Goal: Task Accomplishment & Management: Manage account settings

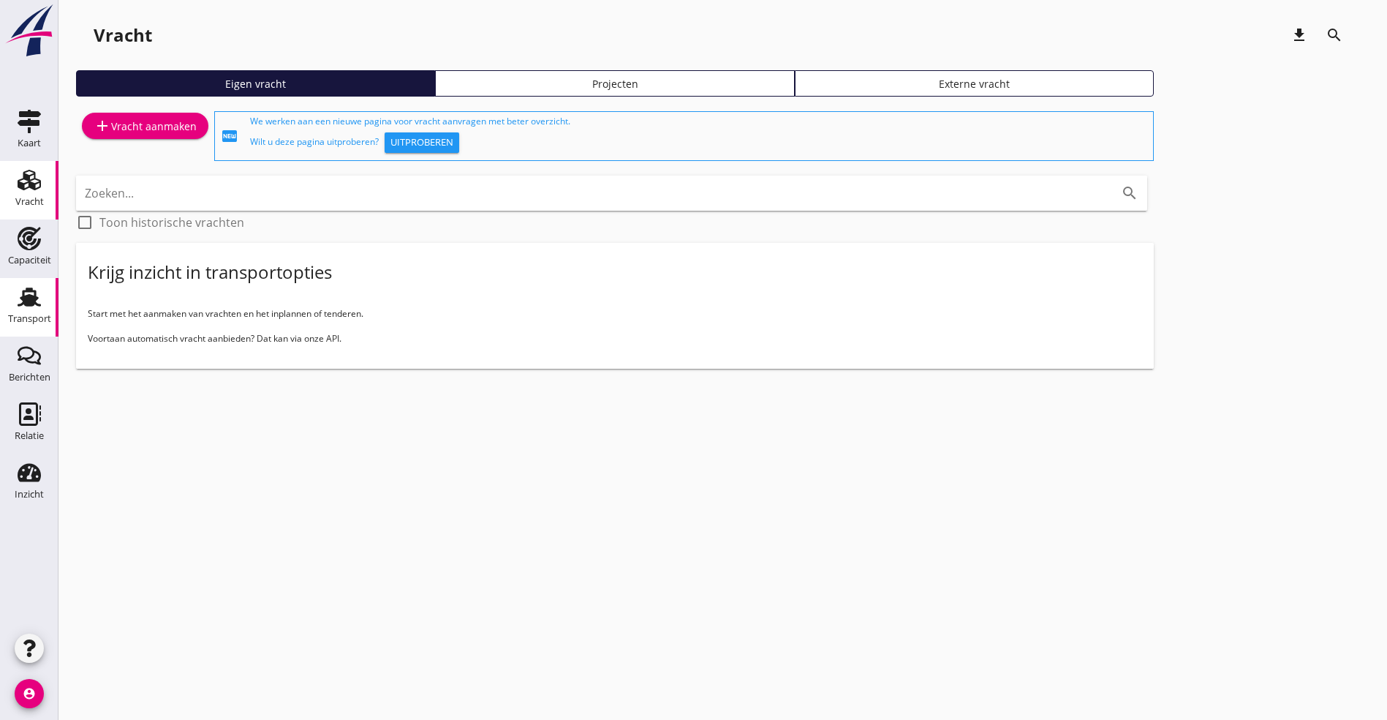
click at [19, 293] on icon "Transport" at bounding box center [29, 296] width 23 height 23
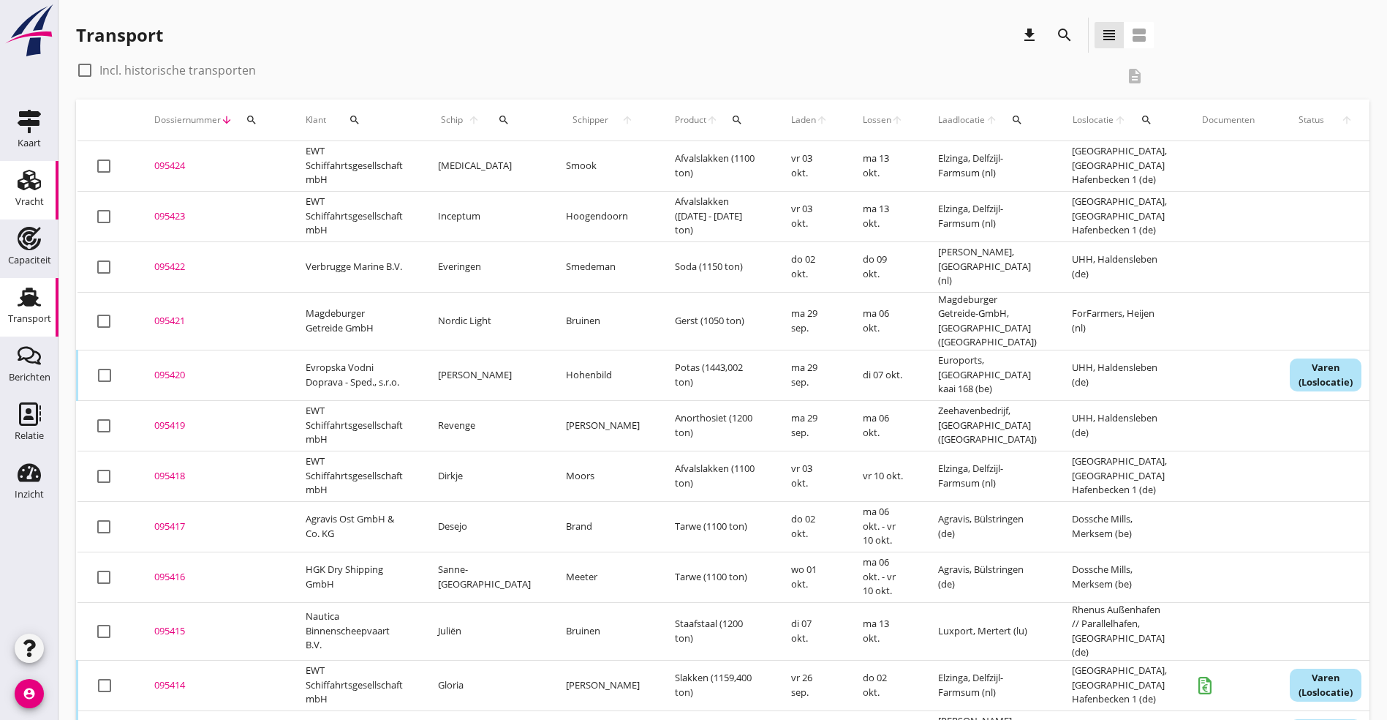
click at [25, 178] on use at bounding box center [29, 180] width 23 height 20
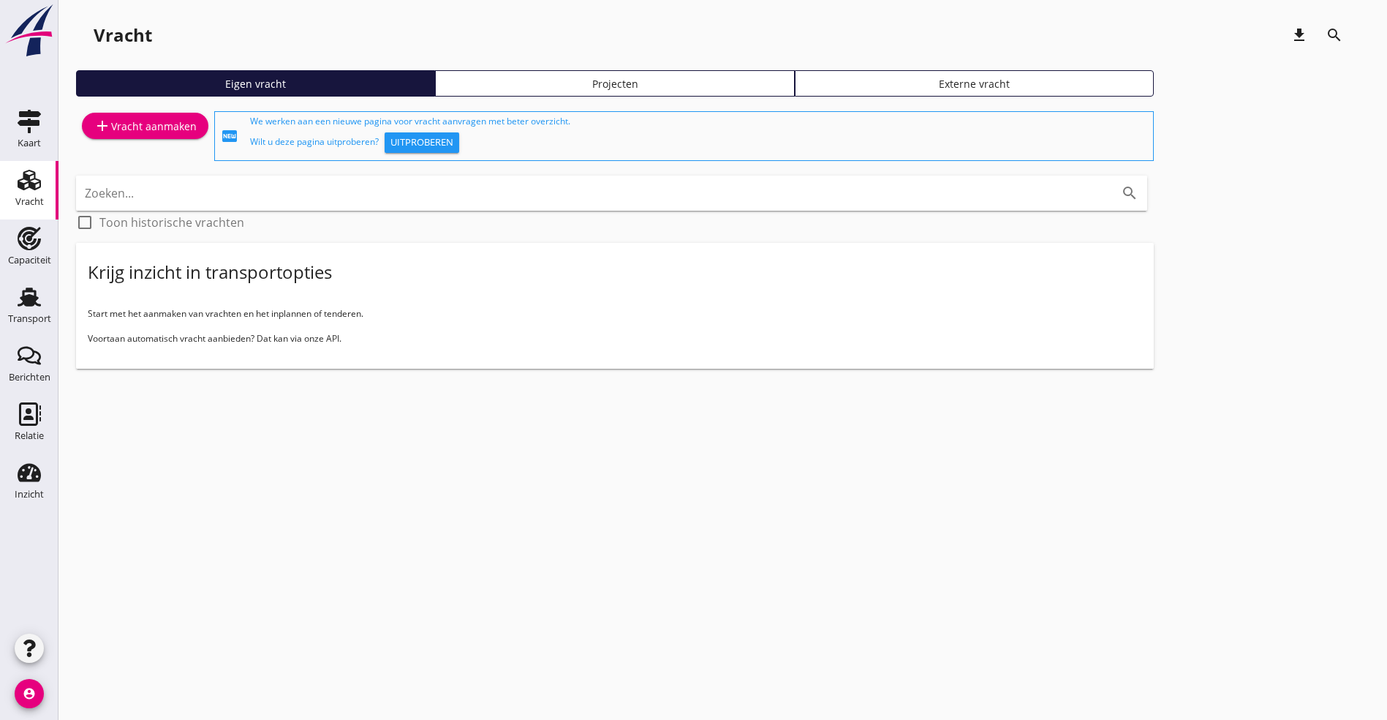
click at [118, 125] on div "add Vracht aanmaken" at bounding box center [145, 126] width 103 height 18
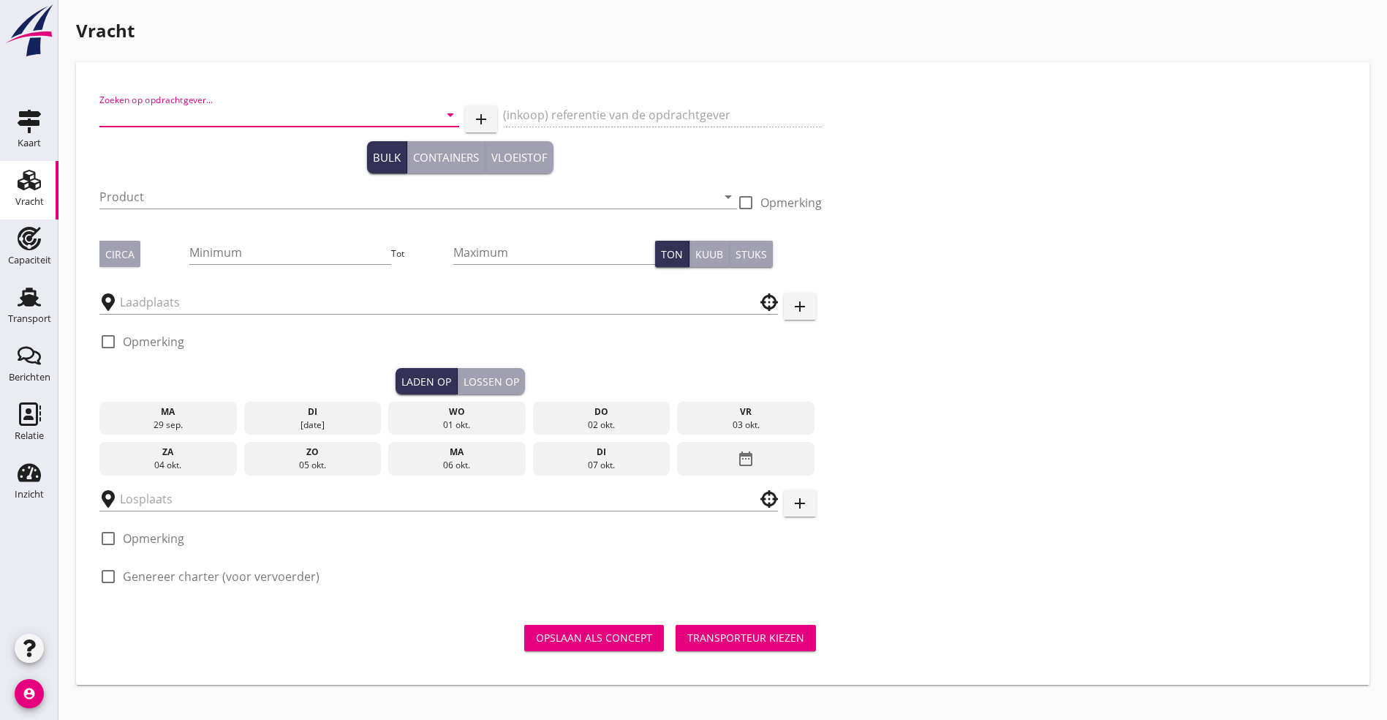
click at [157, 119] on input "Zoeken op opdrachtgever..." at bounding box center [258, 114] width 319 height 23
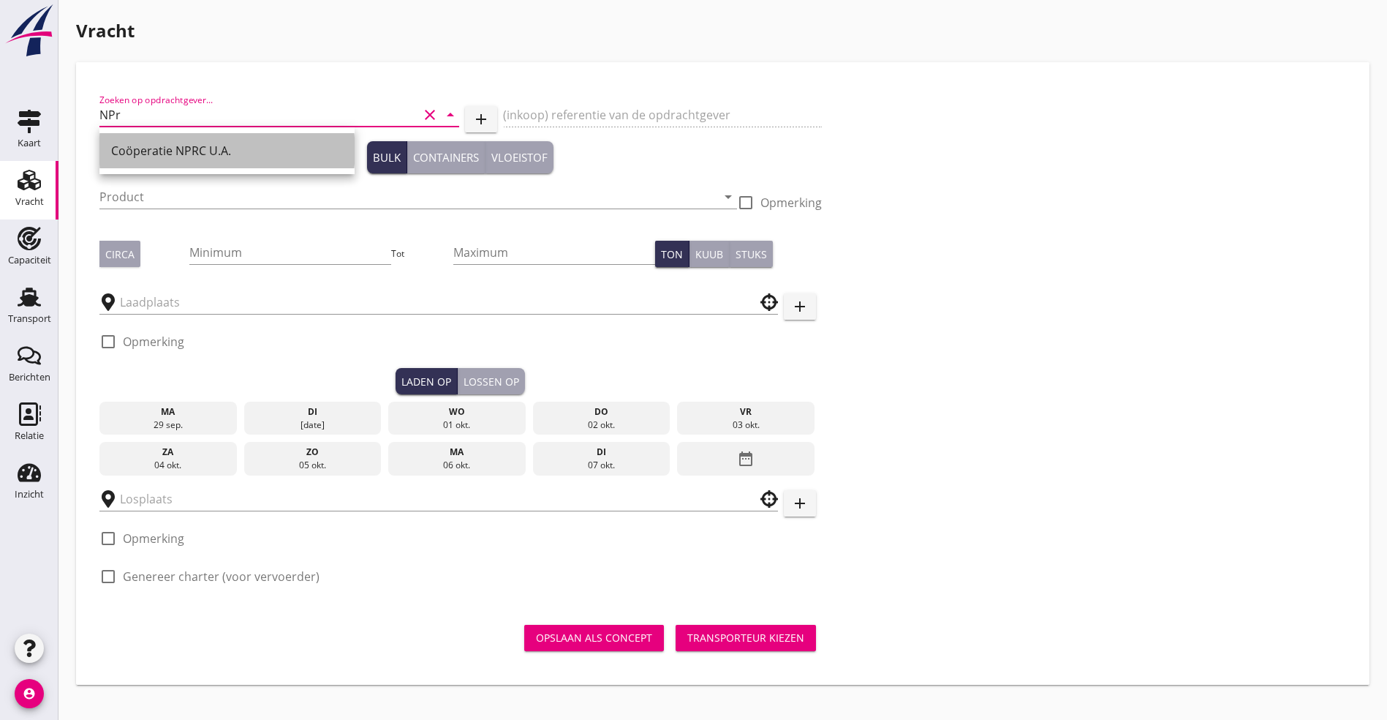
click at [150, 148] on div "Coöperatie NPRC U.A." at bounding box center [227, 151] width 232 height 18
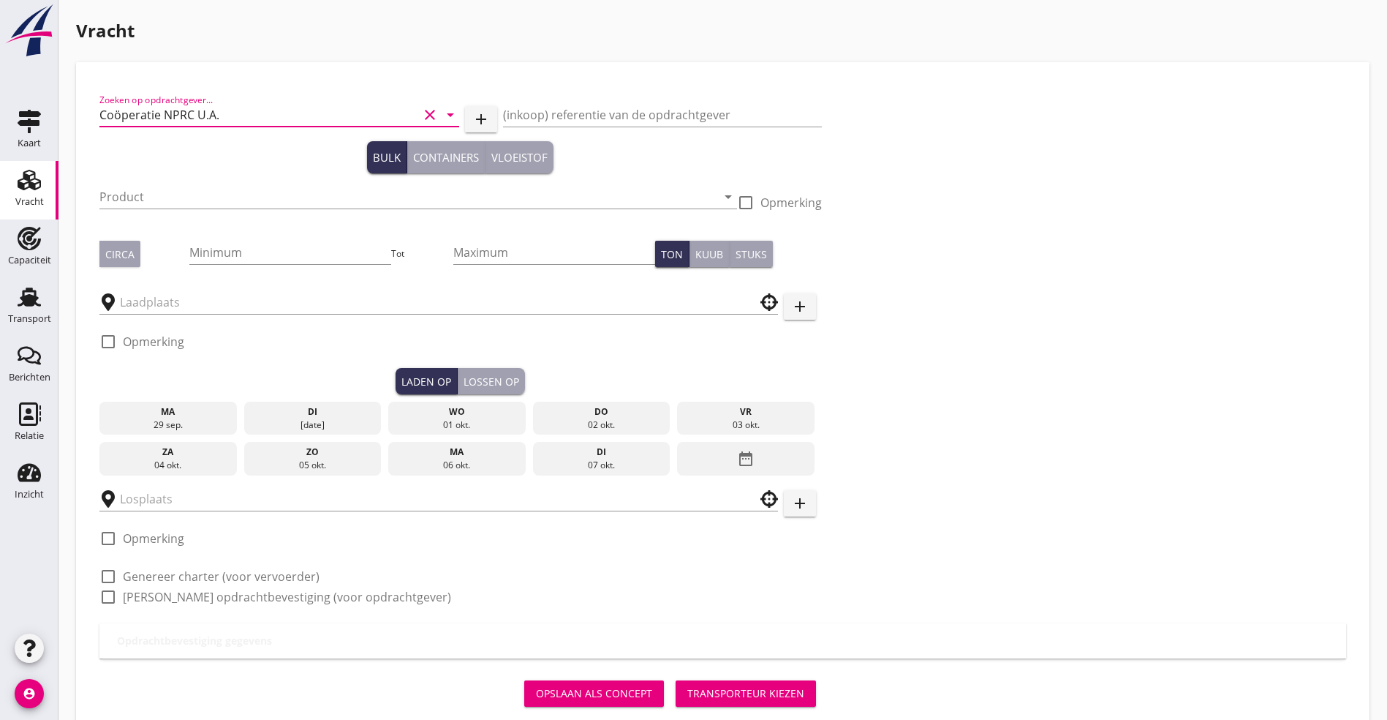
type input "Coöperatie NPRC U.A."
type button "bulk"
type button "containers"
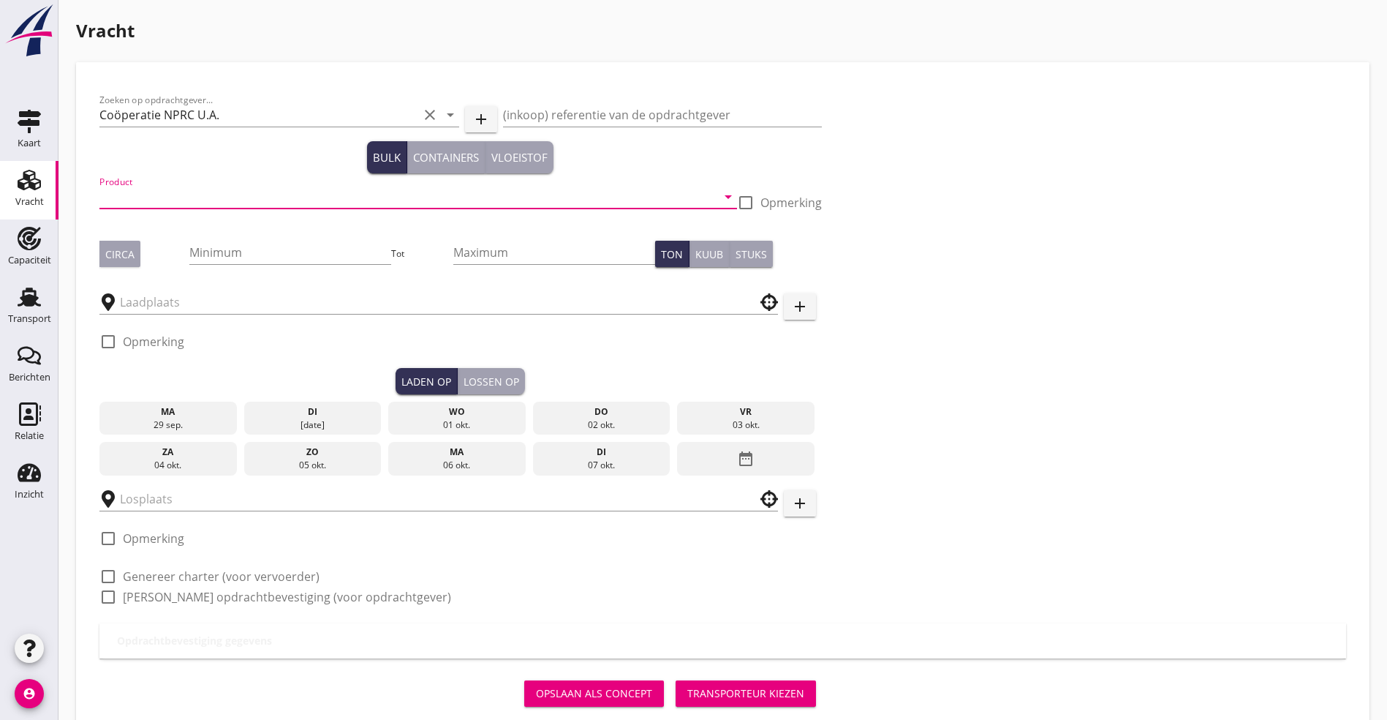
click at [195, 194] on input "Product" at bounding box center [407, 196] width 617 height 23
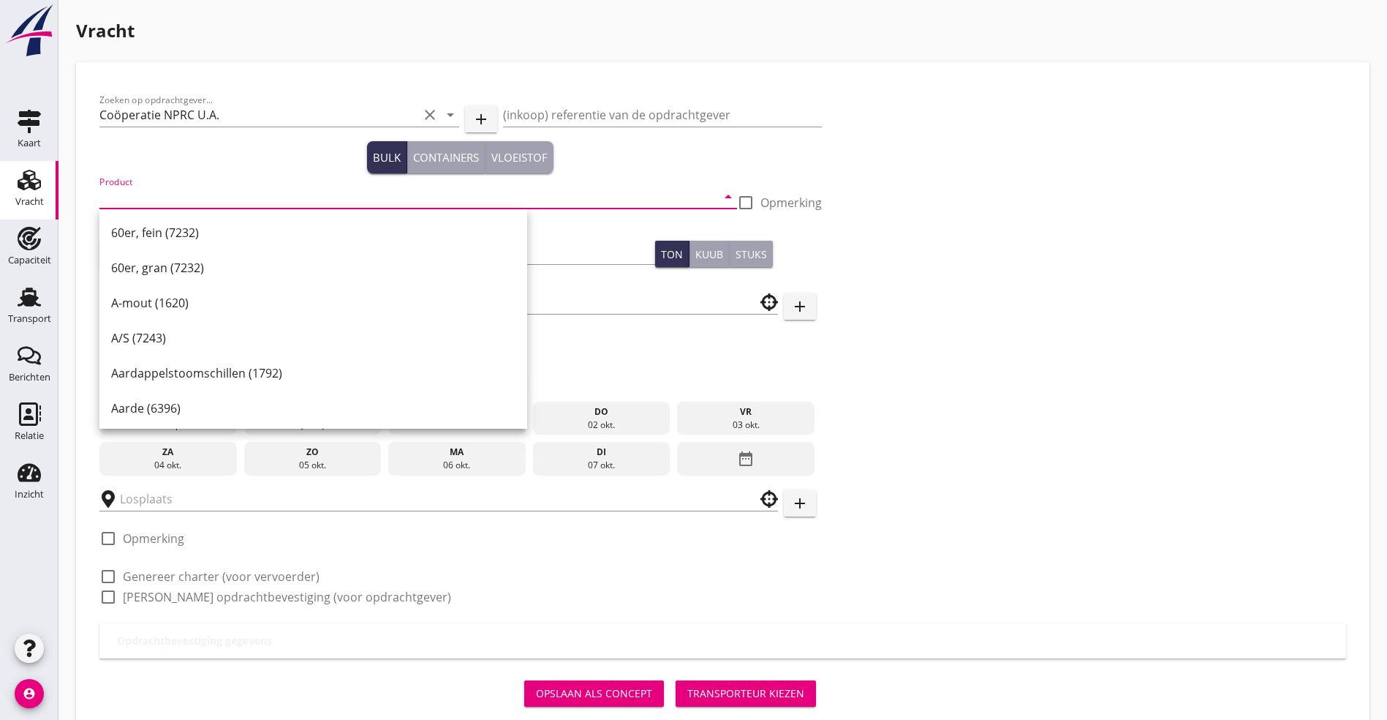
drag, startPoint x: 172, startPoint y: 197, endPoint x: 184, endPoint y: 201, distance: 13.2
click at [177, 197] on input "Product" at bounding box center [407, 196] width 617 height 23
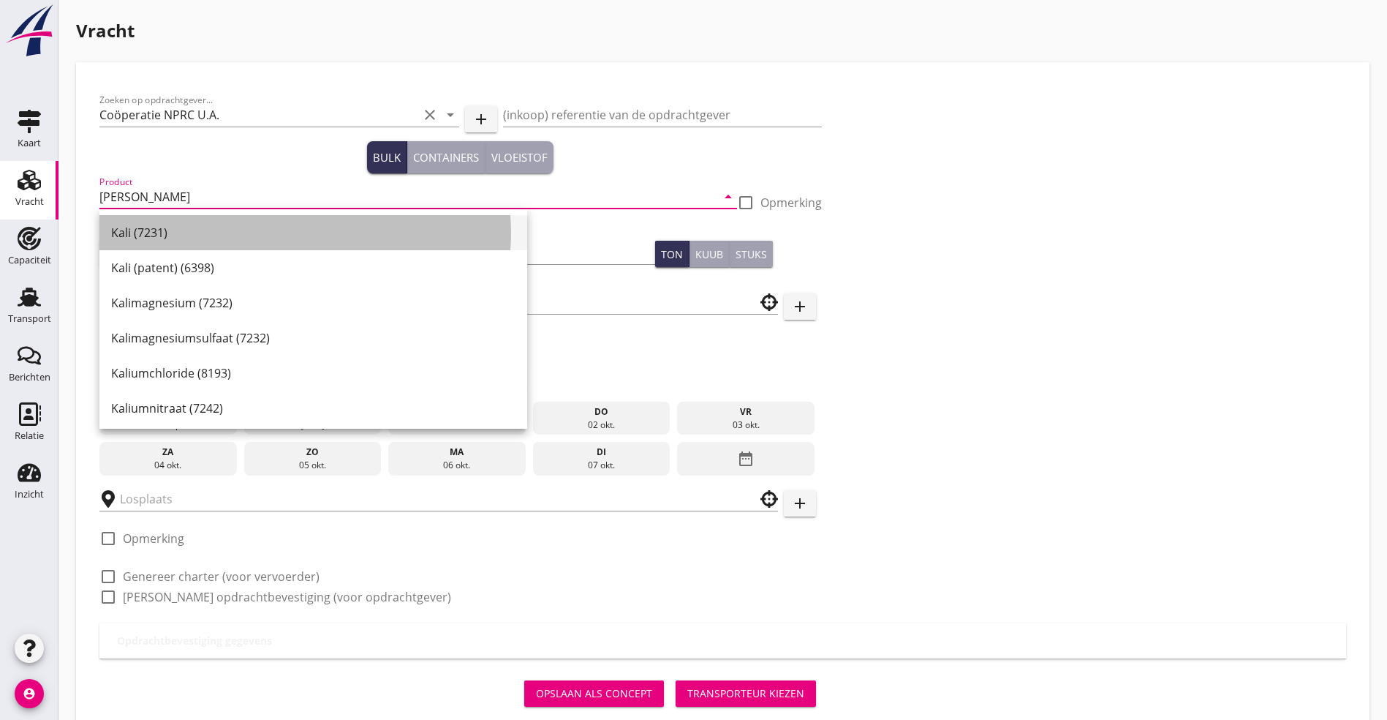
click at [132, 233] on div "Kali (7231)" at bounding box center [313, 233] width 404 height 18
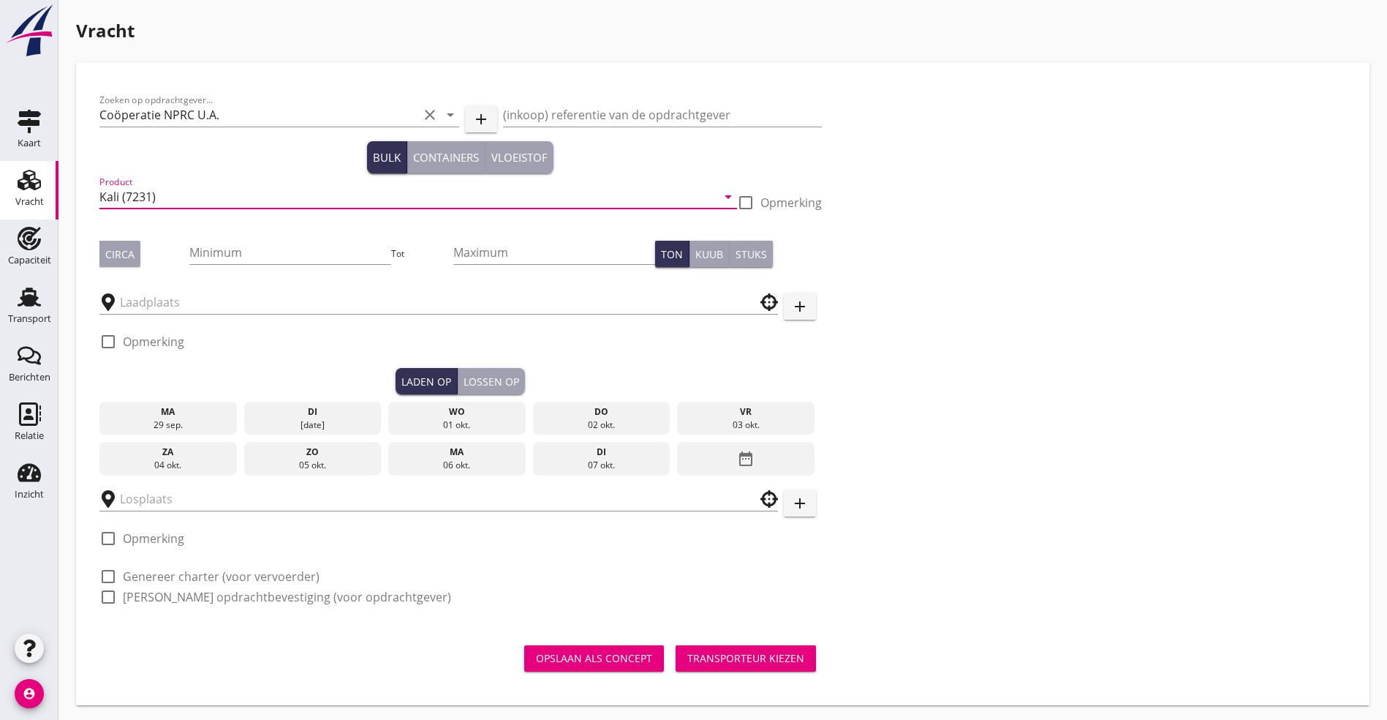
type input "Kali (7231)"
click at [116, 252] on div "Circa" at bounding box center [119, 253] width 29 height 15
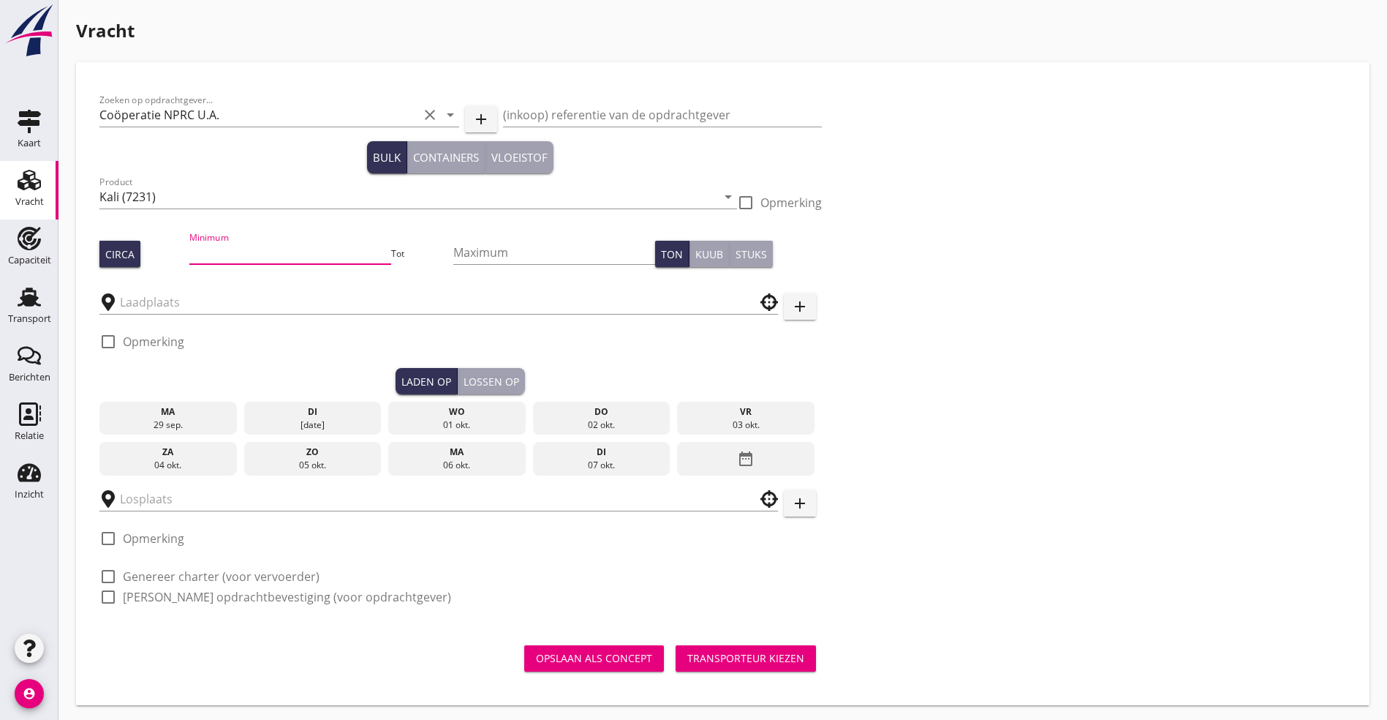
drag, startPoint x: 202, startPoint y: 258, endPoint x: 210, endPoint y: 263, distance: 9.5
click at [205, 260] on input "Minimum" at bounding box center [289, 252] width 201 height 23
type input "1000"
click at [145, 298] on input "text" at bounding box center [428, 301] width 617 height 23
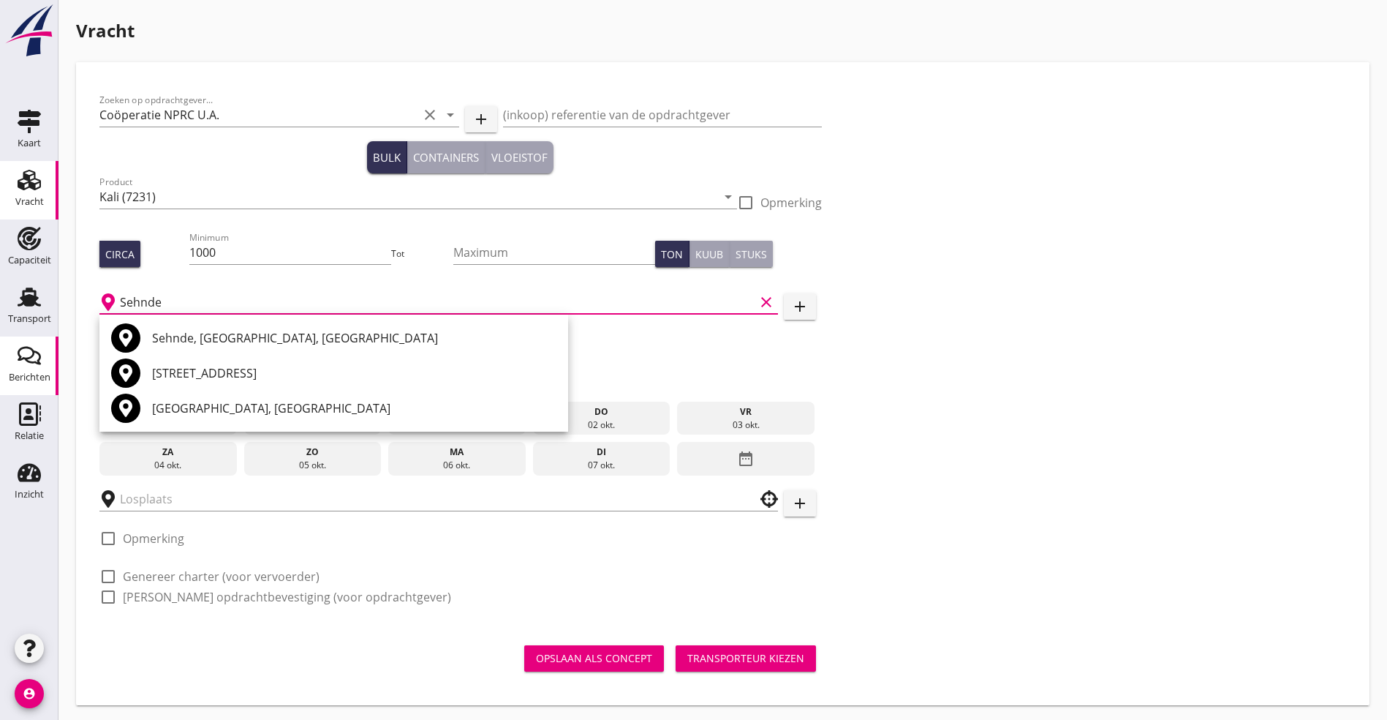
type input "Sehnde"
click at [785, 309] on icon "add" at bounding box center [800, 307] width 18 height 18
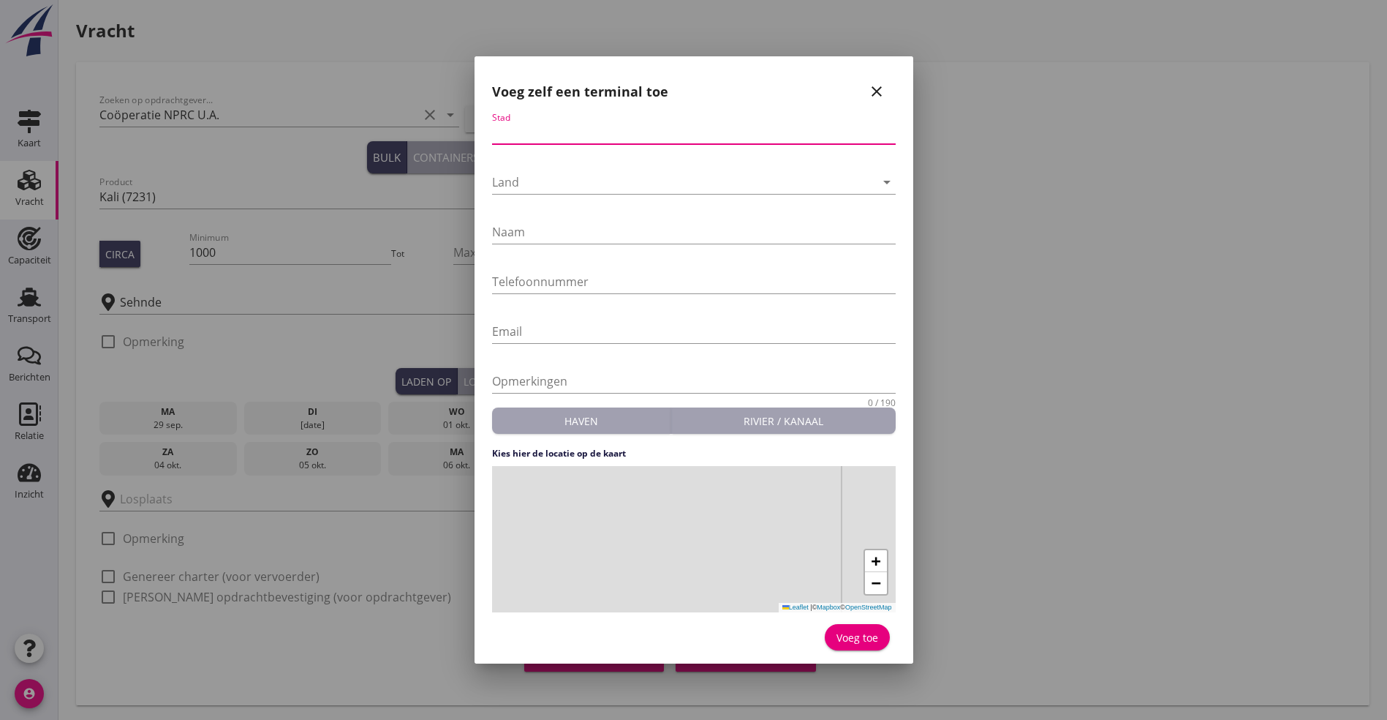
click at [606, 132] on input "Stad" at bounding box center [694, 132] width 404 height 23
type input "Sehnde"
type input "K+S"
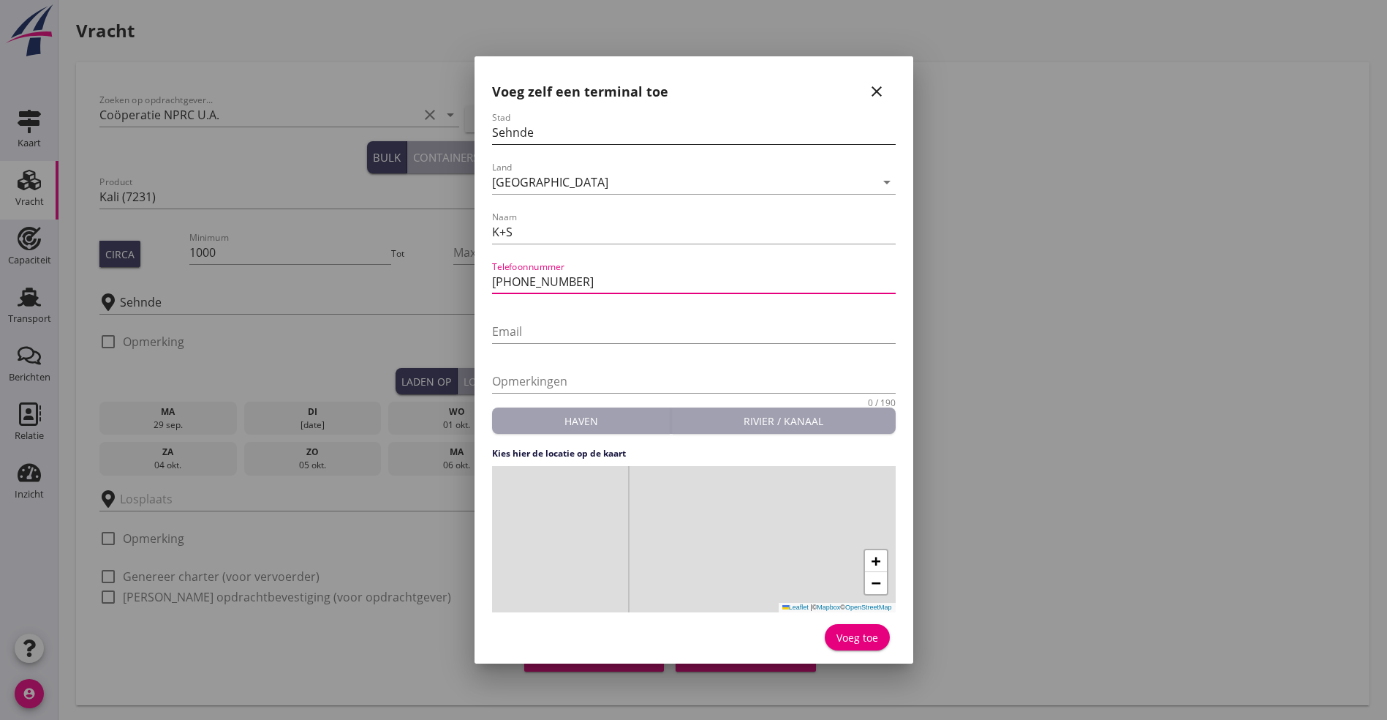
type input "[PHONE_NUMBER]"
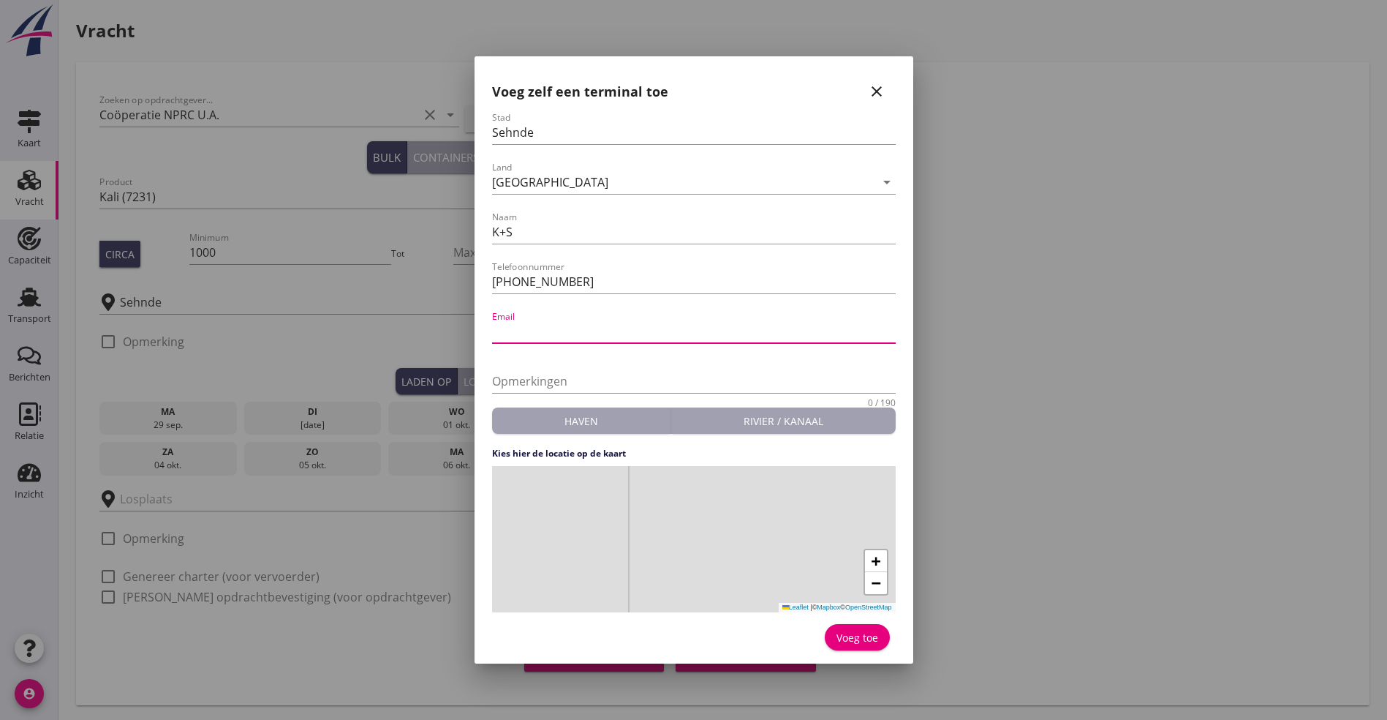
click at [690, 519] on div "+ − Leaflet | © Mapbox © OpenStreetMap" at bounding box center [694, 539] width 404 height 146
click at [785, 519] on div "Voeg toe" at bounding box center [858, 637] width 42 height 15
type input "K+S"
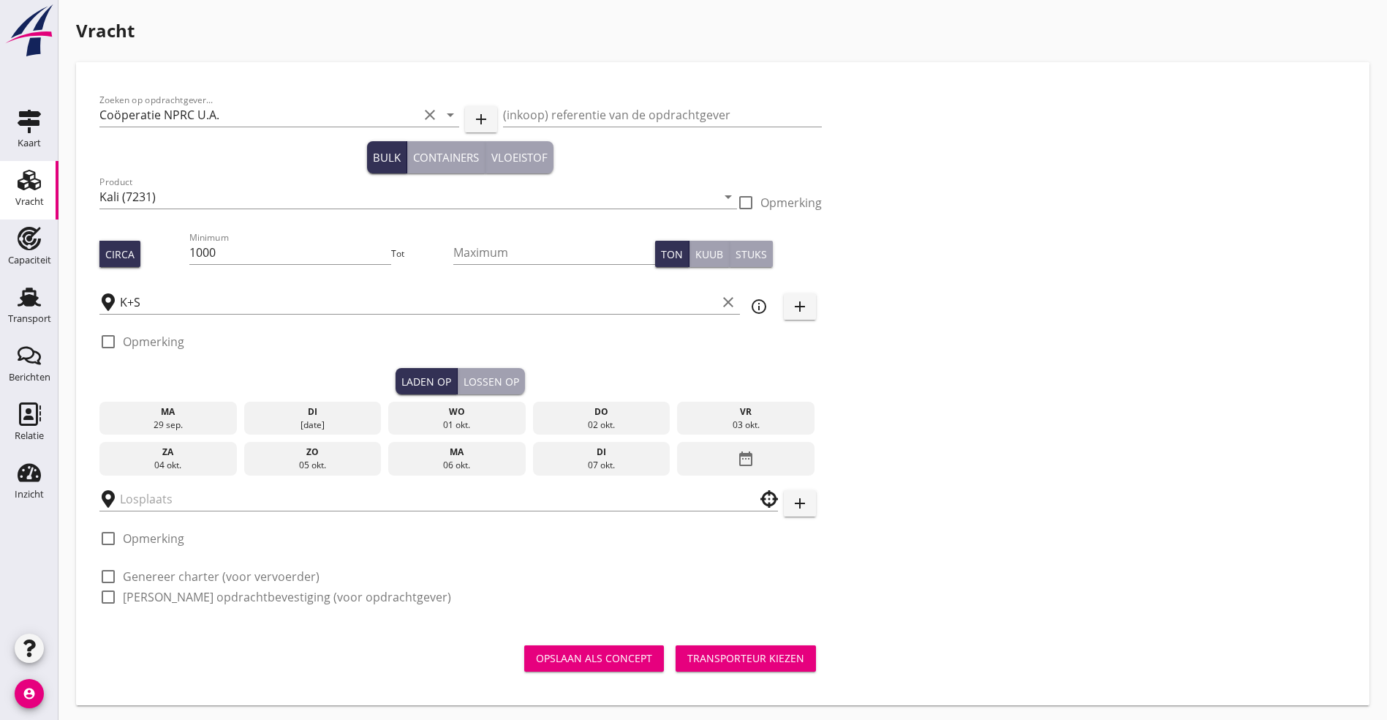
click at [737, 451] on icon "date_range" at bounding box center [746, 458] width 18 height 26
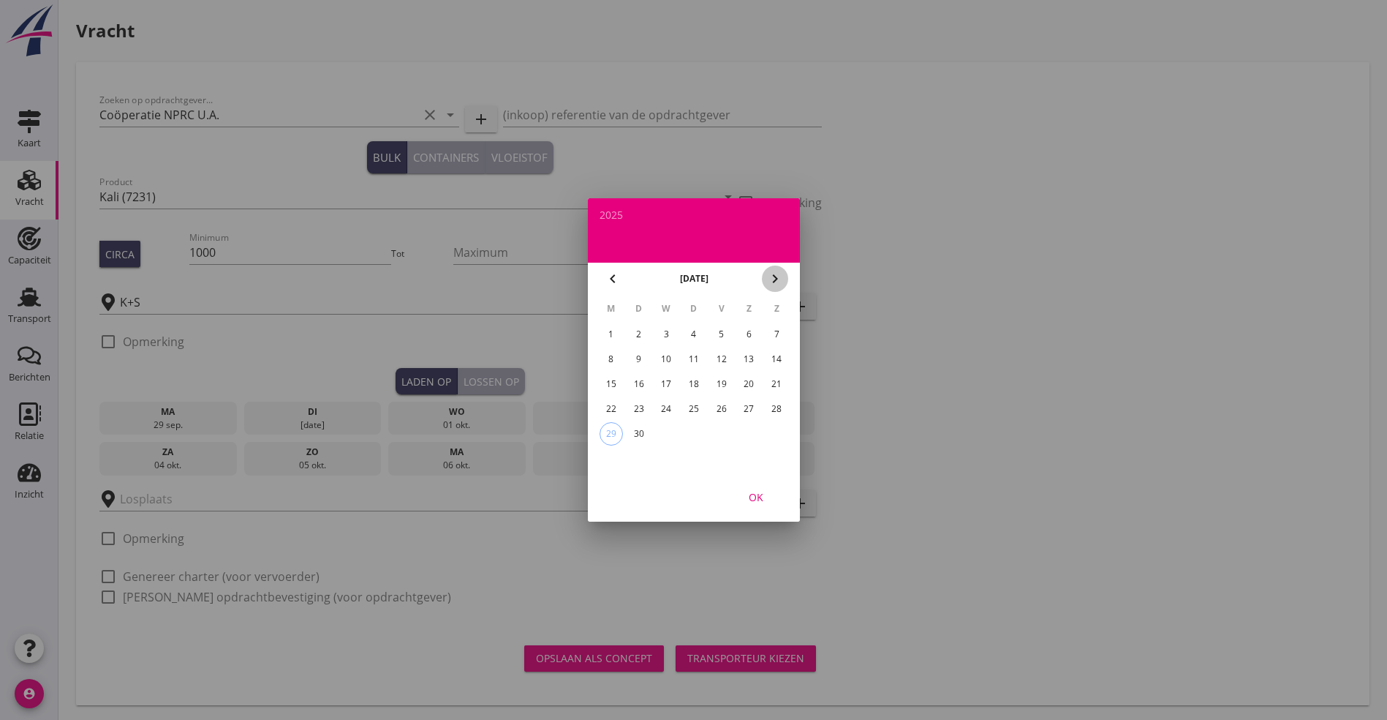
click at [775, 276] on icon "chevron_right" at bounding box center [775, 279] width 18 height 18
click at [668, 355] on div "8" at bounding box center [666, 358] width 23 height 23
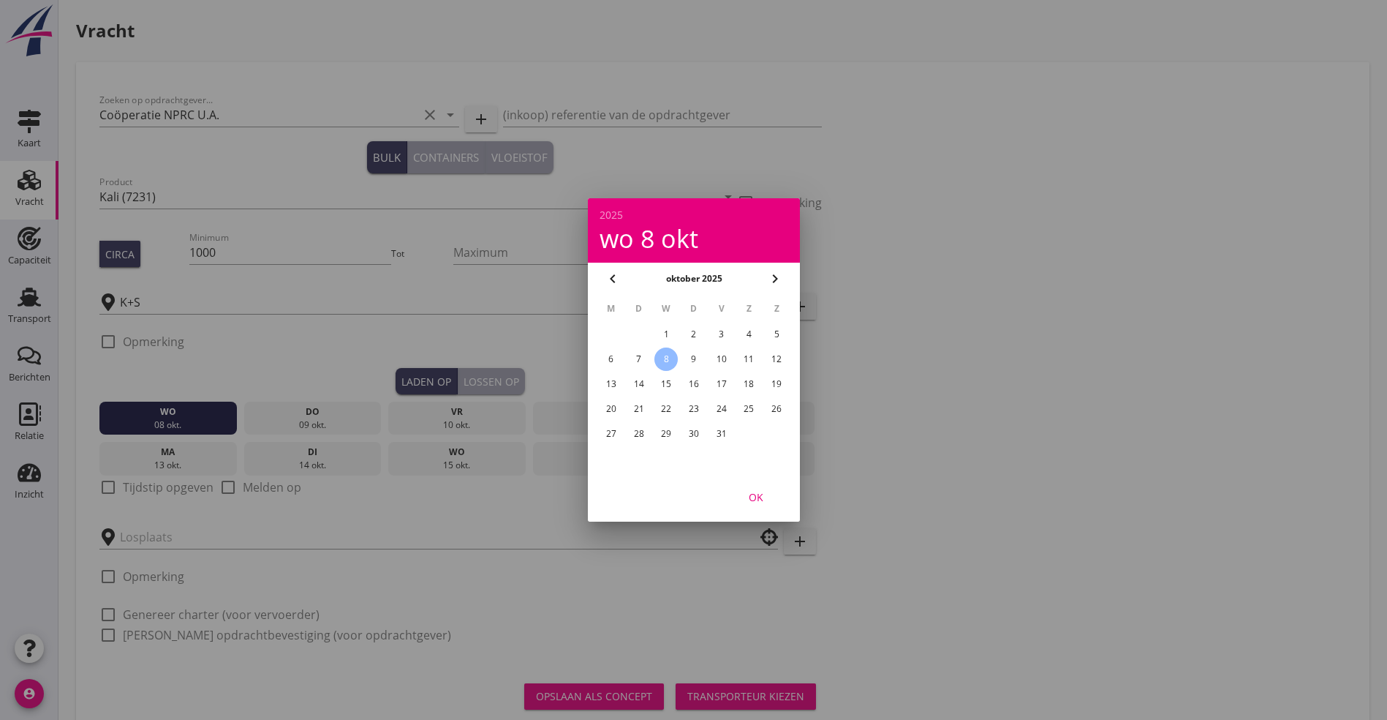
click at [756, 500] on div "OK" at bounding box center [756, 496] width 41 height 15
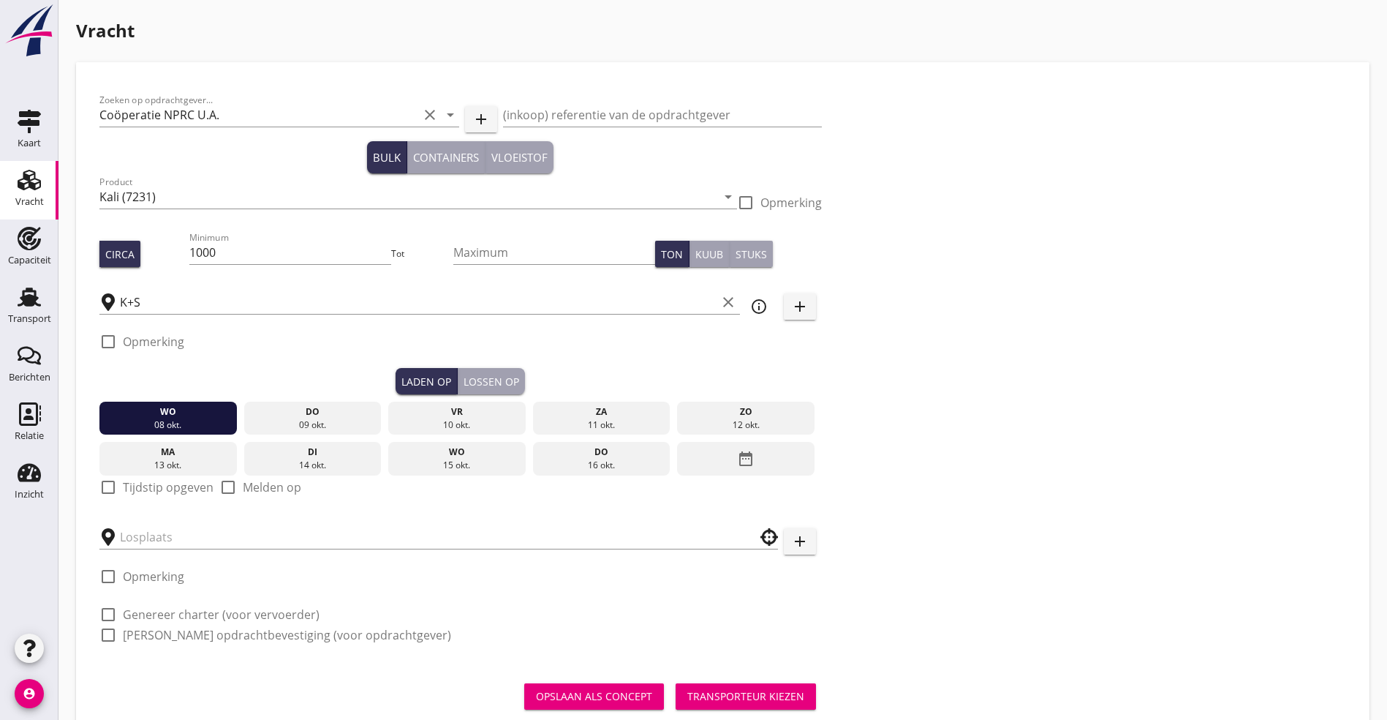
click at [153, 480] on label "Tijdstip opgeven" at bounding box center [168, 487] width 91 height 15
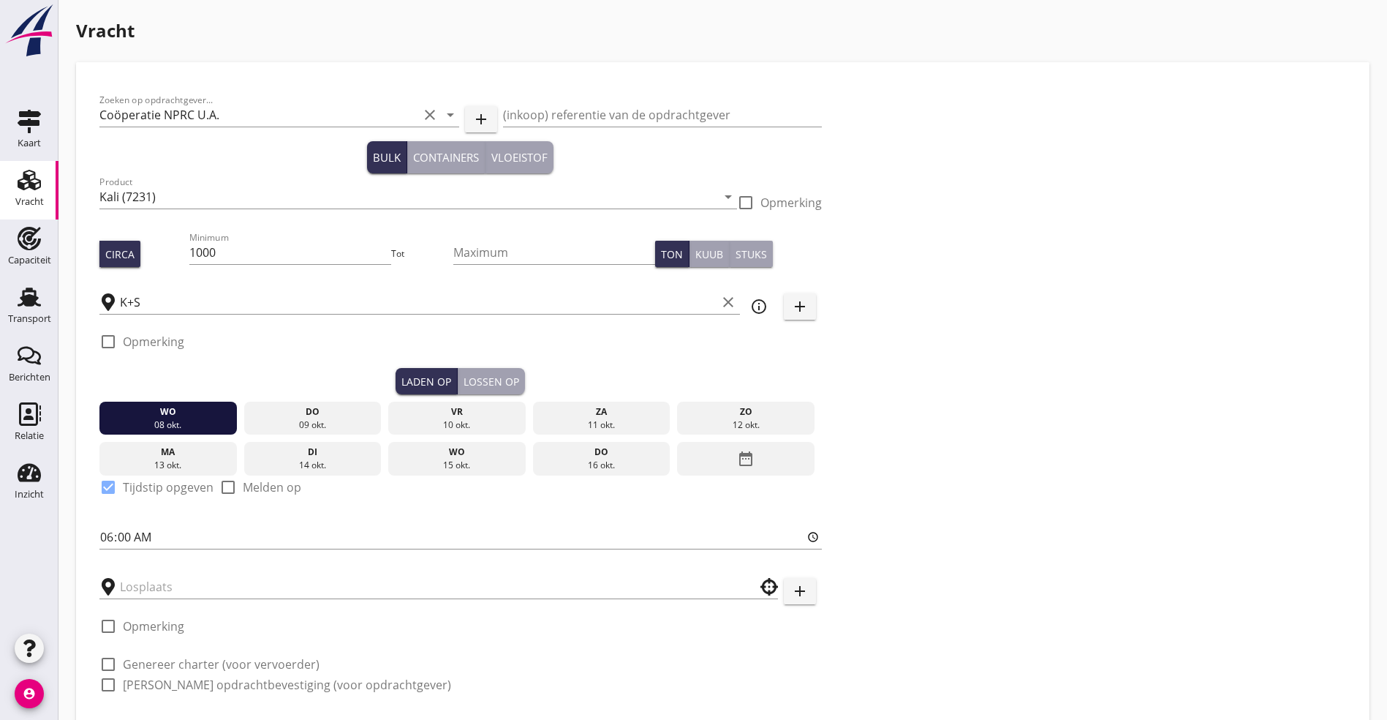
checkbox input "true"
click at [139, 519] on input "text" at bounding box center [428, 586] width 617 height 23
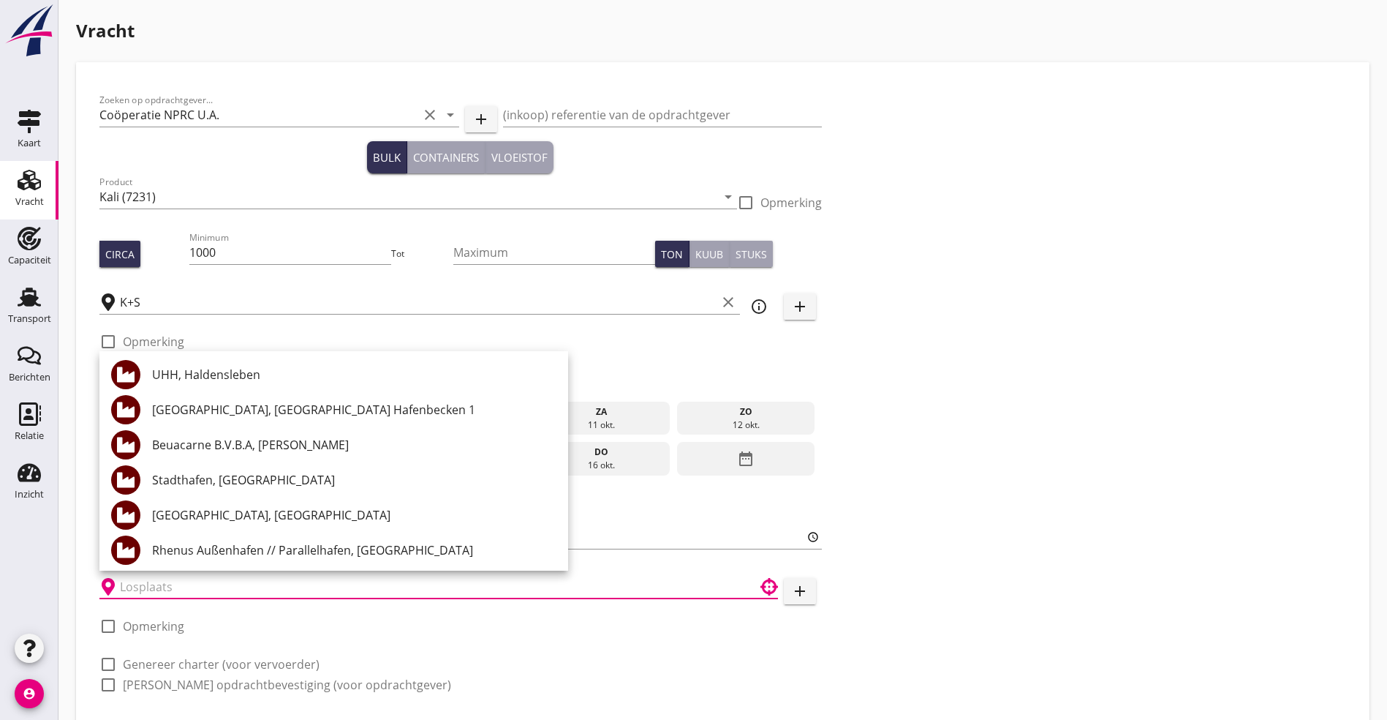
click at [785, 493] on div "Zoeken op opdrachtgever... Coöperatie NPRC U.A. clear arrow_drop_down add (inko…" at bounding box center [723, 398] width 1259 height 625
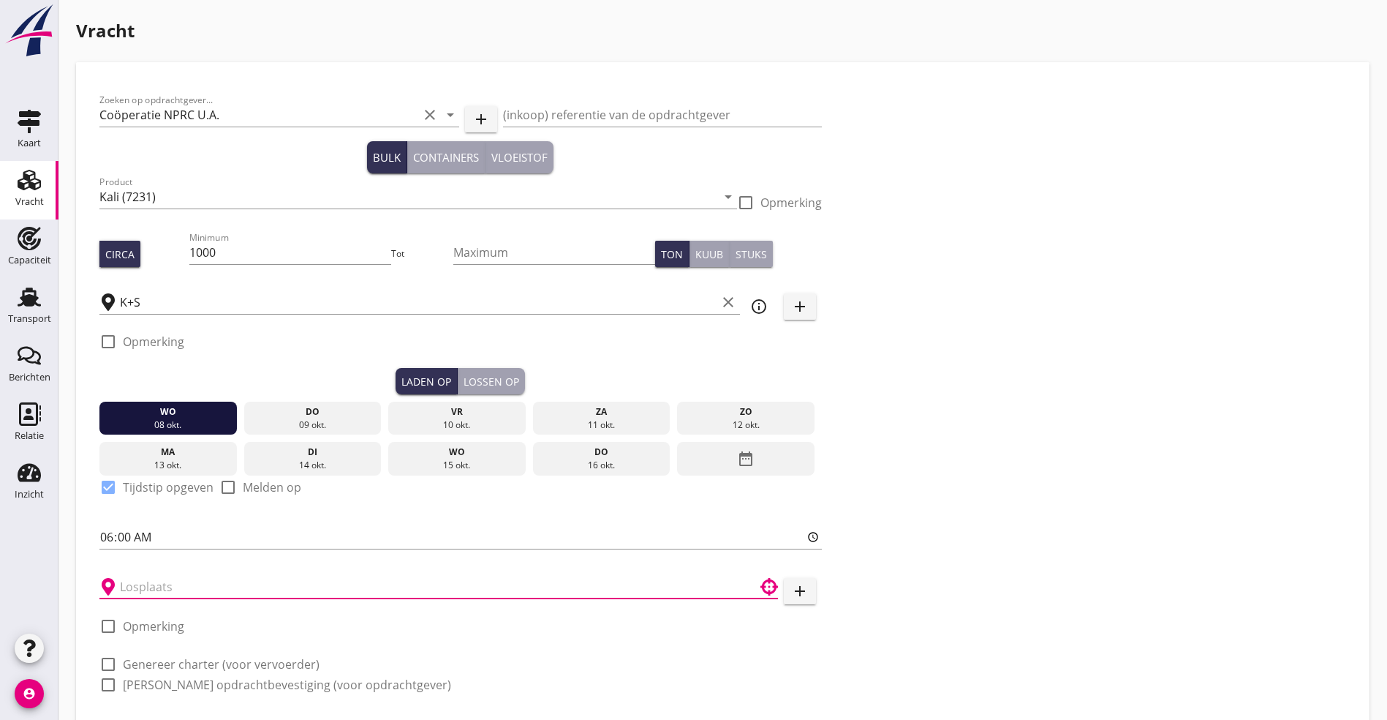
click at [139, 519] on input "text" at bounding box center [428, 586] width 617 height 23
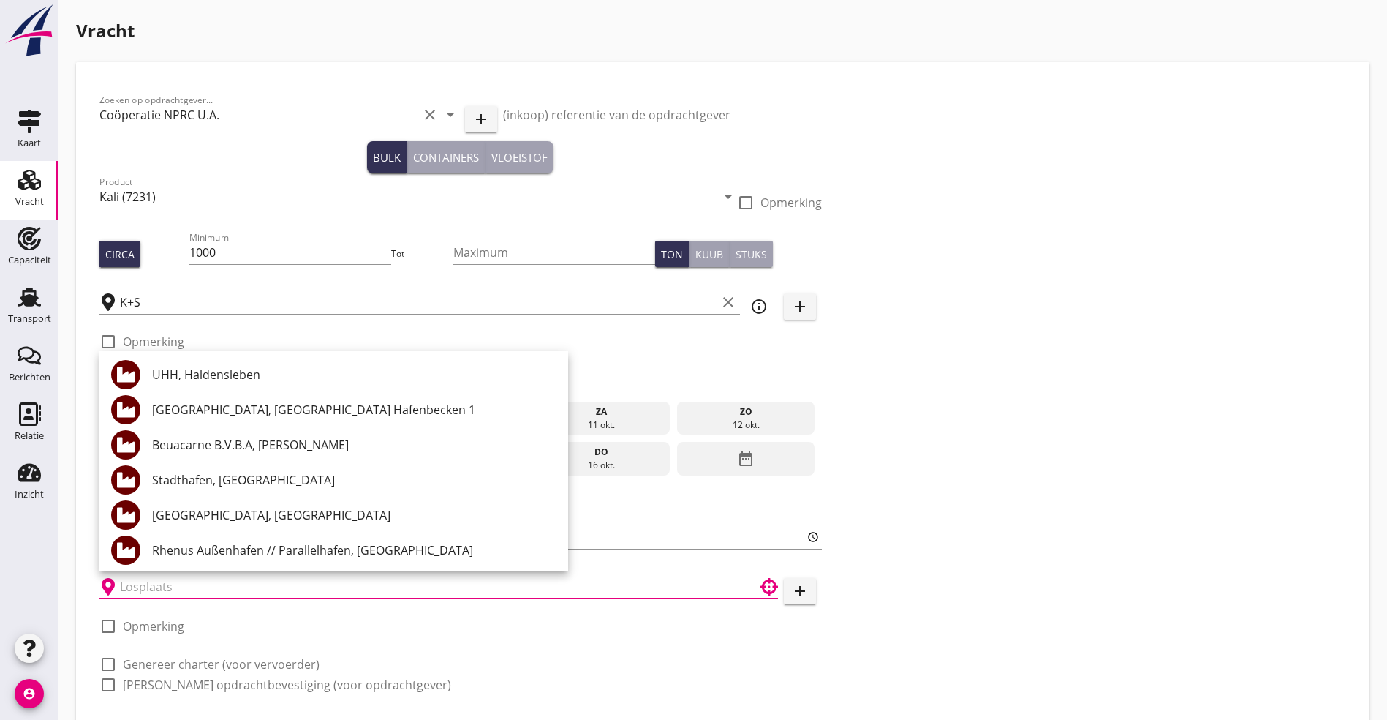
click at [192, 519] on input "text" at bounding box center [428, 586] width 617 height 23
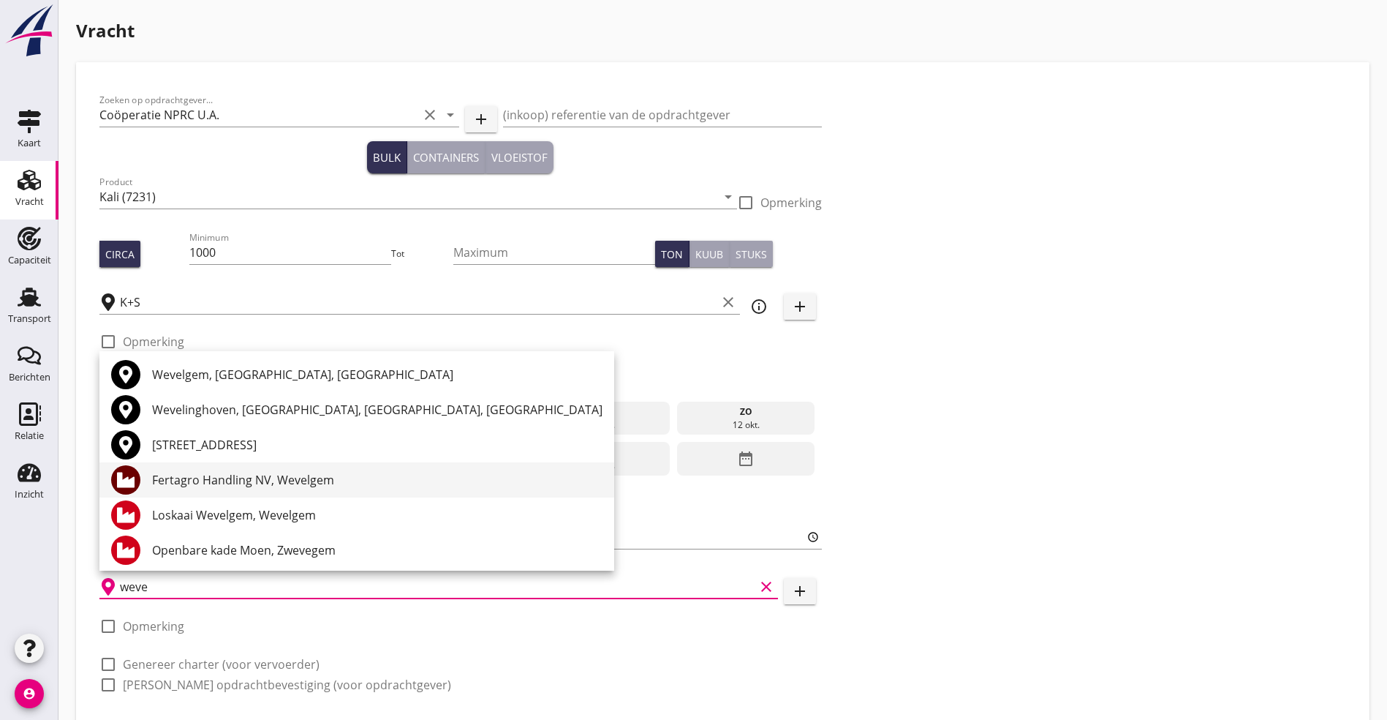
click at [249, 480] on div "Fertagro Handling NV, Wevelgem" at bounding box center [377, 480] width 451 height 18
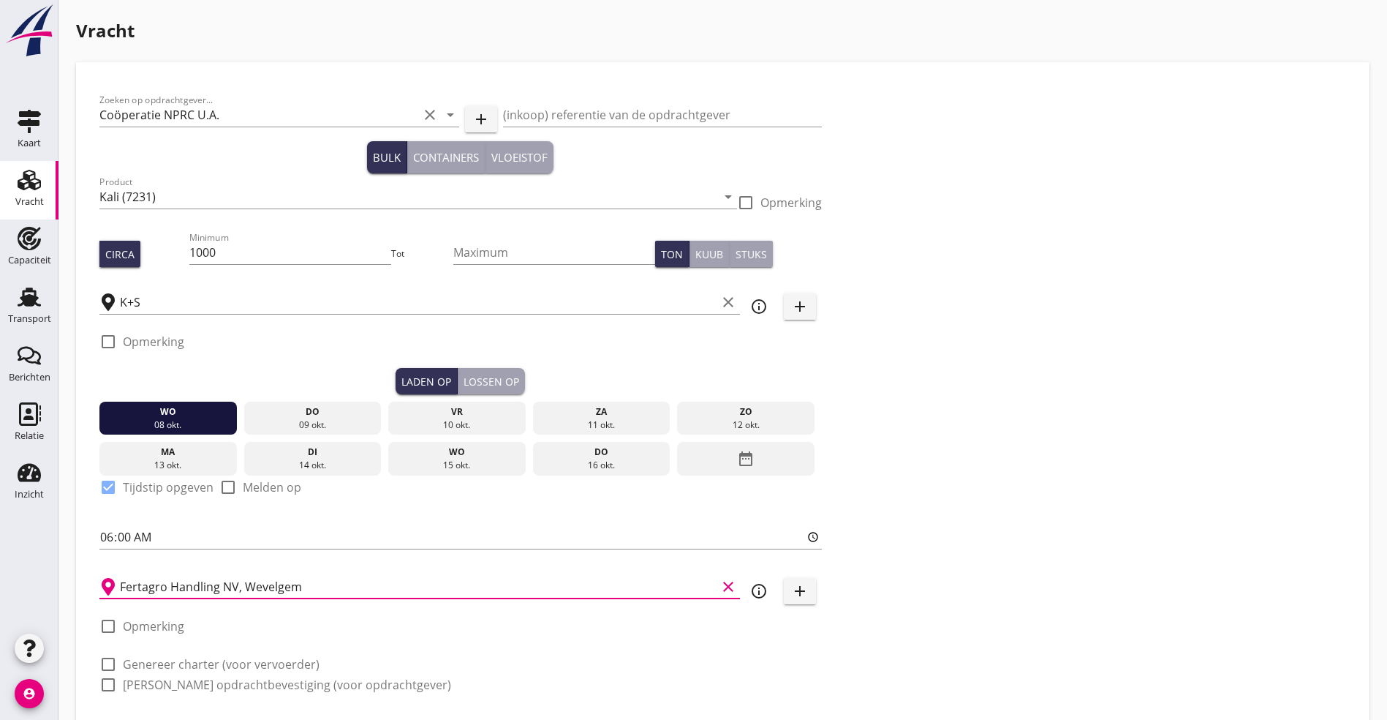
type input "Fertagro Handling NV, Wevelgem"
click at [464, 374] on div "Lossen op" at bounding box center [492, 381] width 56 height 15
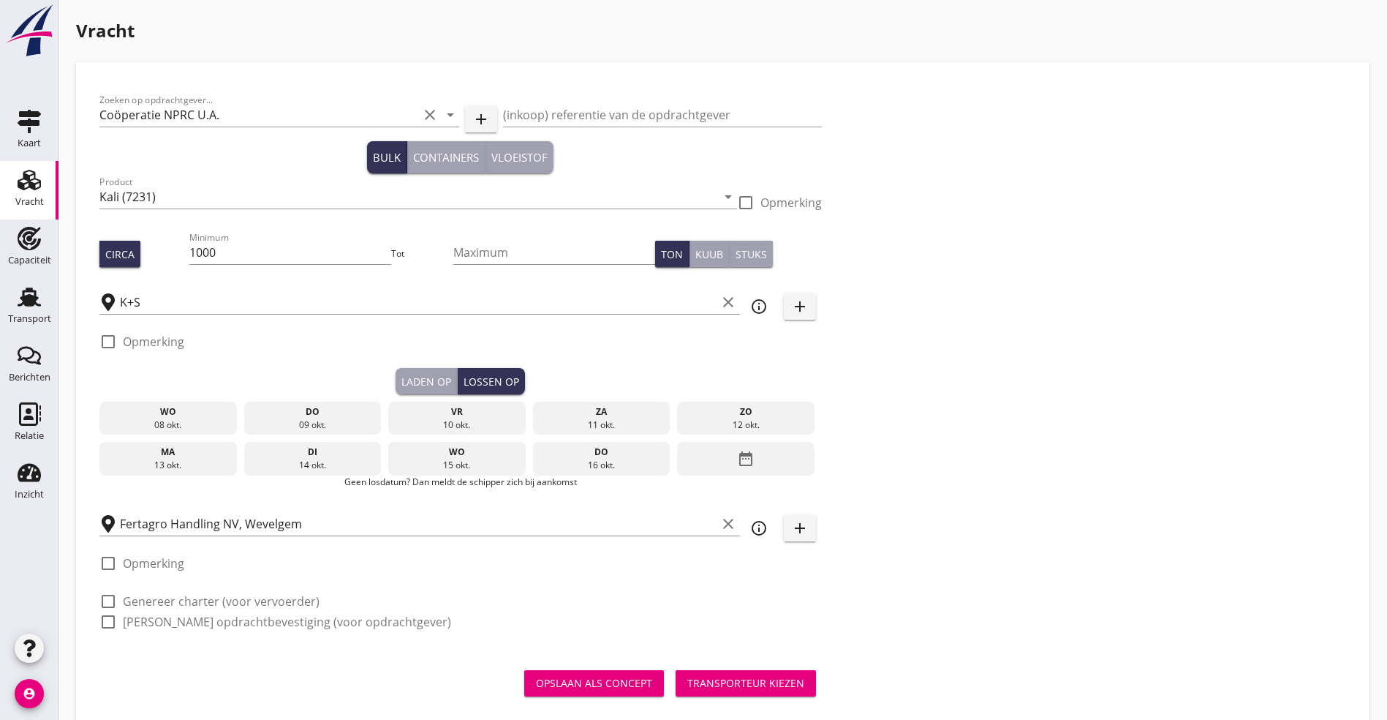
click at [392, 446] on div "wo" at bounding box center [457, 451] width 130 height 13
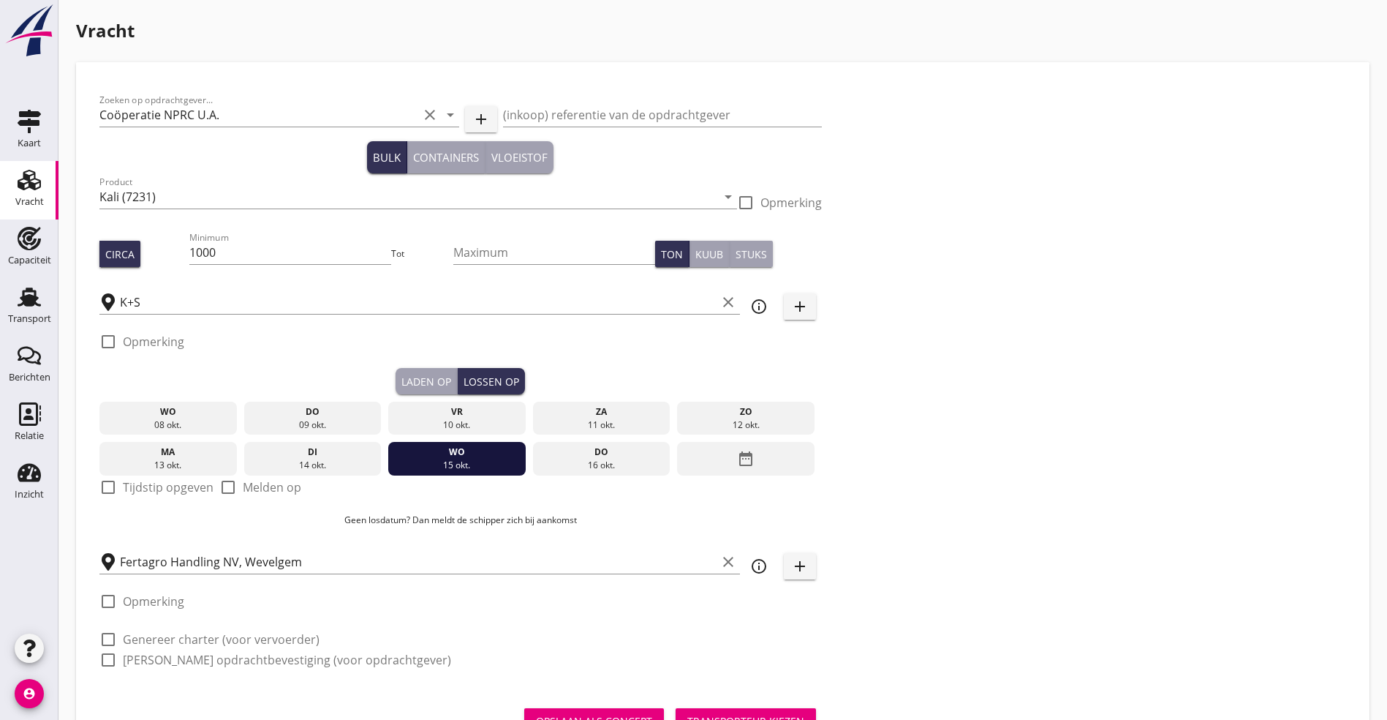
click at [143, 480] on label "Tijdstip opgeven" at bounding box center [168, 487] width 91 height 15
checkbox input "true"
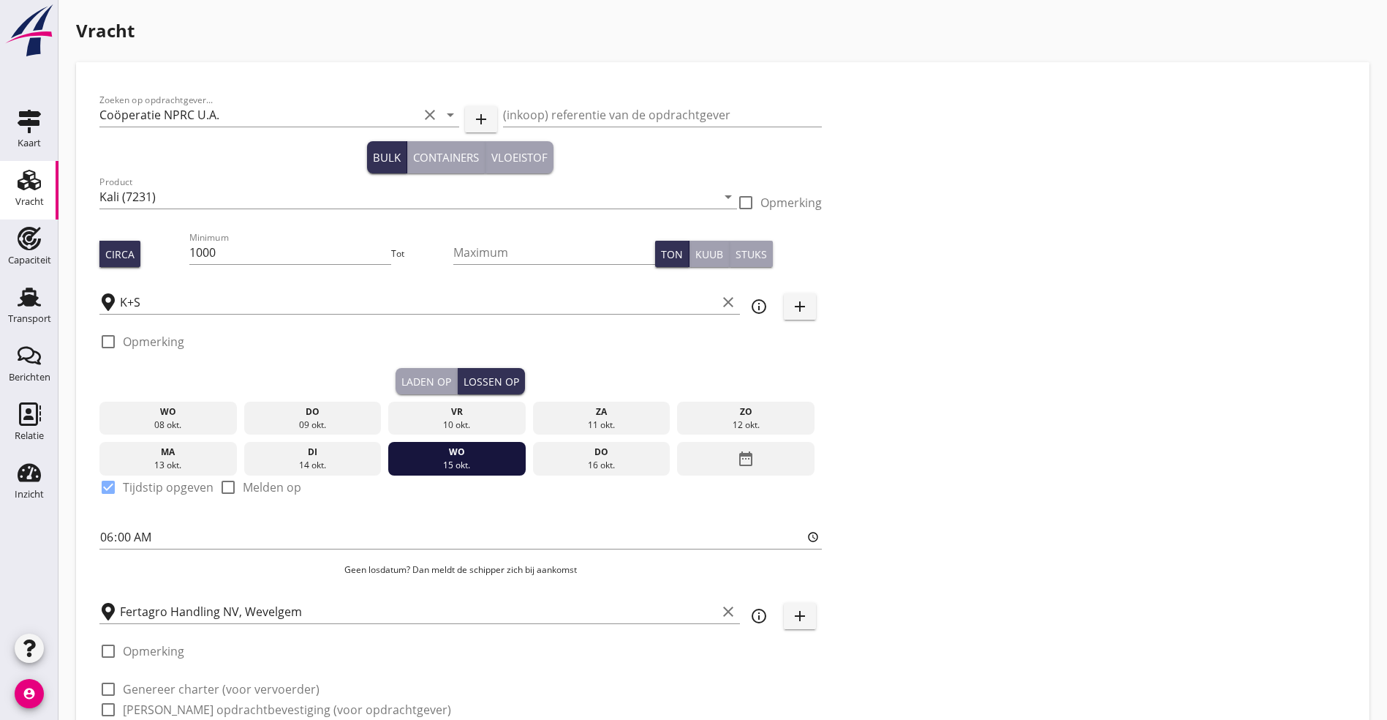
click at [144, 519] on label "Genereer charter (voor vervoerder)" at bounding box center [221, 689] width 197 height 15
checkbox input "true"
click at [143, 519] on label "[PERSON_NAME] opdrachtbevestiging (voor opdrachtgever)" at bounding box center [287, 709] width 328 height 15
checkbox input "true"
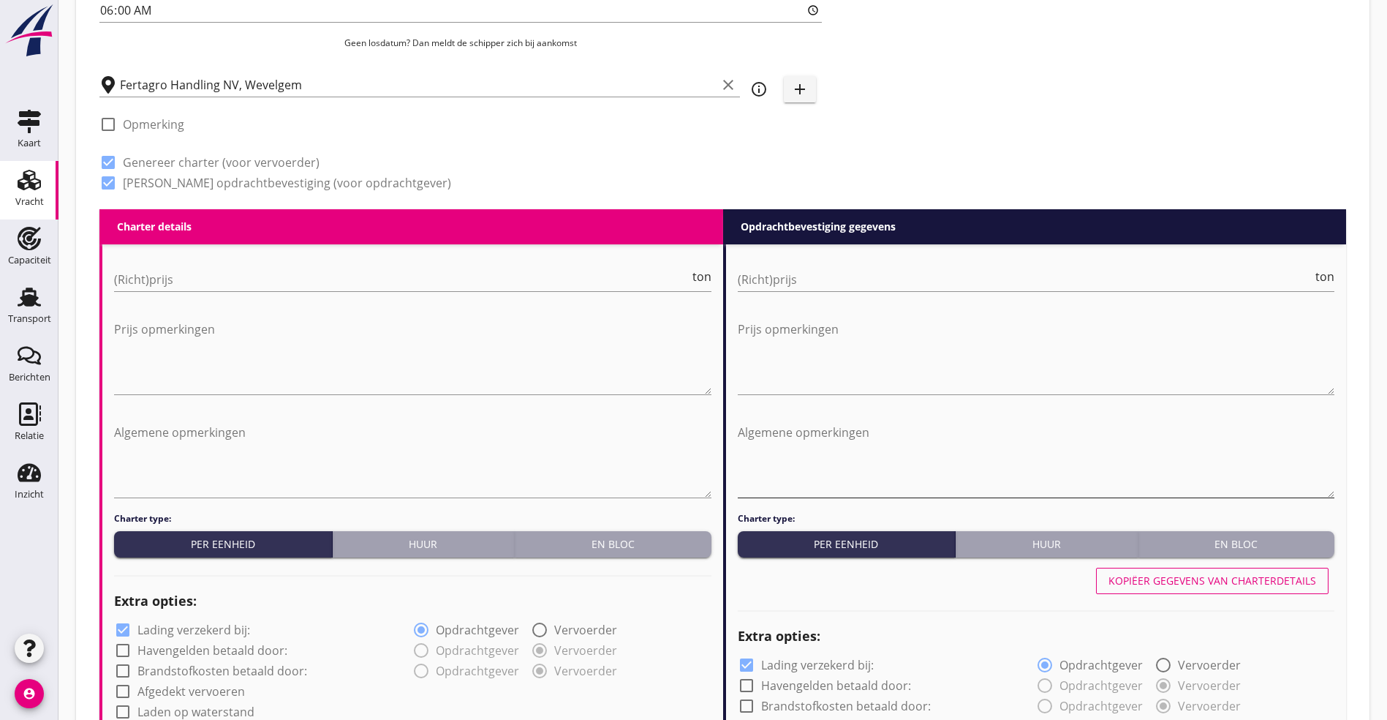
scroll to position [549, 0]
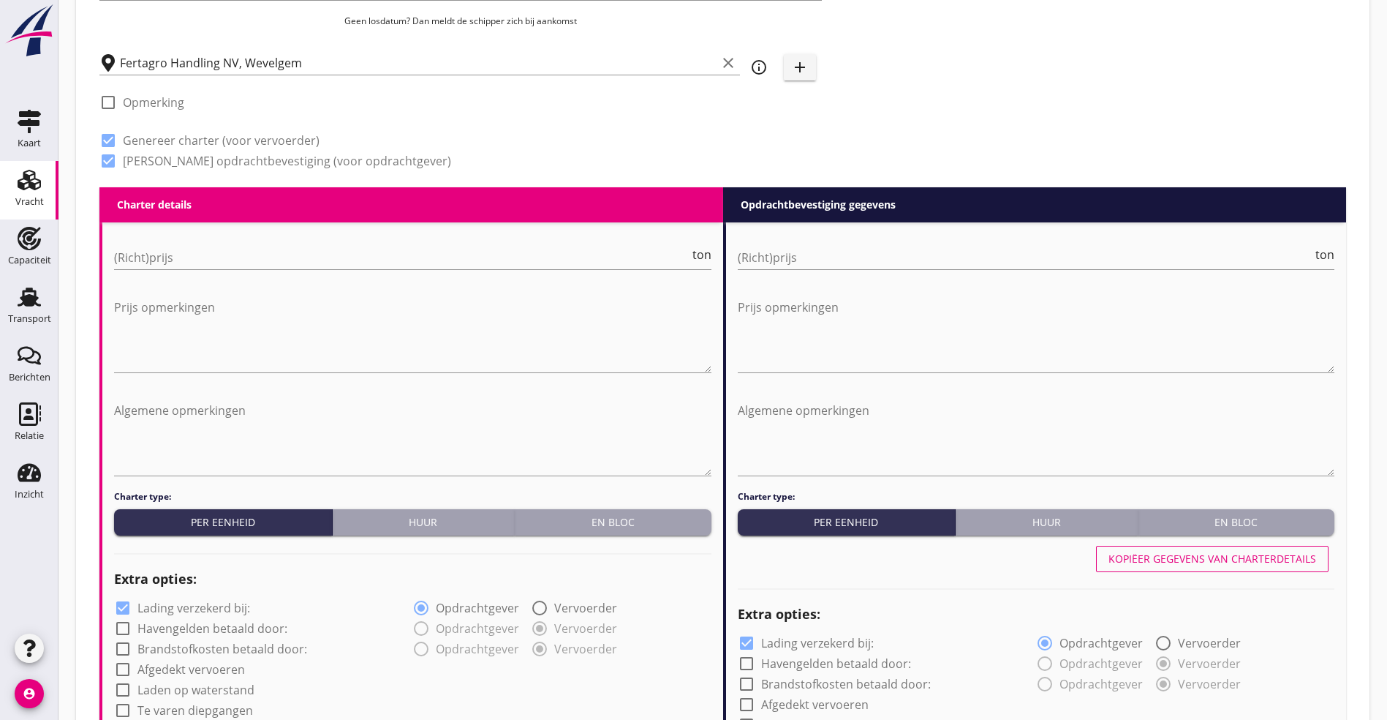
click at [163, 239] on div "(Richt)prijs ton" at bounding box center [413, 260] width 598 height 47
click at [159, 252] on input "(Richt)prijs" at bounding box center [402, 257] width 576 height 23
click at [227, 255] on input "(Richt)prijs" at bounding box center [402, 257] width 576 height 23
click at [227, 256] on input "(Richt)prijs" at bounding box center [402, 257] width 576 height 23
type input "18.50"
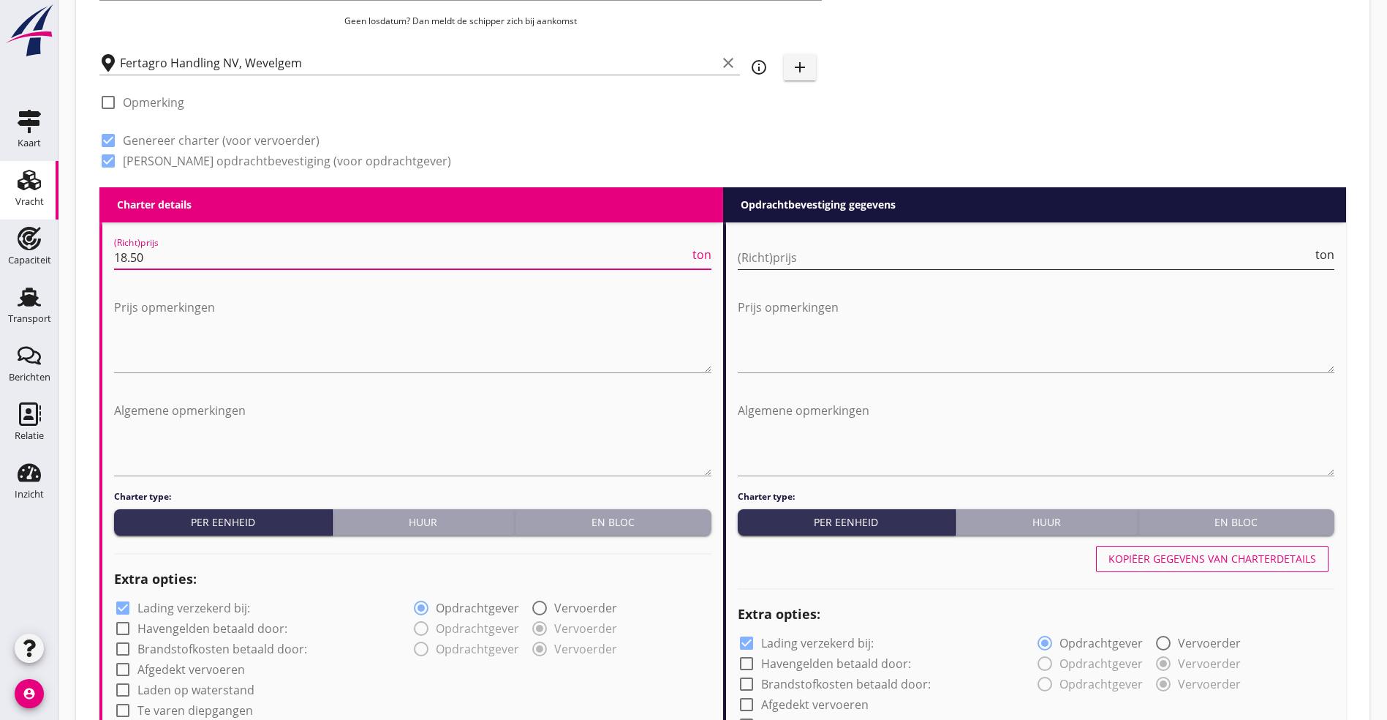
click at [785, 249] on input "(Richt)prijs" at bounding box center [1026, 257] width 576 height 23
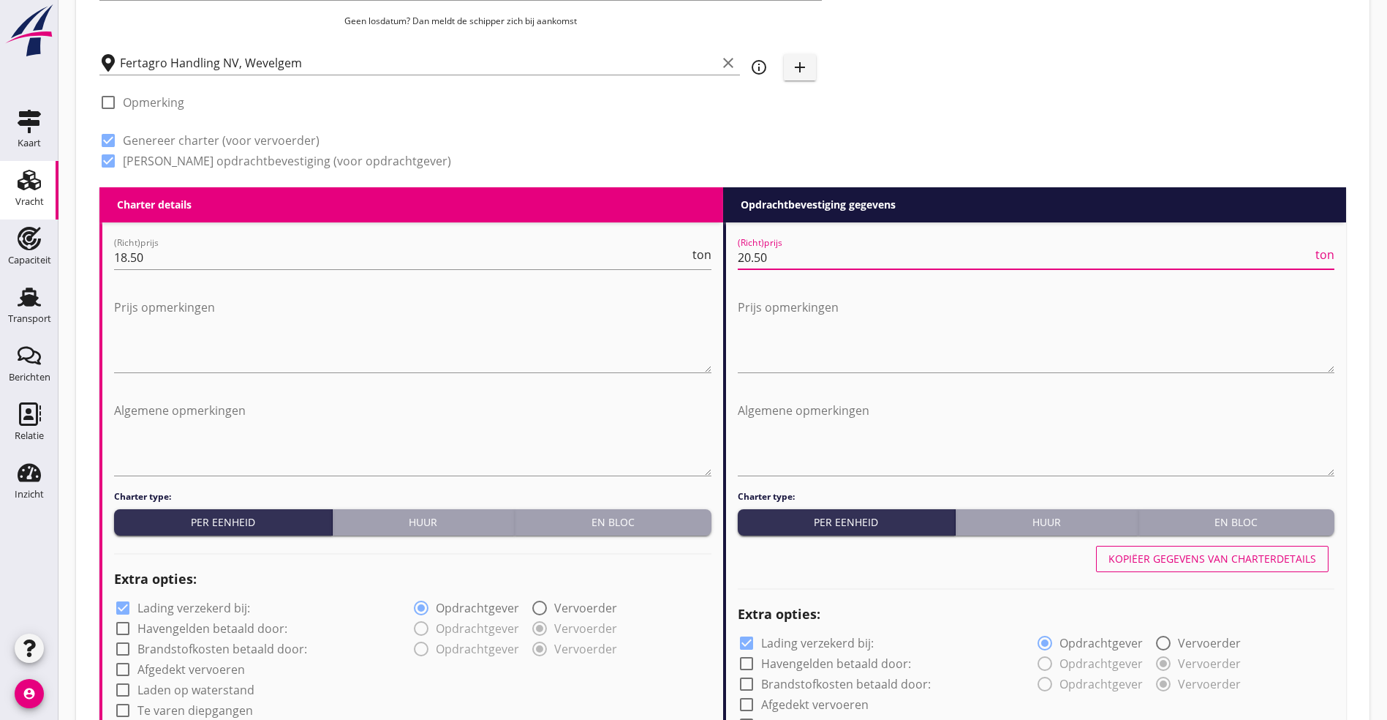
type input "20.50"
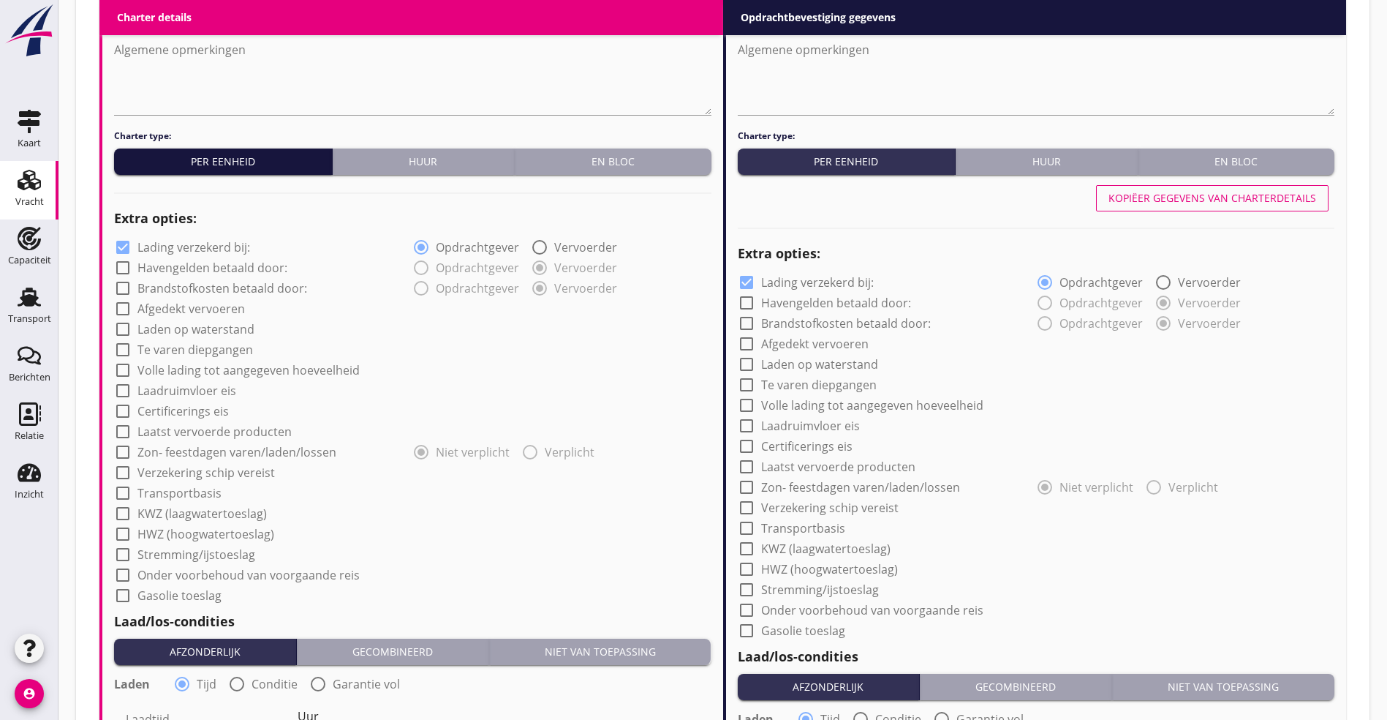
scroll to position [987, 0]
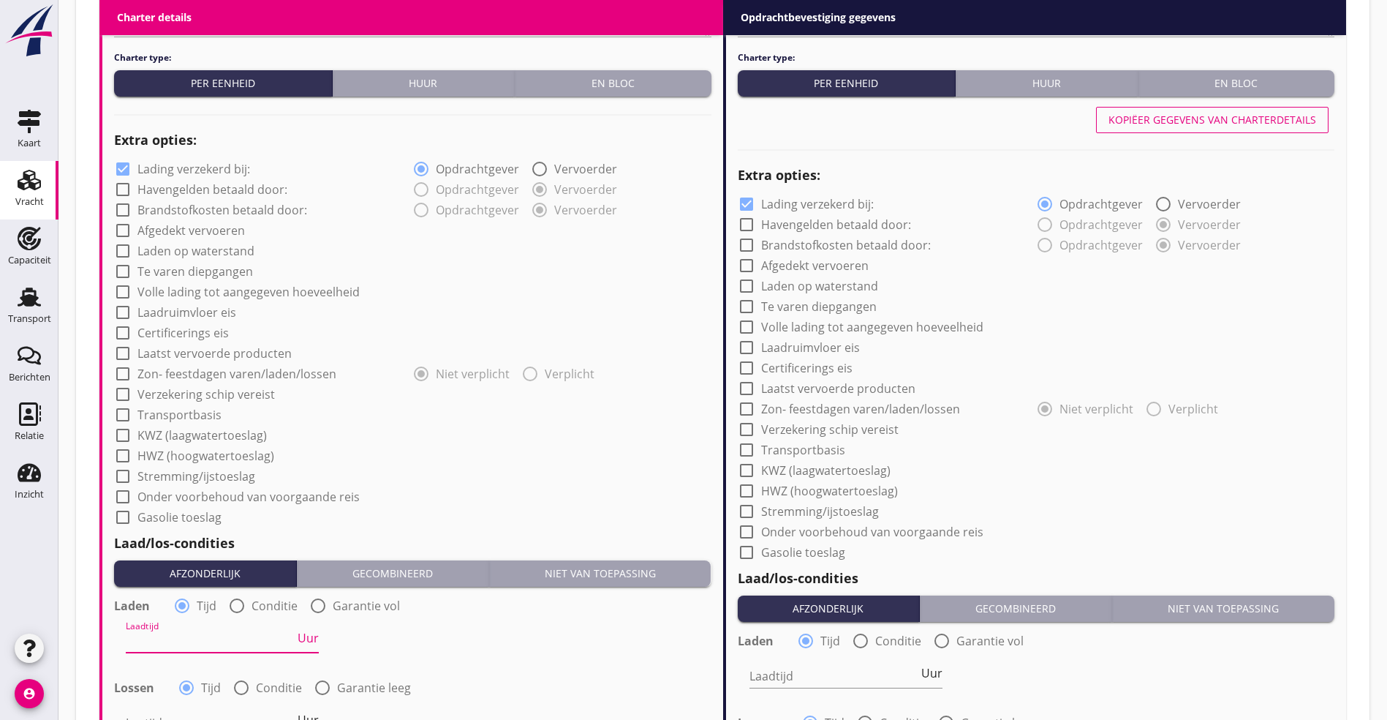
click at [256, 519] on div "Laadtijd Uur" at bounding box center [222, 640] width 193 height 23
type input "48"
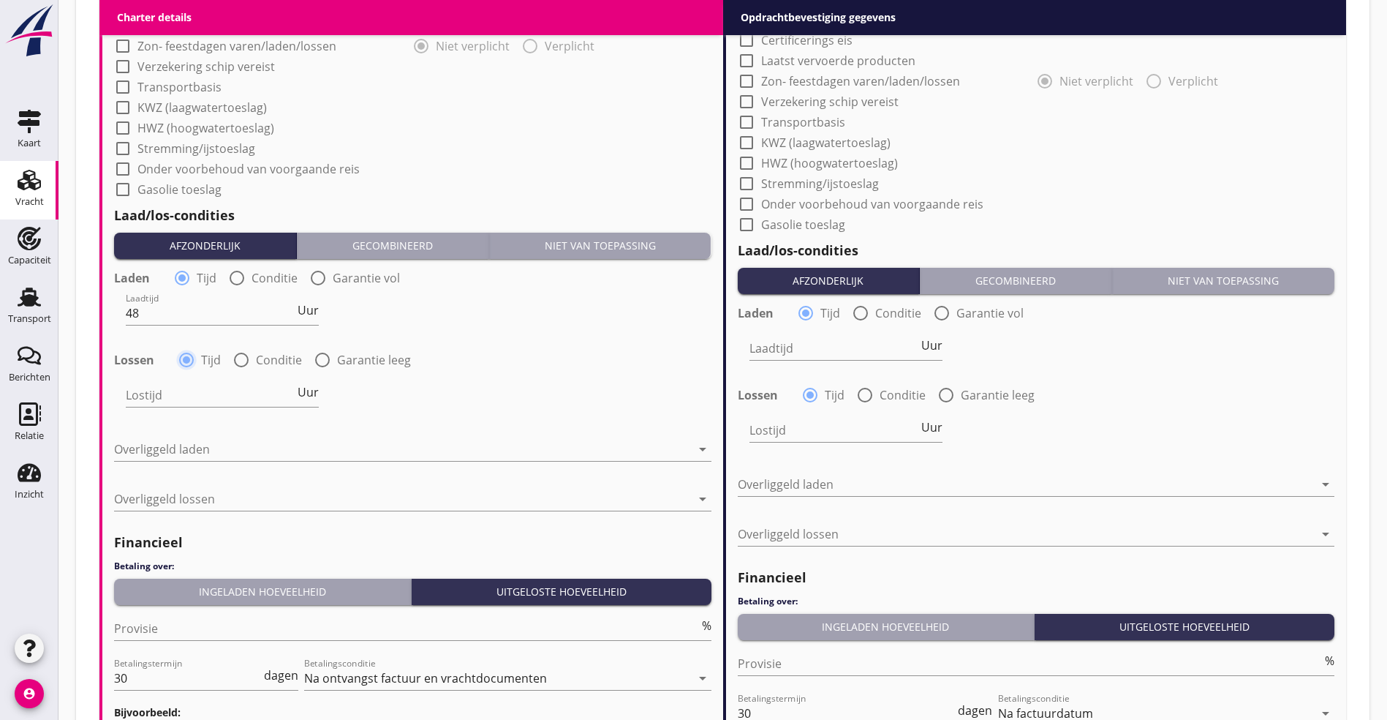
scroll to position [1316, 0]
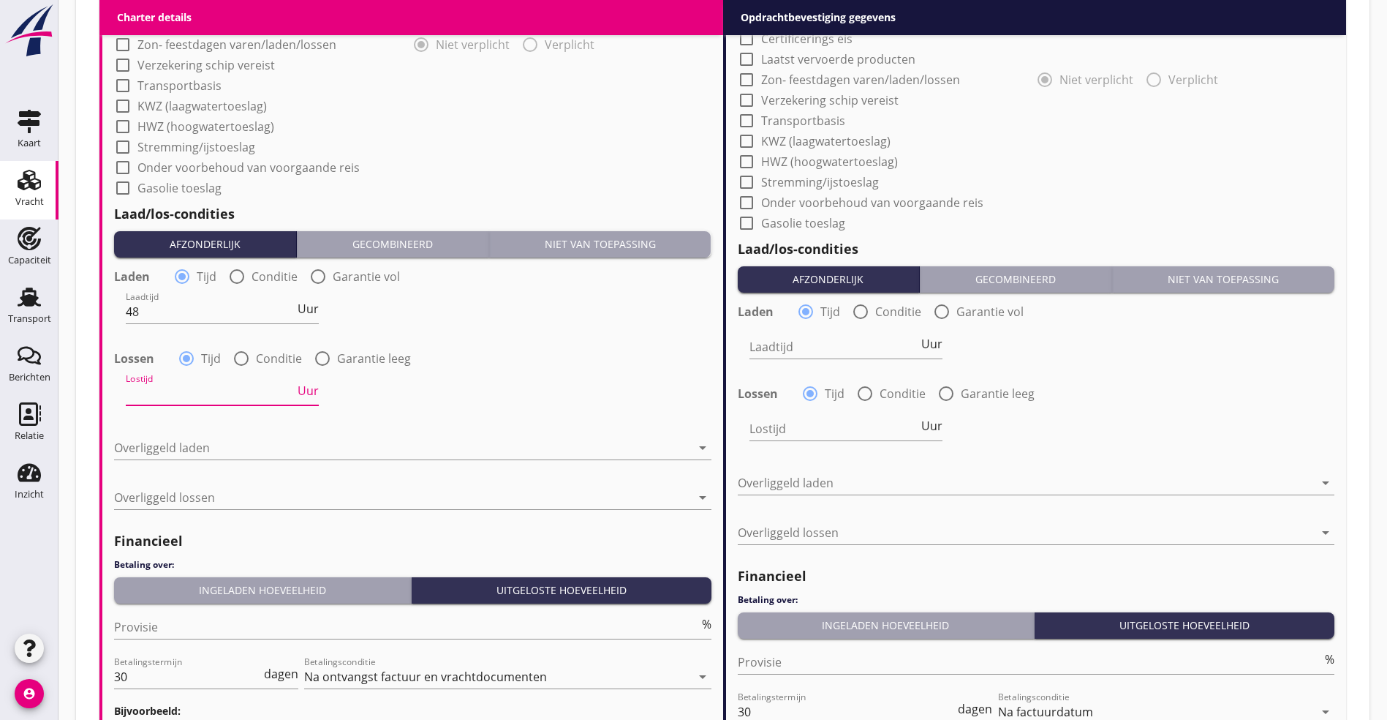
click at [157, 382] on input "Lostijd" at bounding box center [210, 393] width 169 height 23
type input "48"
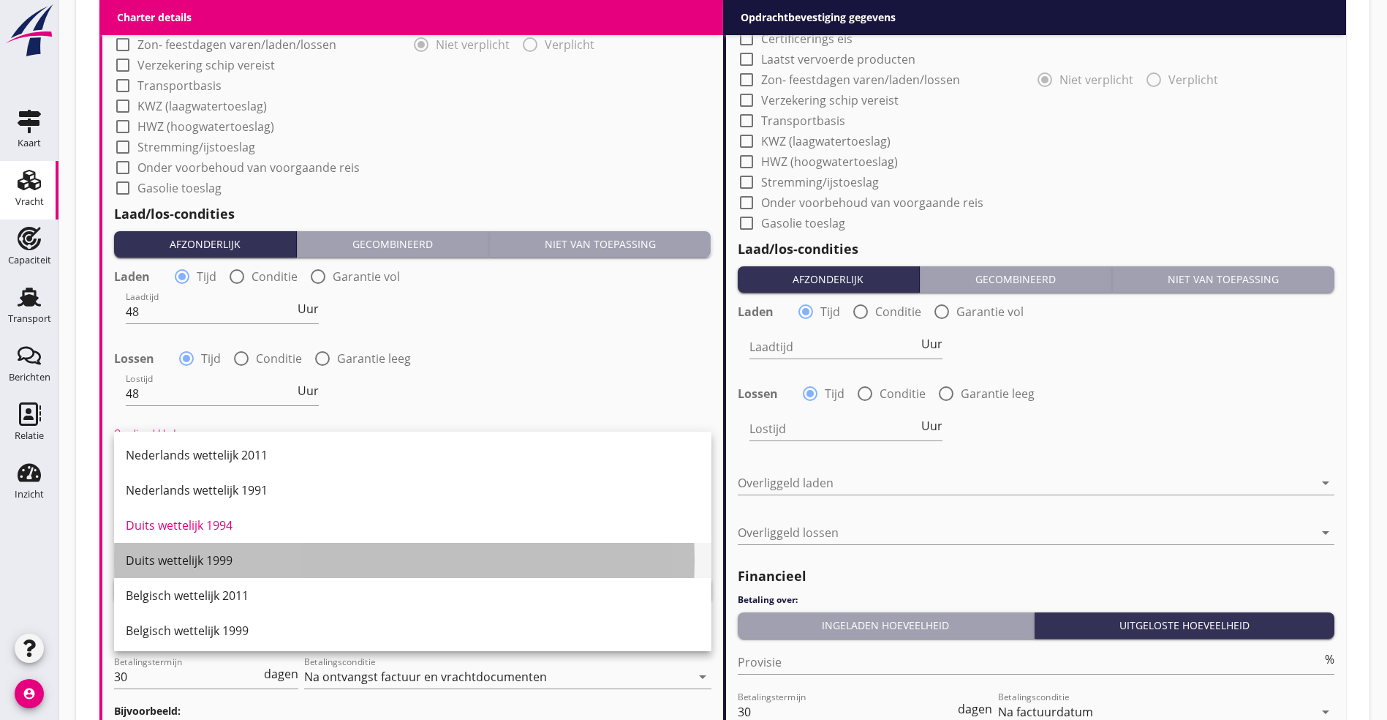
click at [143, 519] on div "Duits wettelijk 1999" at bounding box center [413, 560] width 574 height 18
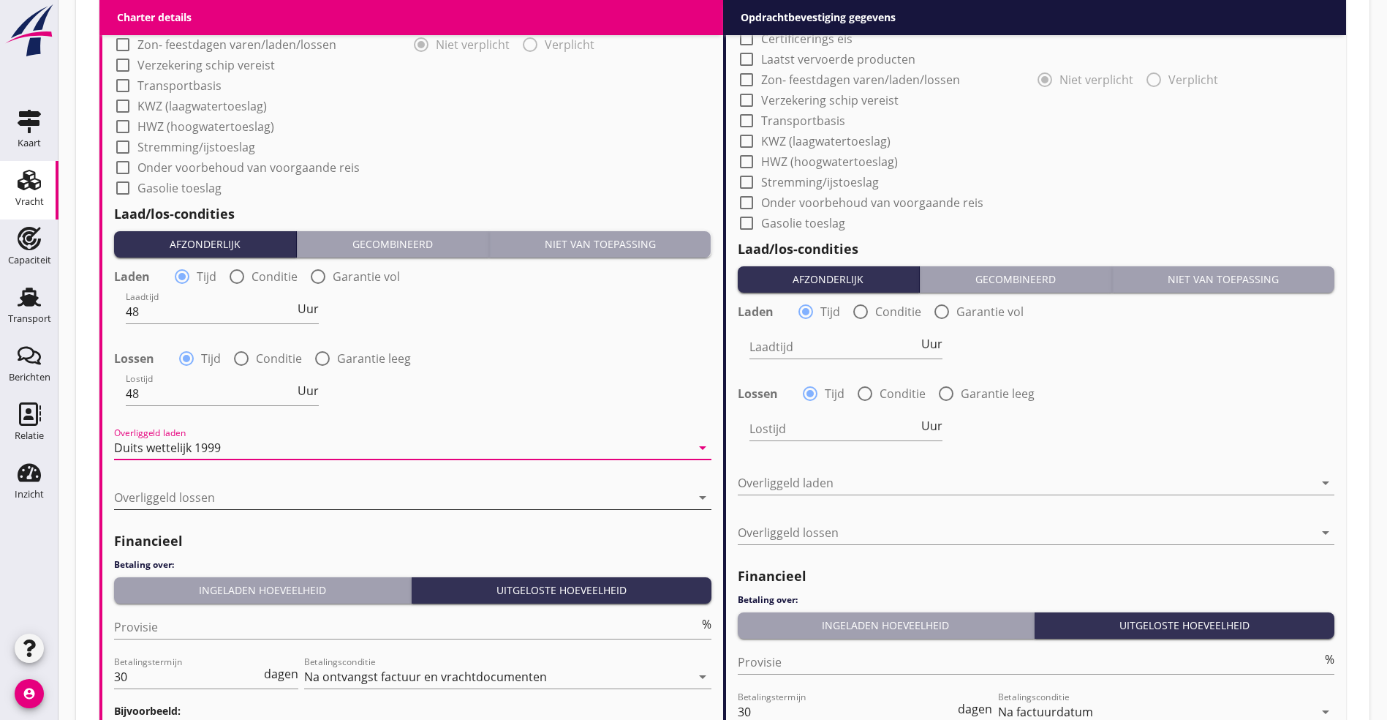
click at [195, 486] on div at bounding box center [402, 497] width 577 height 23
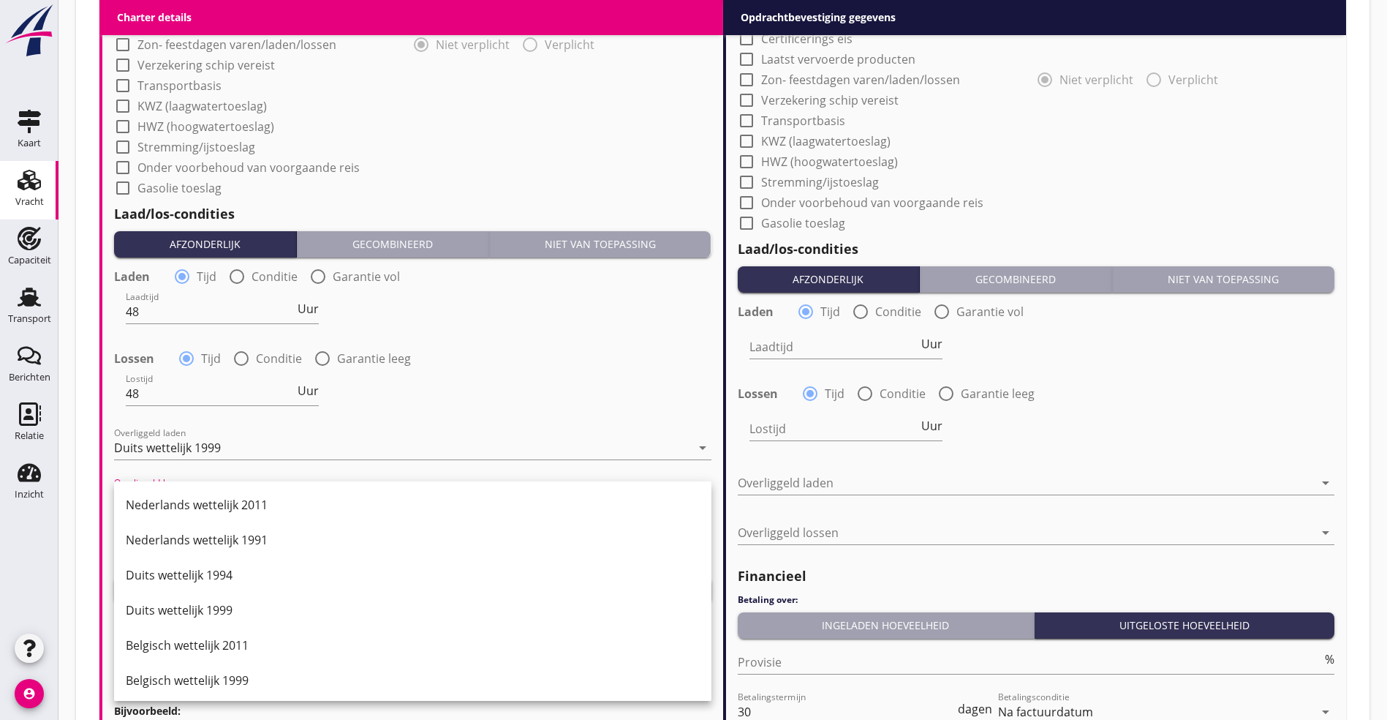
scroll to position [111, 0]
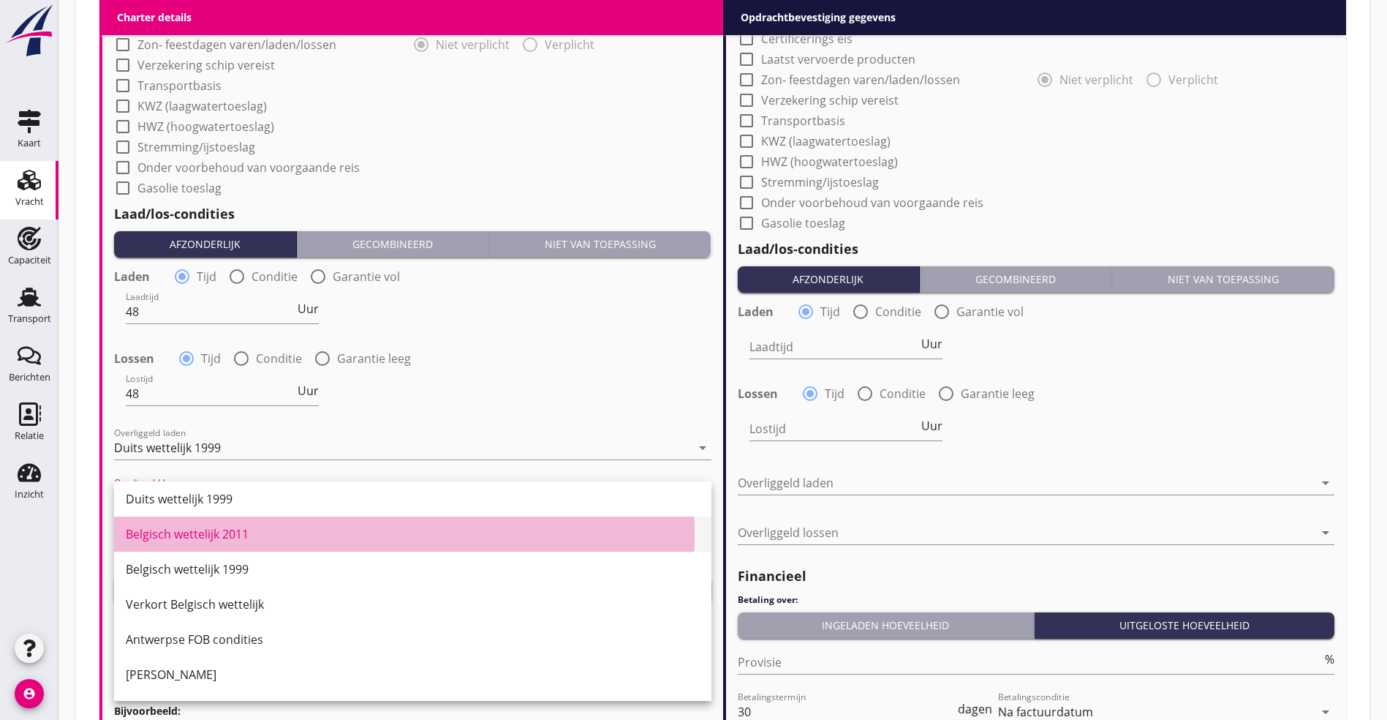
click at [233, 519] on div "Belgisch wettelijk 2011" at bounding box center [413, 533] width 574 height 35
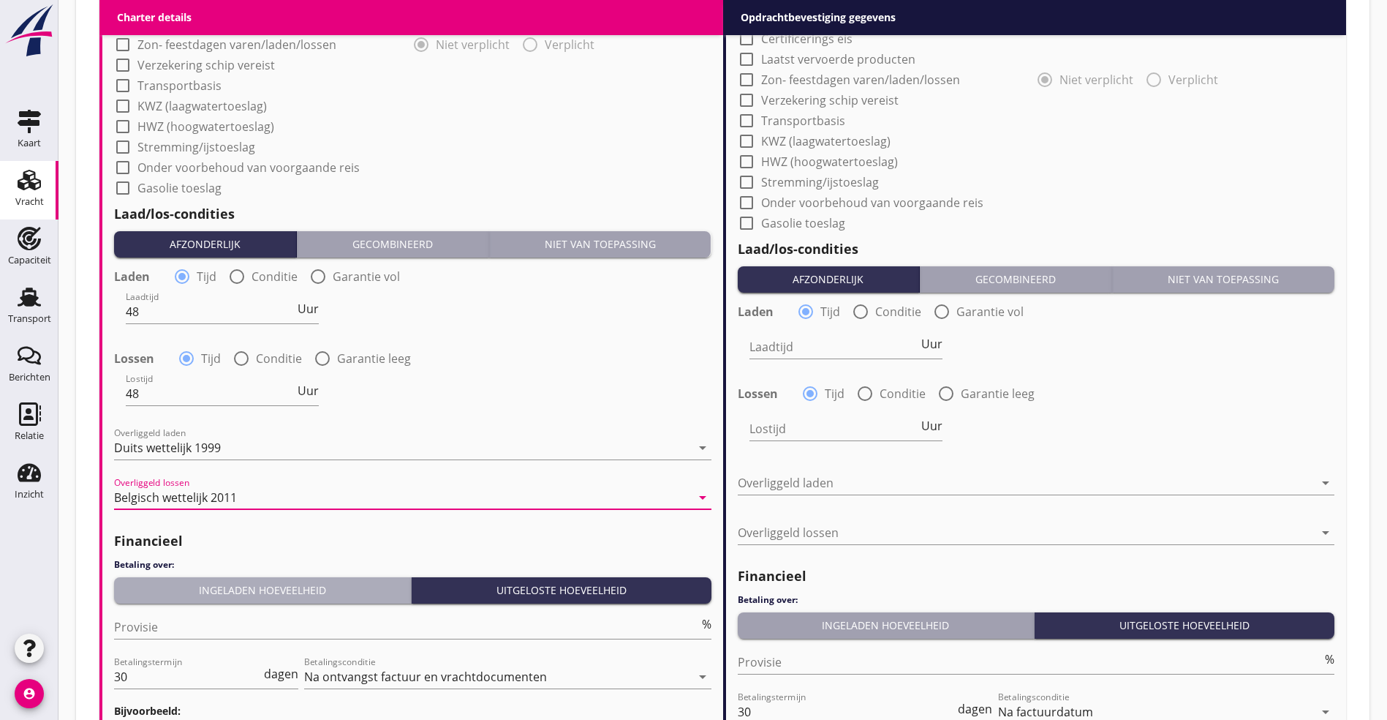
drag, startPoint x: 219, startPoint y: 583, endPoint x: 219, endPoint y: 605, distance: 21.9
click at [219, 519] on div "Ingeladen hoeveelheid" at bounding box center [262, 589] width 285 height 15
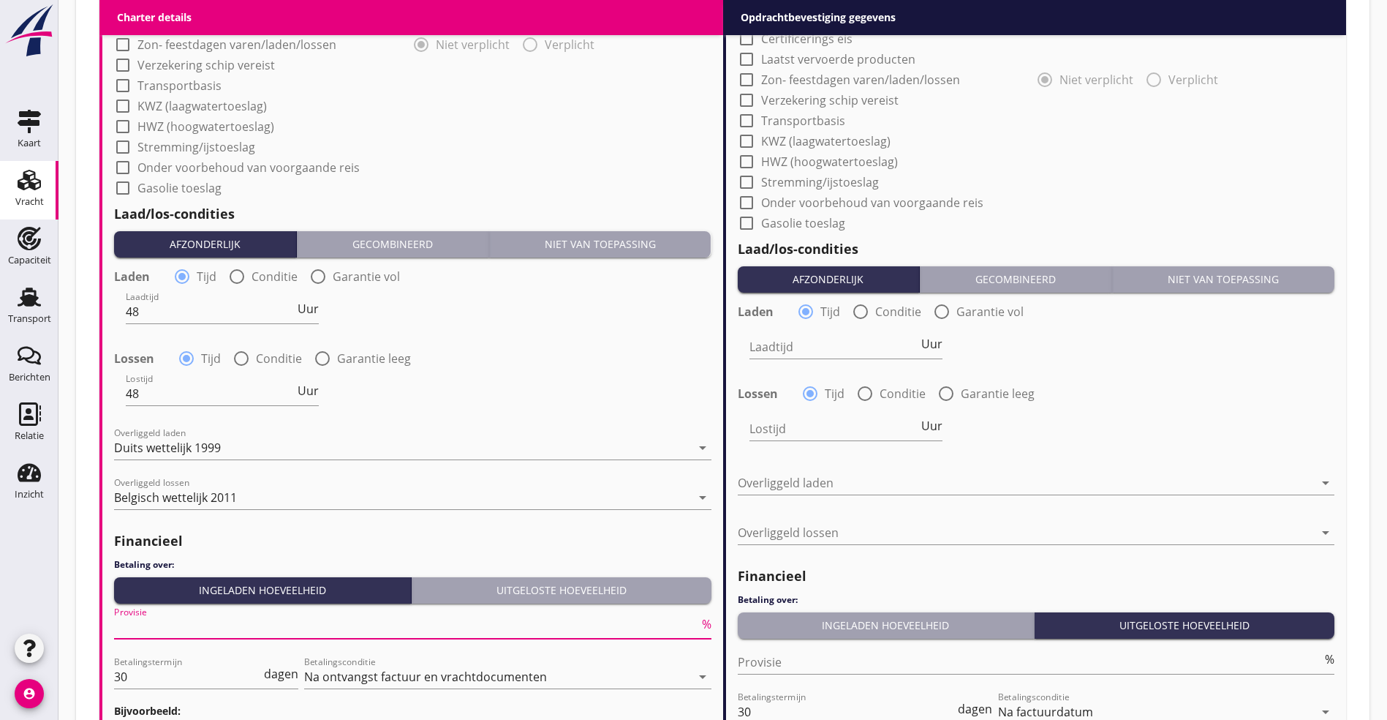
click at [211, 519] on input "Provisie" at bounding box center [406, 626] width 585 height 23
type input "5"
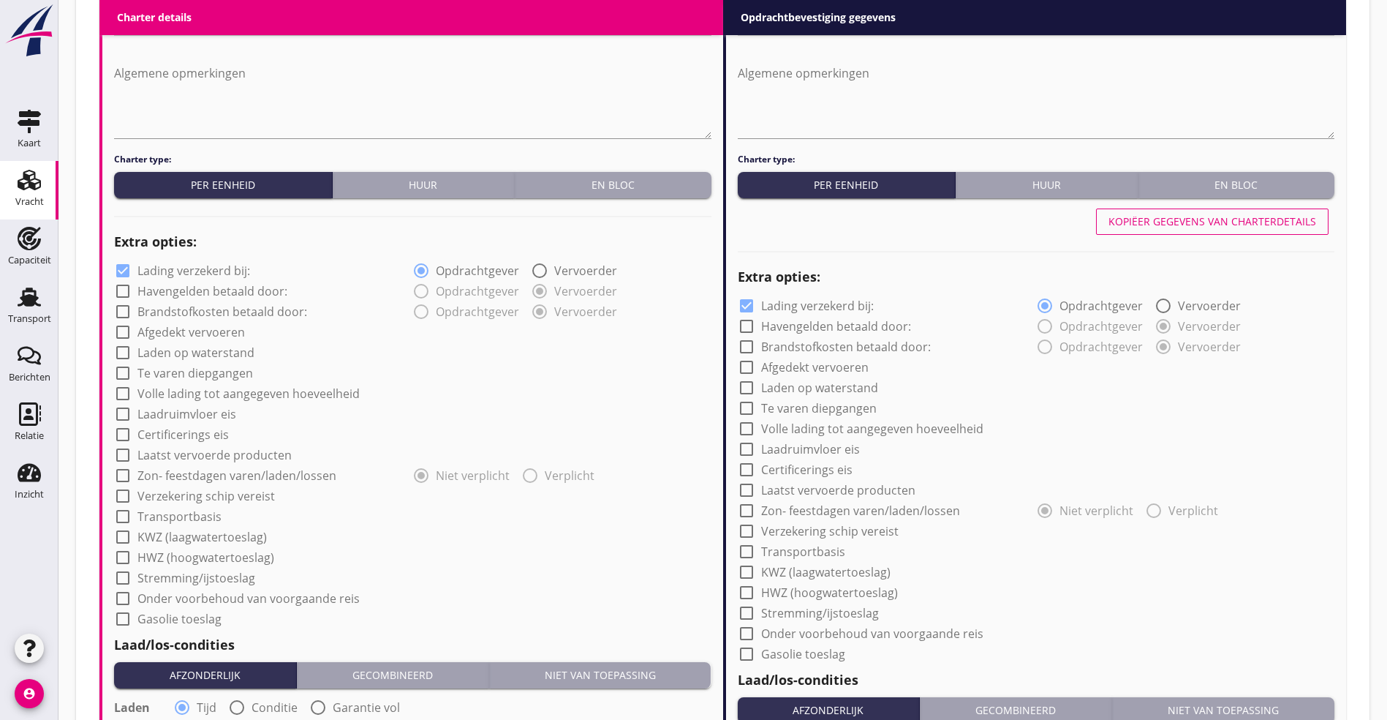
scroll to position [878, 0]
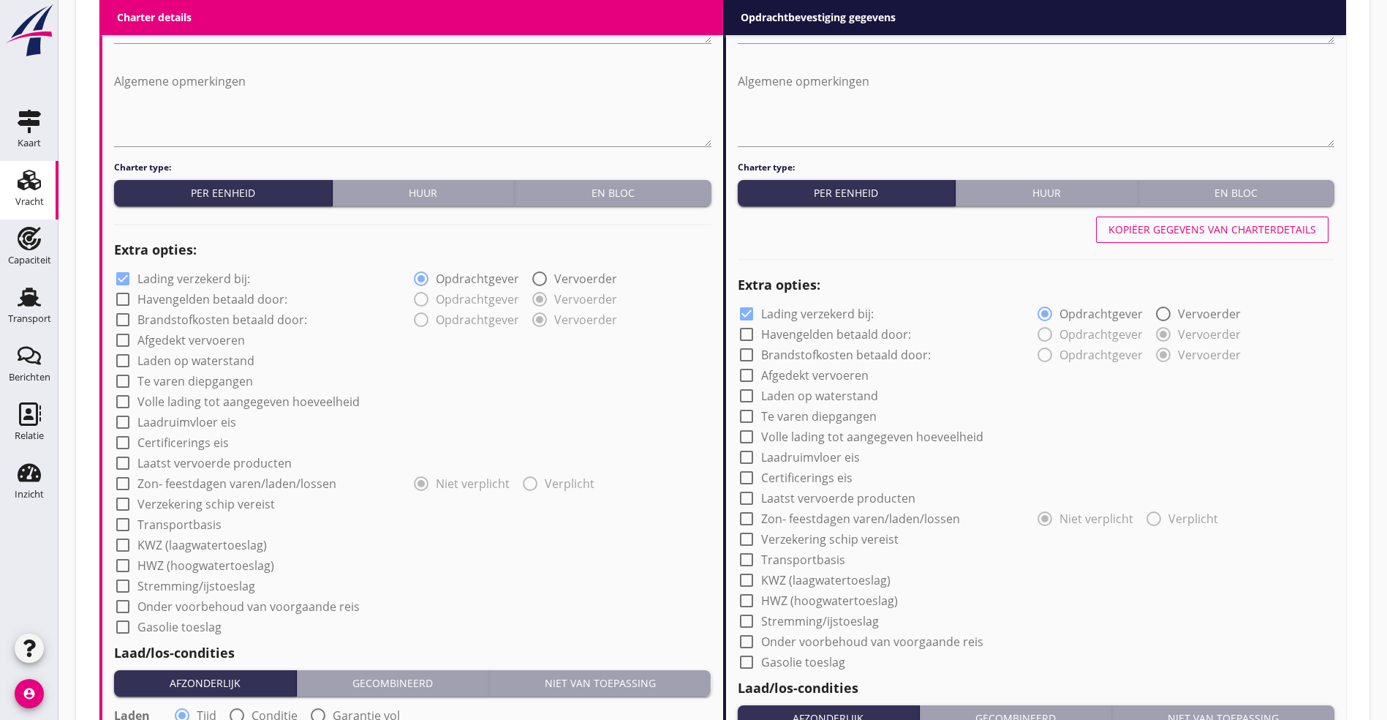
click at [785, 212] on div "Kopiëer gegevens van charterdetails" at bounding box center [1037, 229] width 598 height 35
click at [785, 225] on div "Kopiëer gegevens van charterdetails" at bounding box center [1213, 229] width 208 height 15
type input "48"
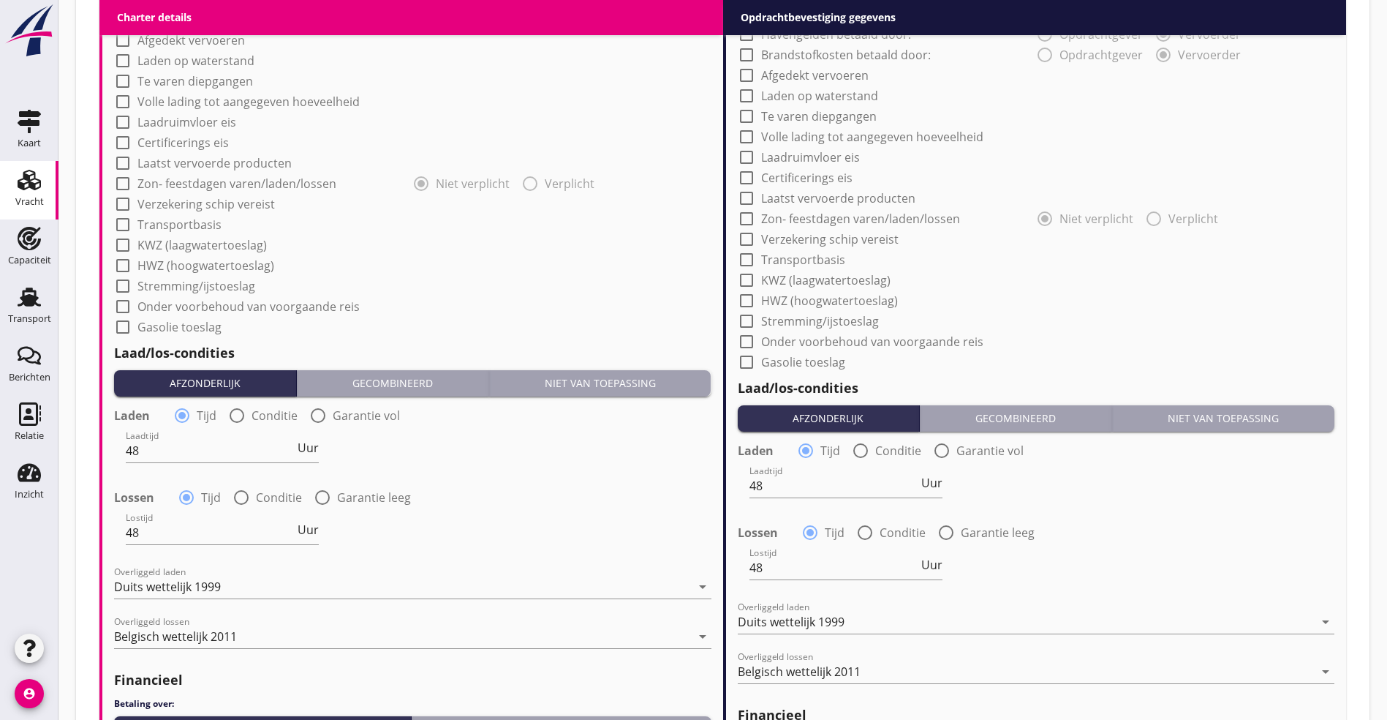
scroll to position [1503, 0]
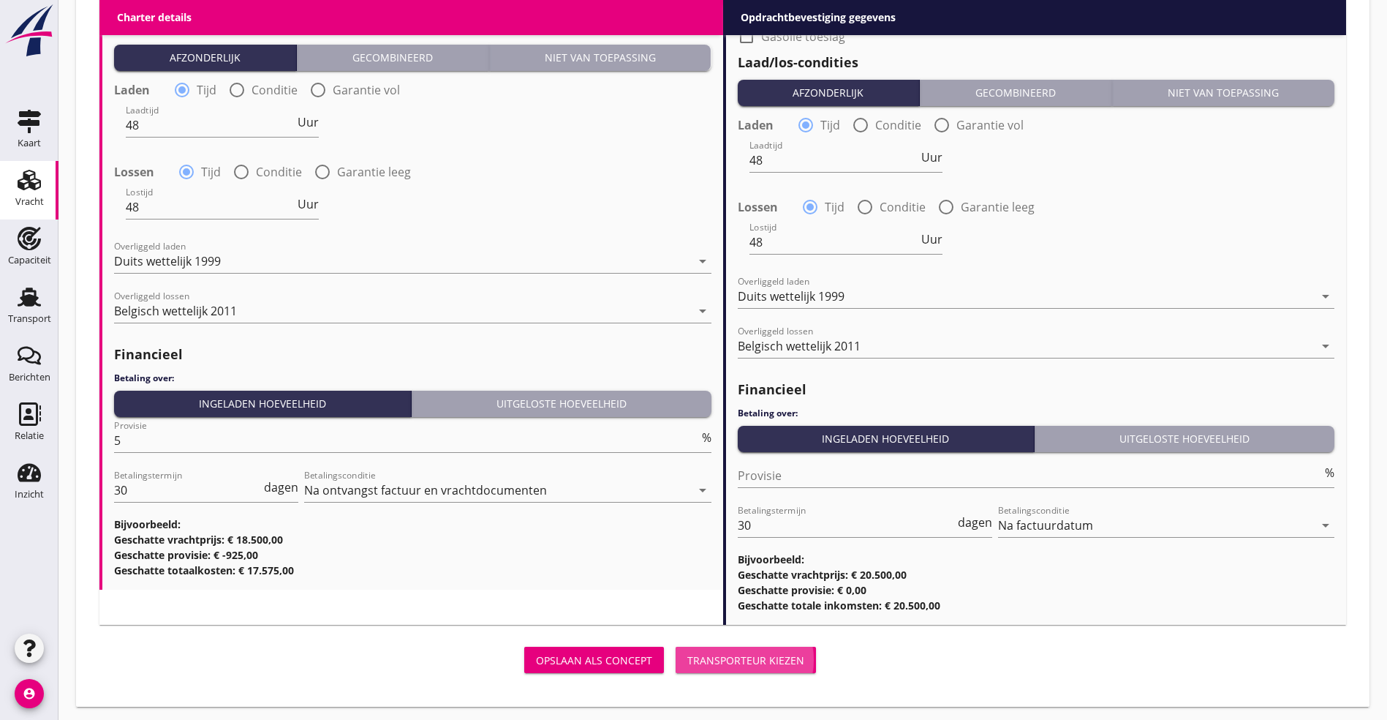
click at [687, 519] on div "Transporteur kiezen" at bounding box center [745, 659] width 117 height 15
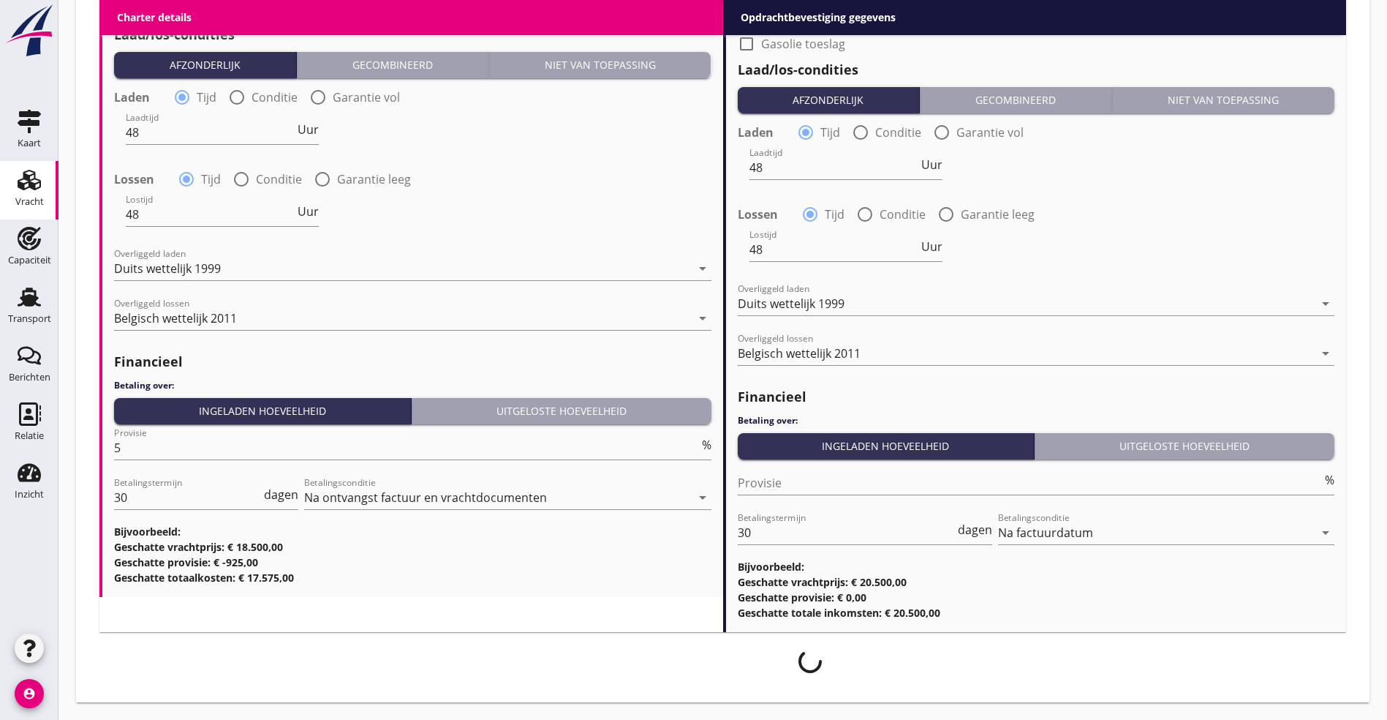
scroll to position [1491, 0]
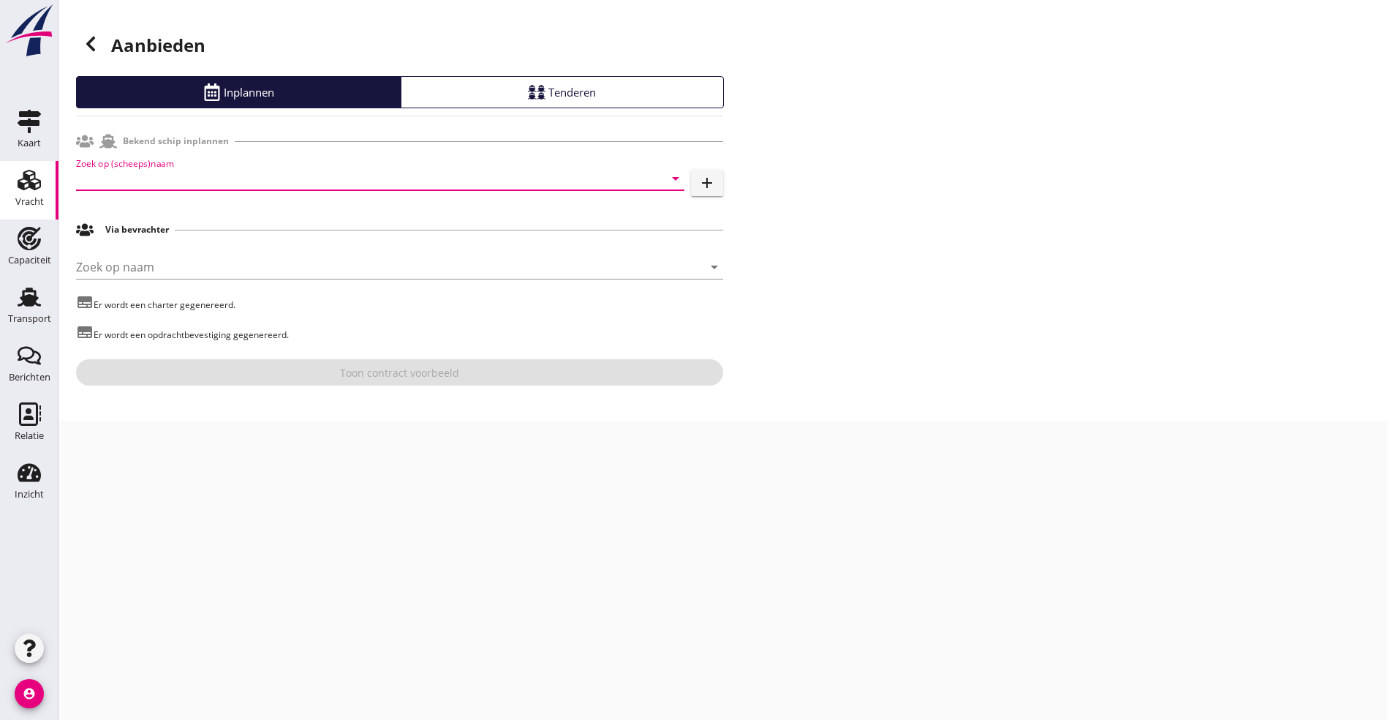
click at [176, 176] on input "Zoek op (scheeps)naam" at bounding box center [360, 178] width 568 height 23
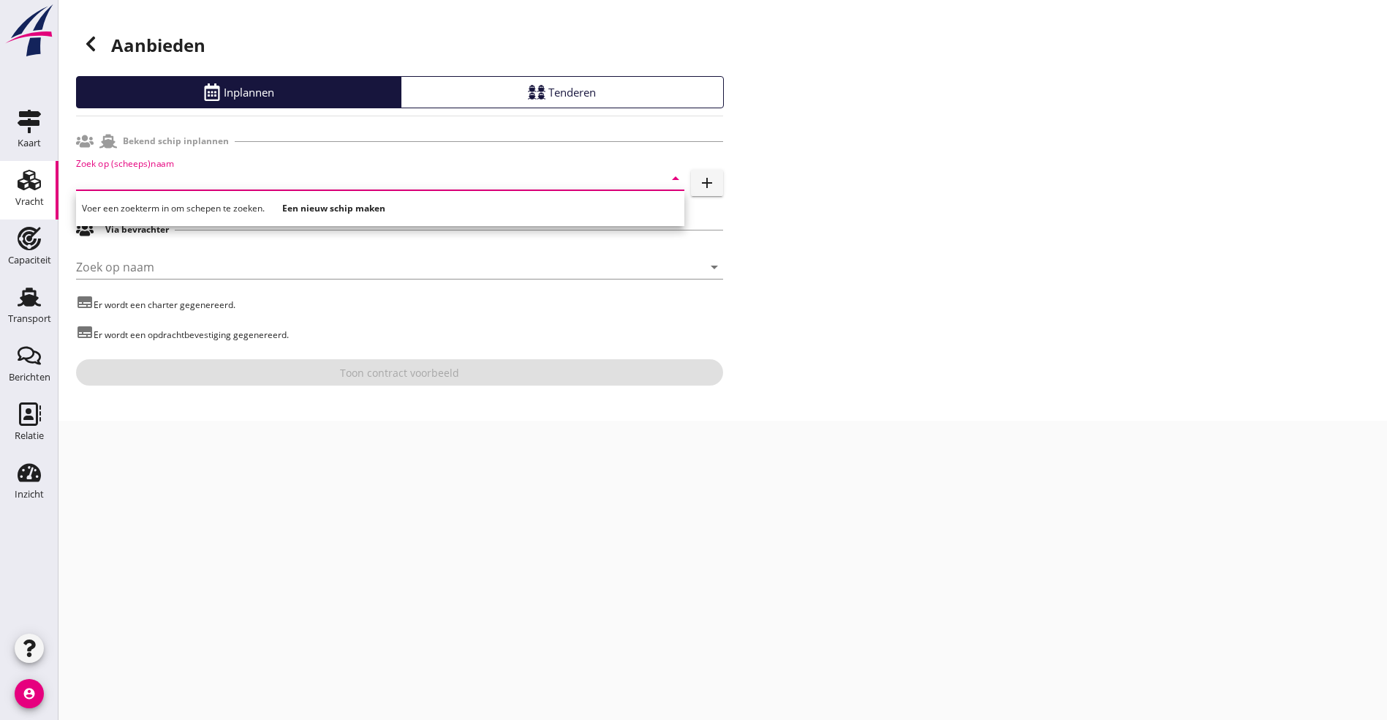
click at [524, 176] on input "Zoek op (scheeps)naam" at bounding box center [360, 178] width 568 height 23
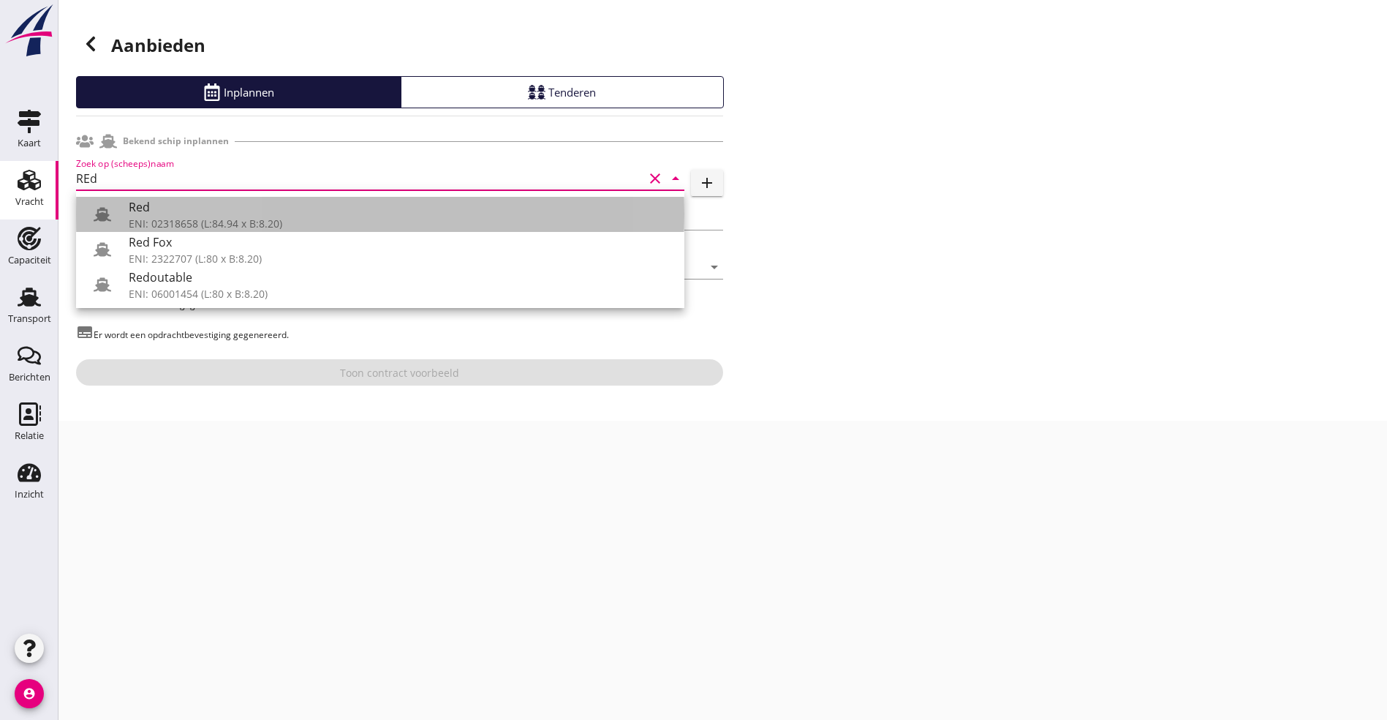
click at [160, 222] on div "ENI: 02318658 (L:84.94 x B:8.20)" at bounding box center [401, 223] width 544 height 15
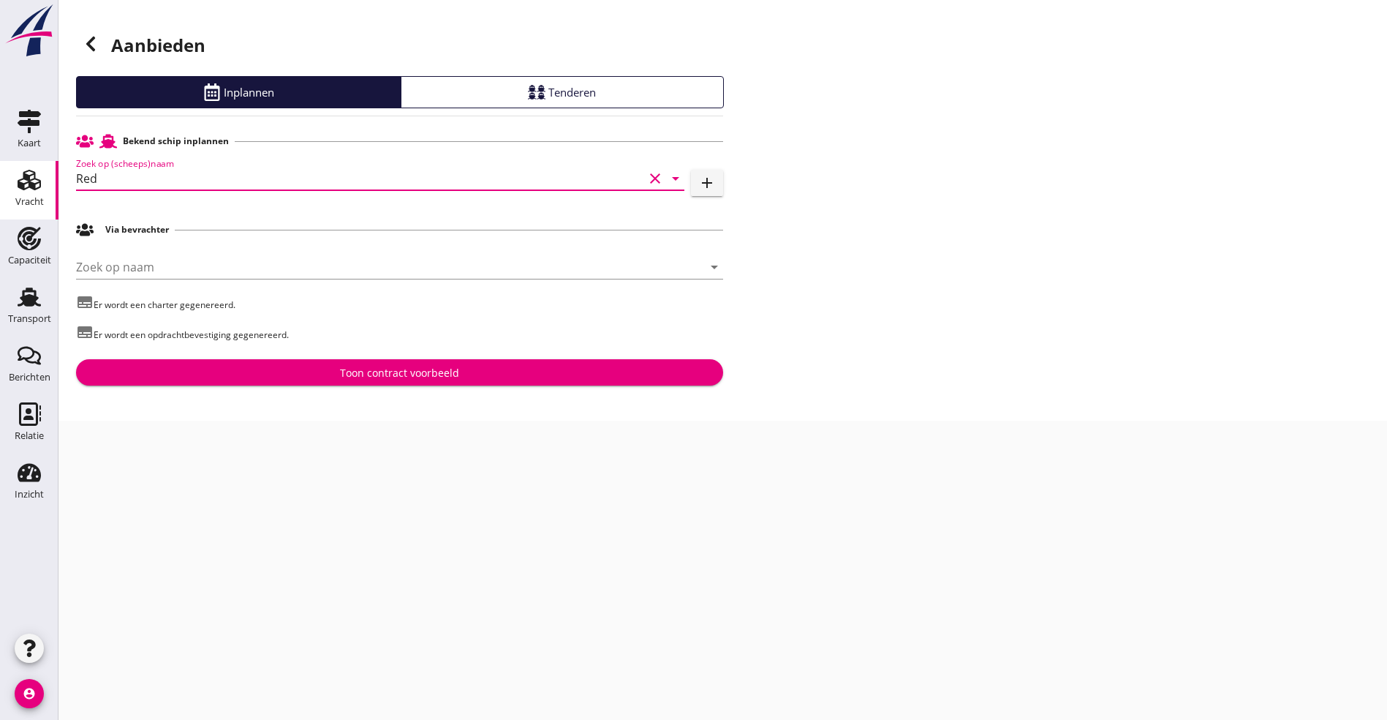
type input "Red"
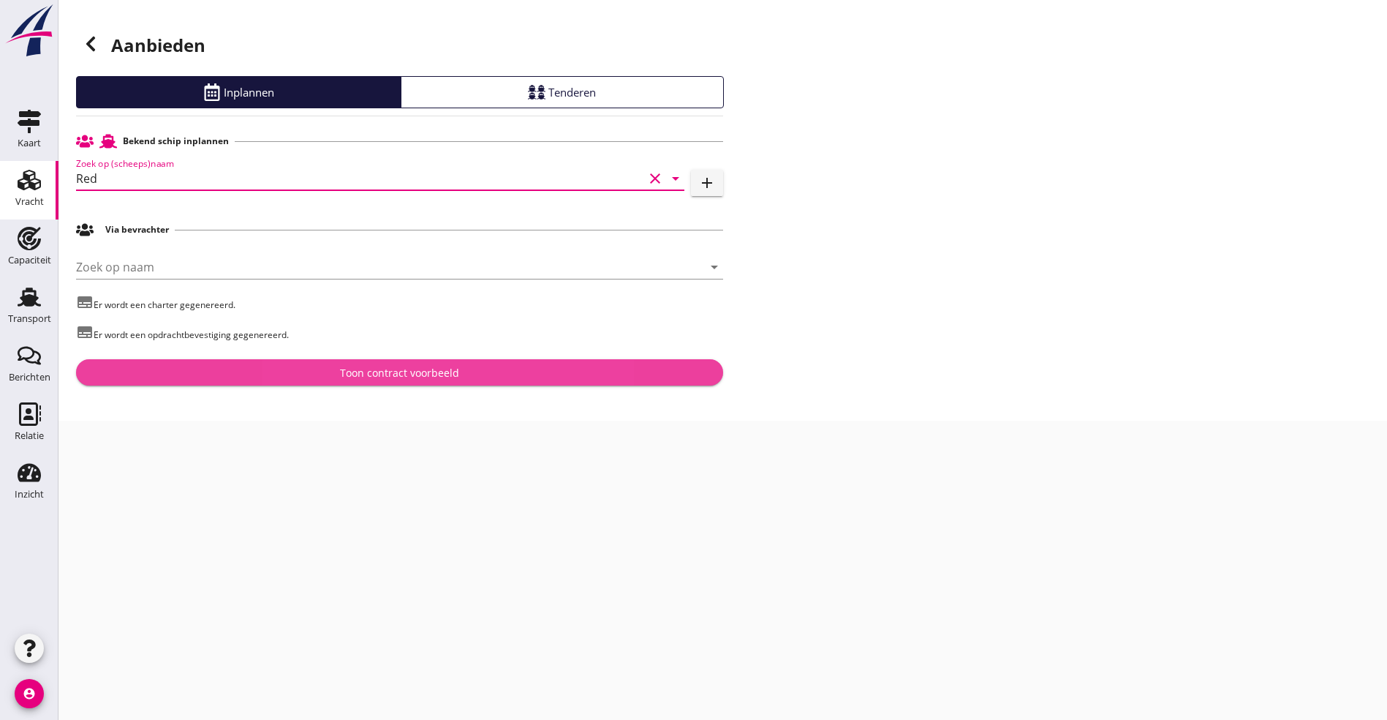
click at [260, 377] on div "Toon contract voorbeeld" at bounding box center [400, 372] width 624 height 15
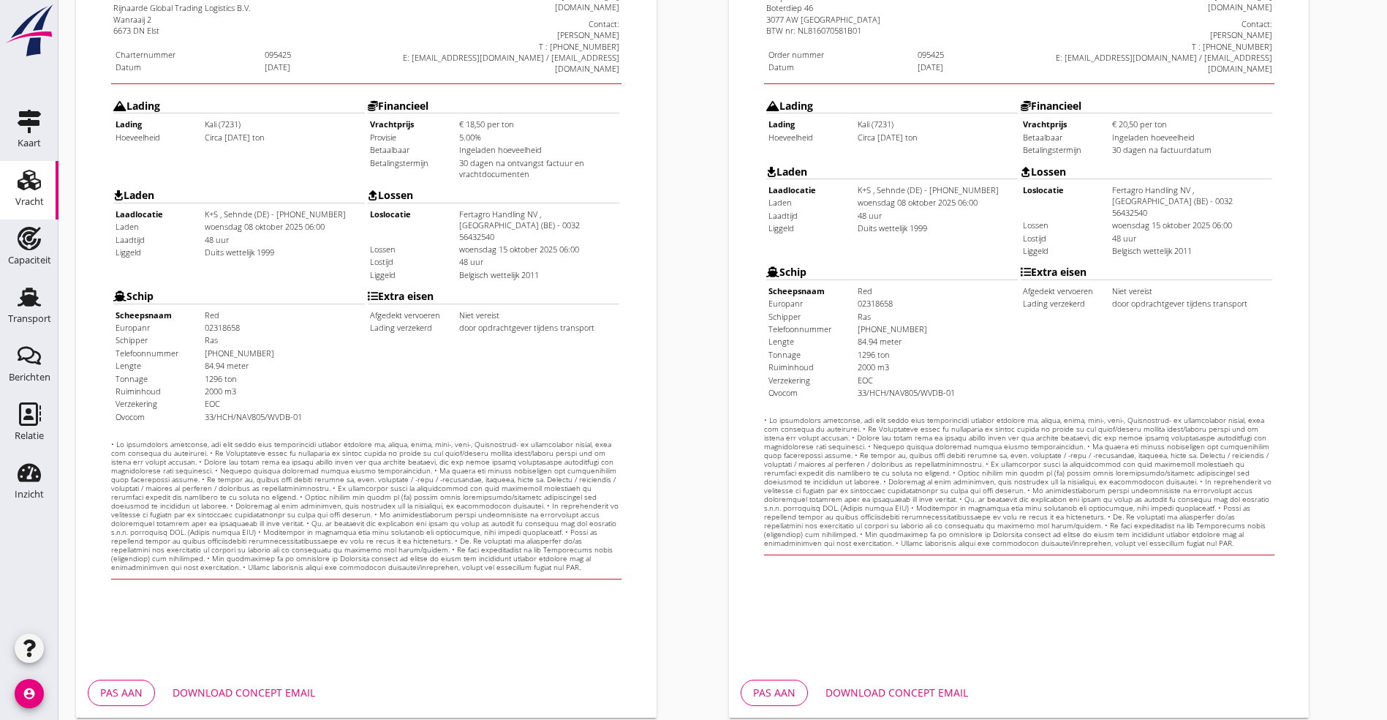
scroll to position [363, 0]
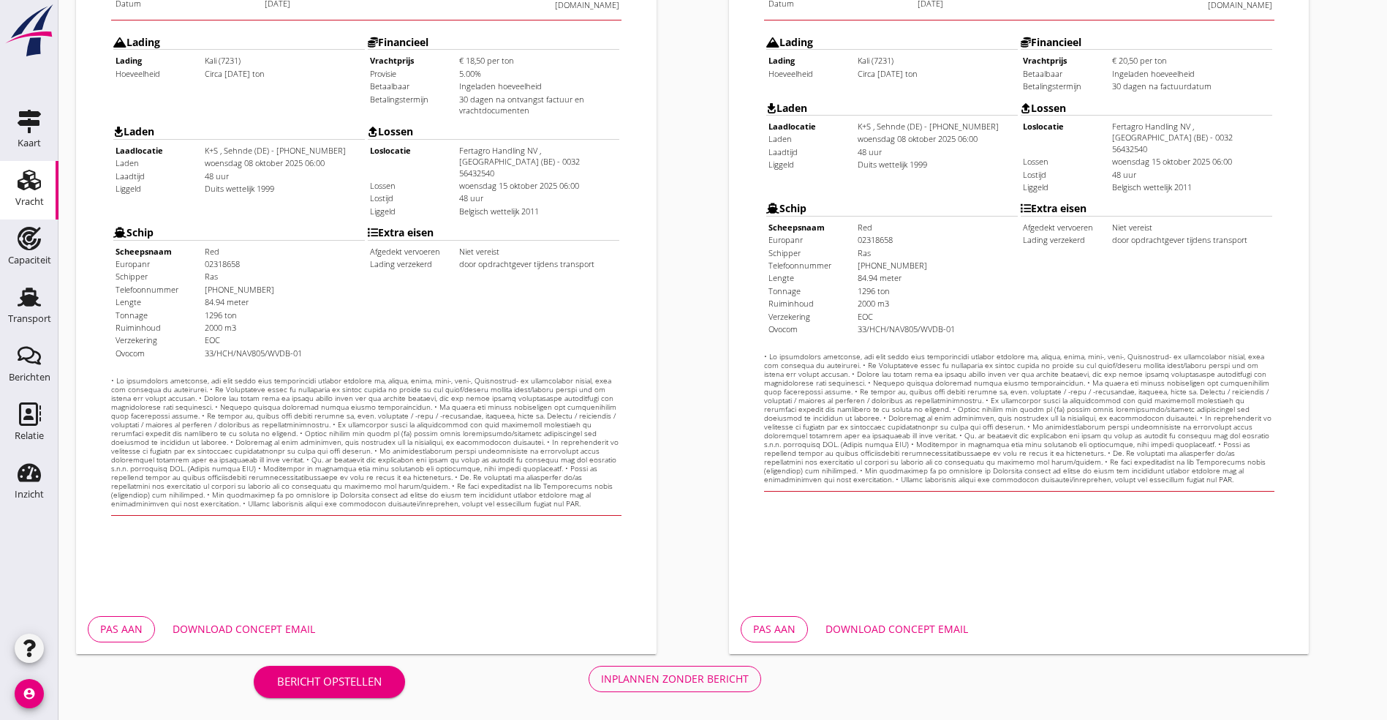
click at [252, 519] on div "Download concept email" at bounding box center [244, 628] width 143 height 15
click at [601, 519] on div "Inplannen zonder bericht" at bounding box center [675, 678] width 148 height 15
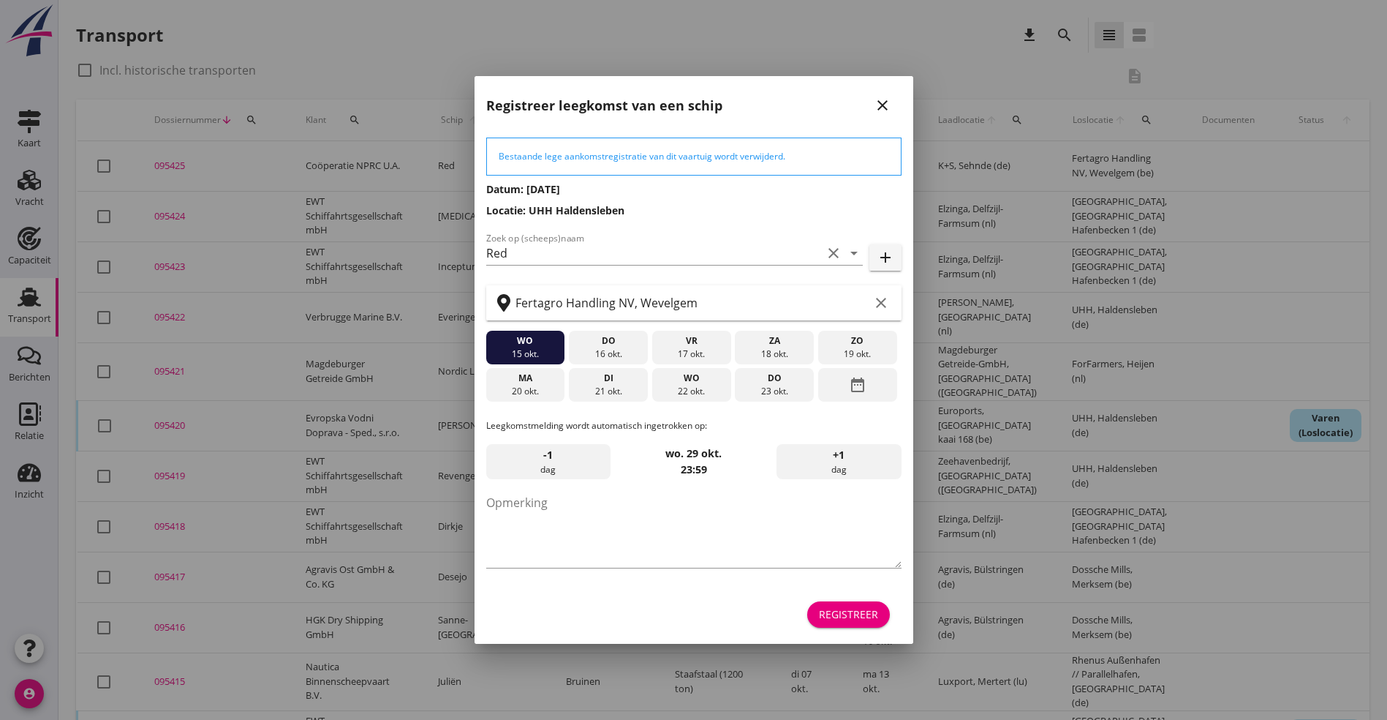
click at [785, 519] on button "Registreer" at bounding box center [848, 614] width 83 height 26
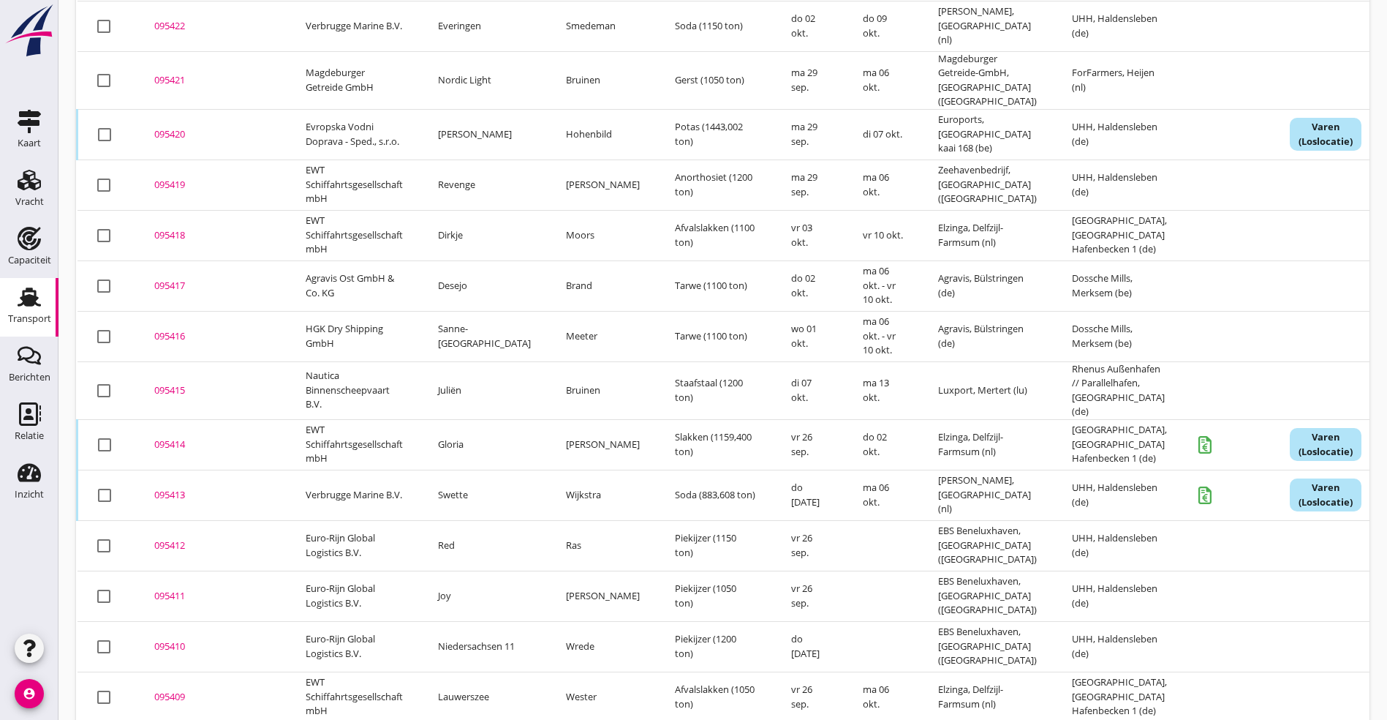
scroll to position [329, 0]
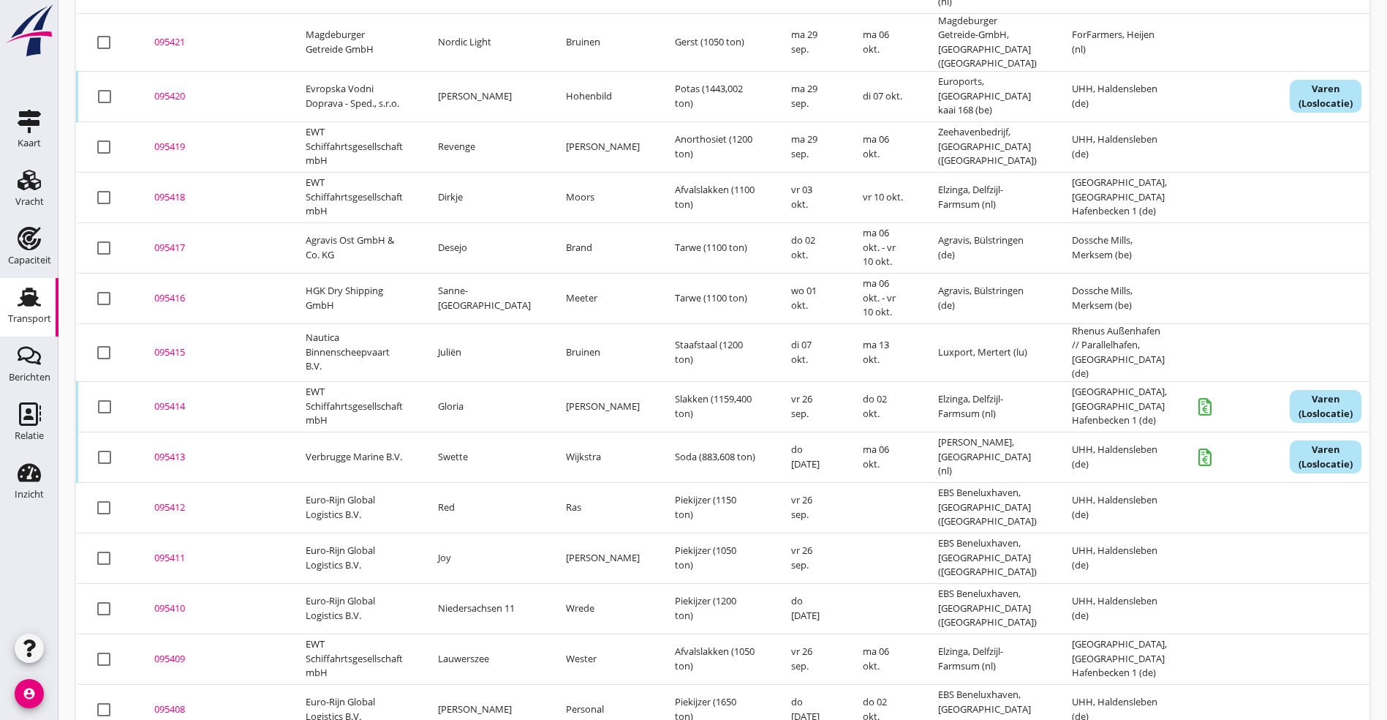
click at [496, 442] on td "Swette" at bounding box center [485, 456] width 128 height 50
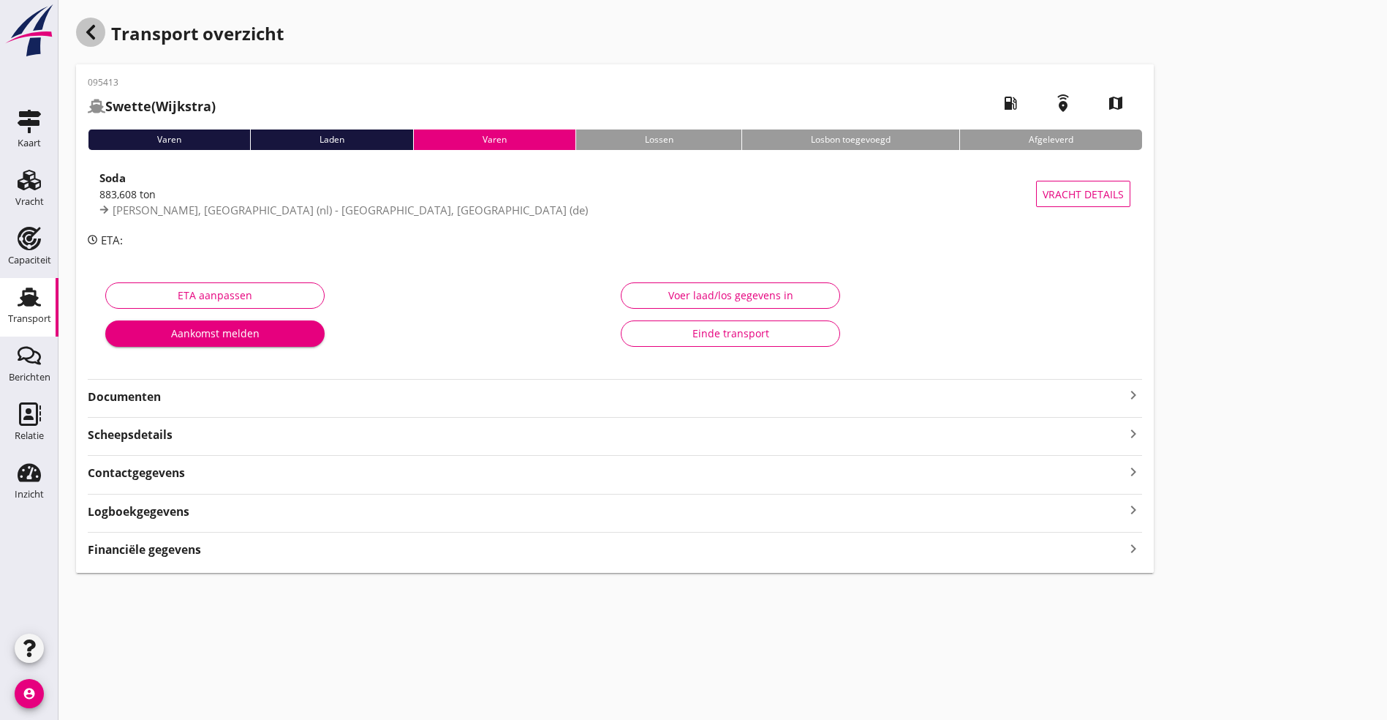
click at [89, 26] on icon "button" at bounding box center [91, 32] width 18 height 18
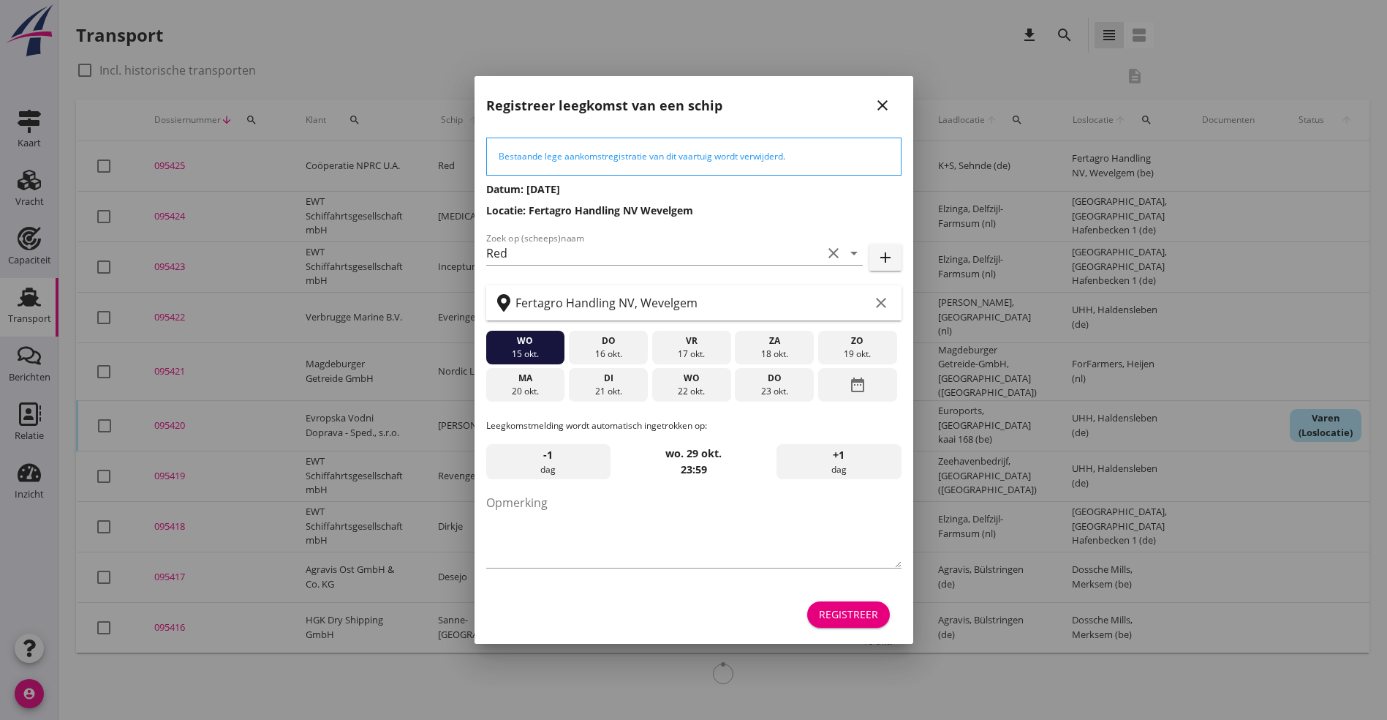
click at [785, 105] on icon "close" at bounding box center [883, 106] width 18 height 18
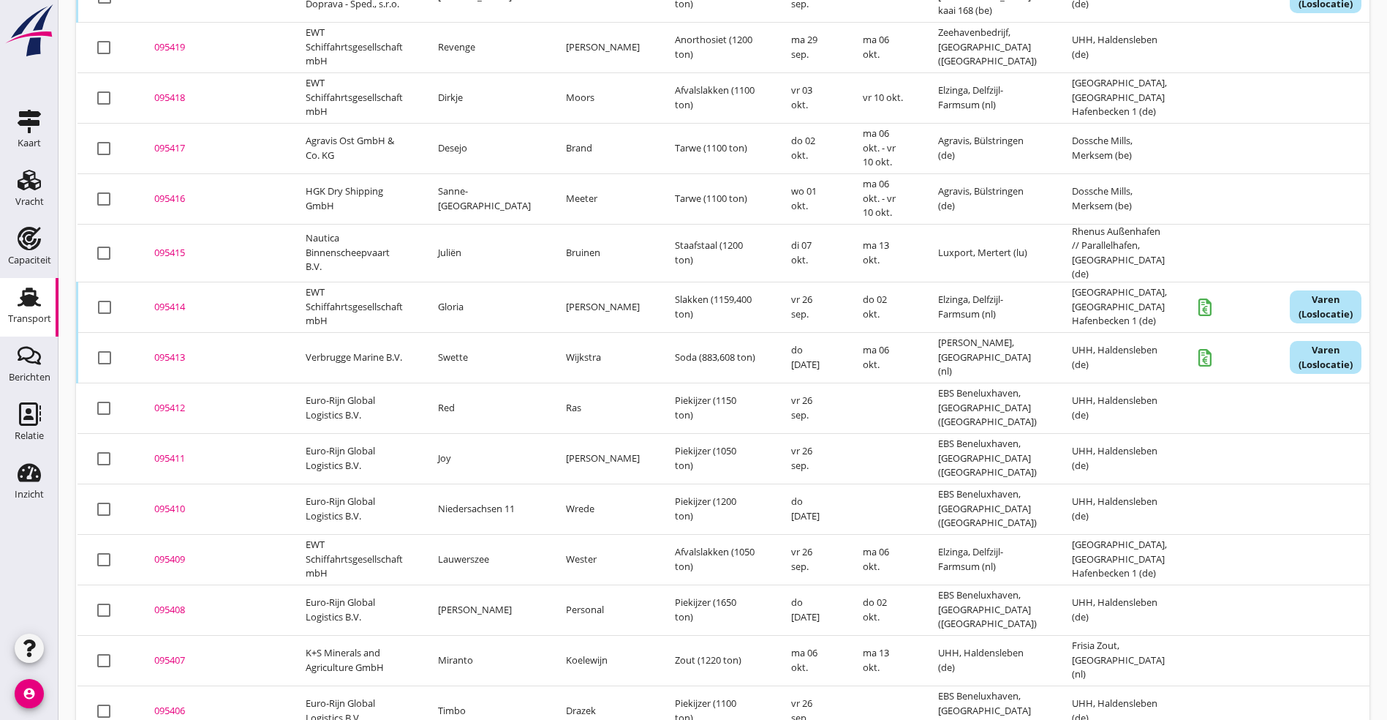
scroll to position [439, 0]
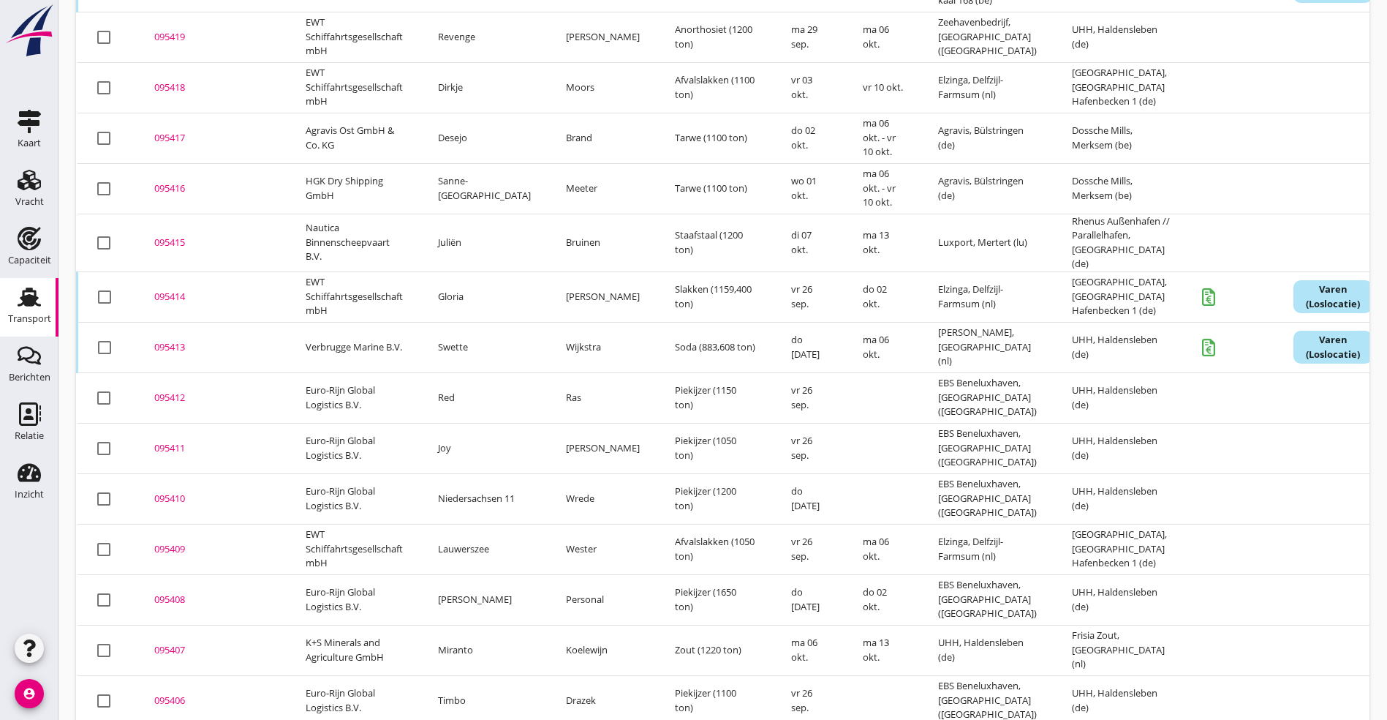
drag, startPoint x: 175, startPoint y: 529, endPoint x: 543, endPoint y: 465, distance: 374.2
click at [175, 519] on div "095409" at bounding box center [212, 549] width 116 height 15
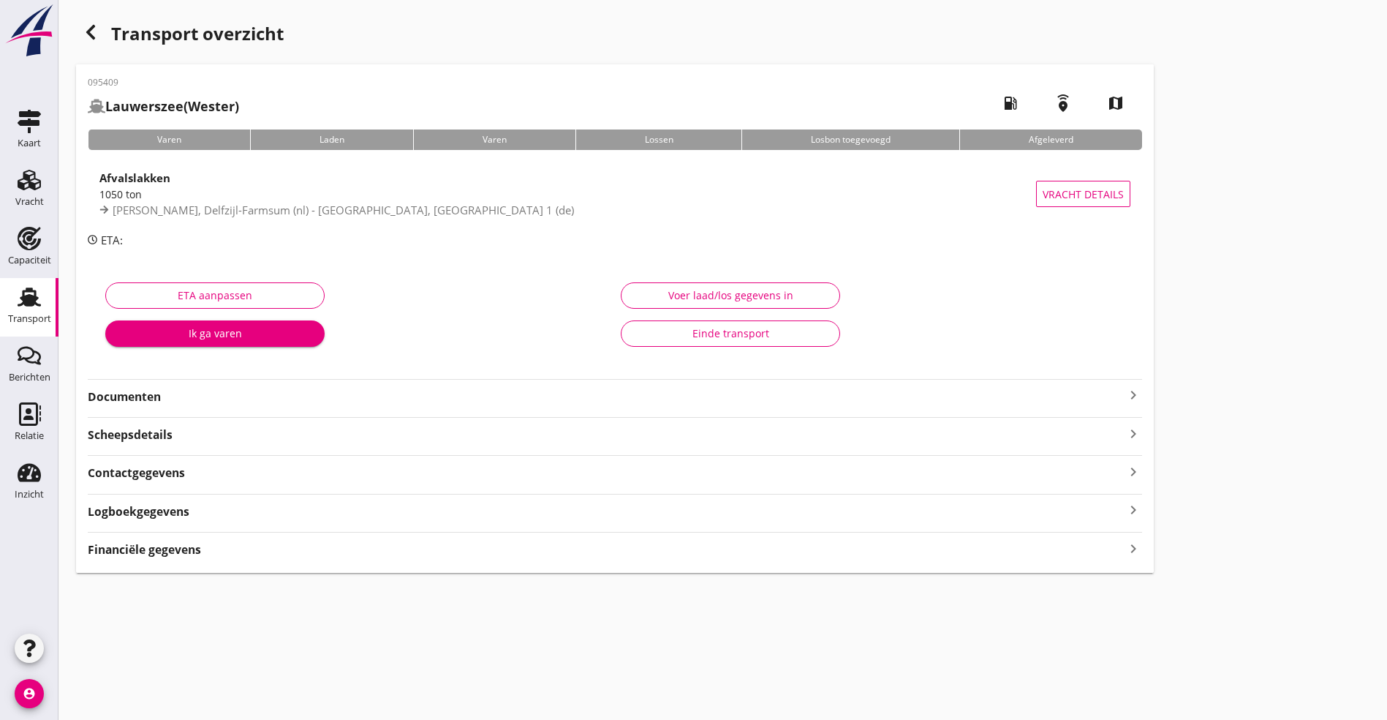
click at [184, 402] on strong "Documenten" at bounding box center [606, 396] width 1037 height 17
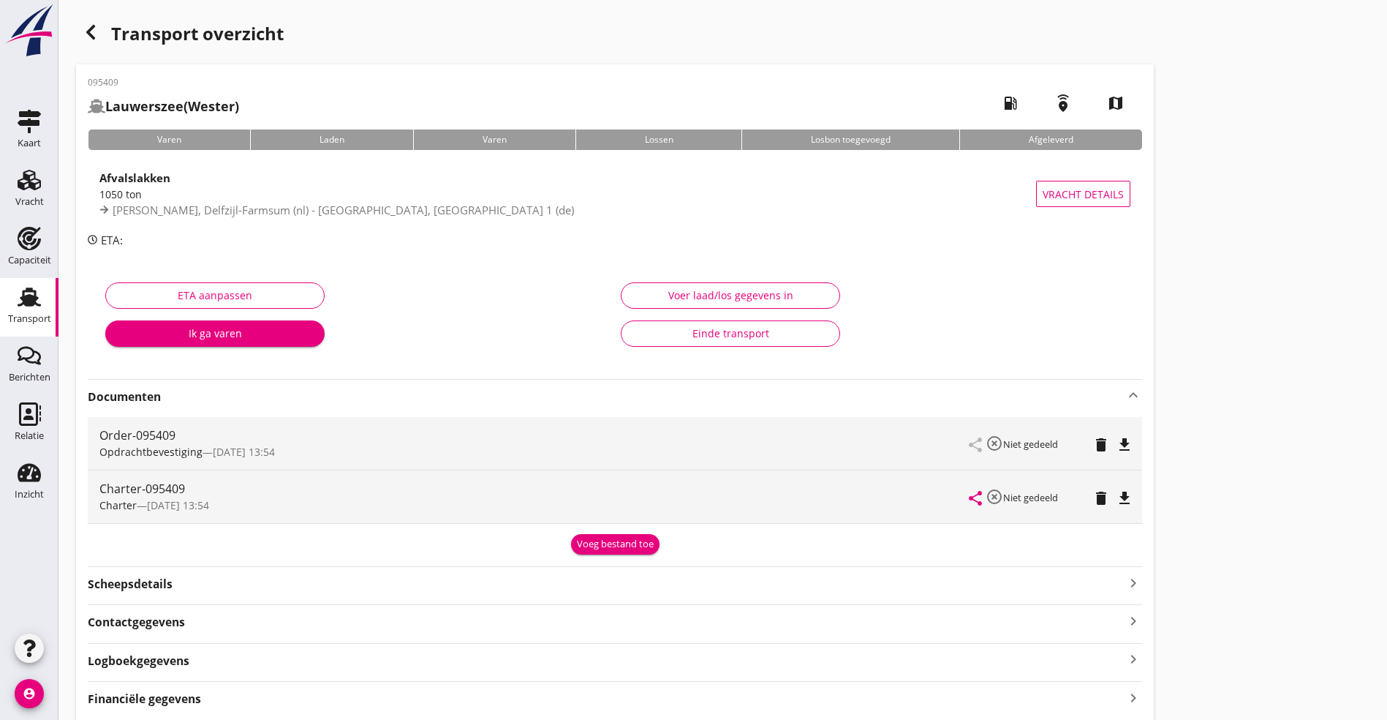
click at [184, 402] on strong "Documenten" at bounding box center [606, 396] width 1037 height 17
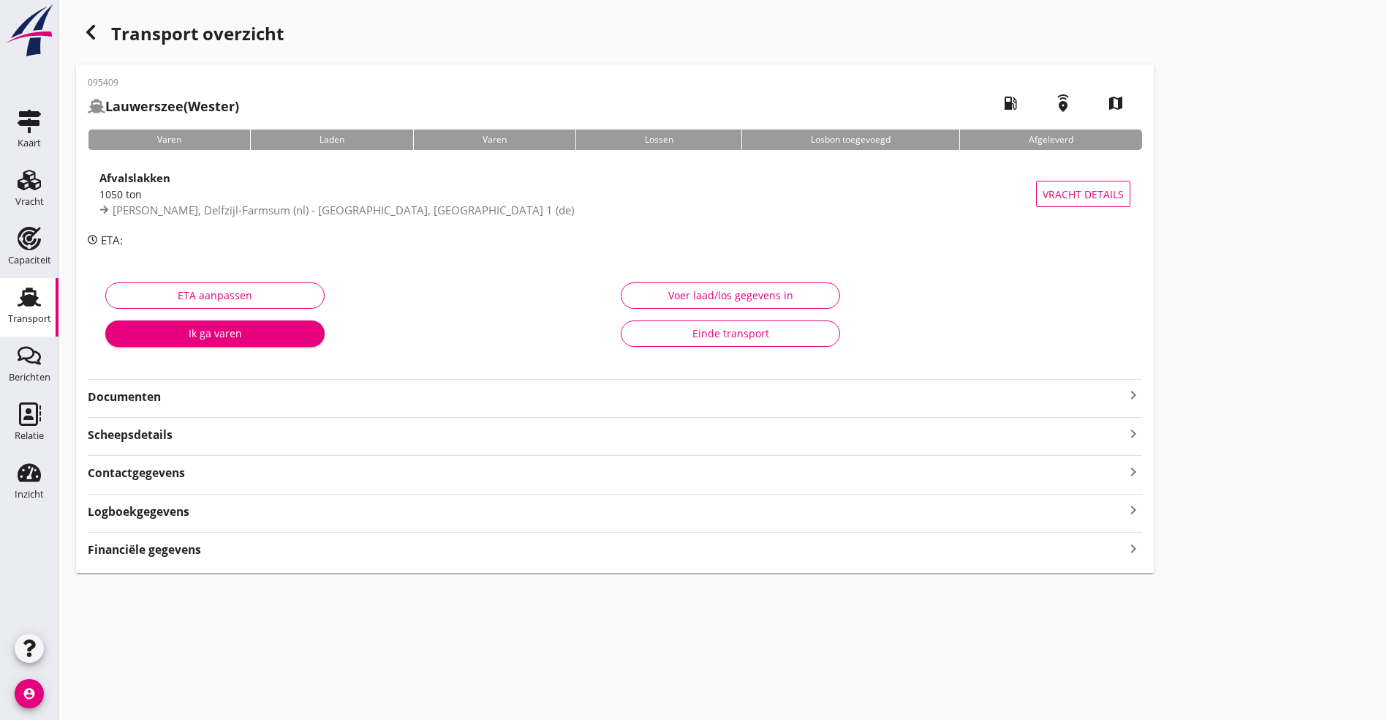
click at [143, 516] on strong "Logboekgegevens" at bounding box center [139, 511] width 102 height 17
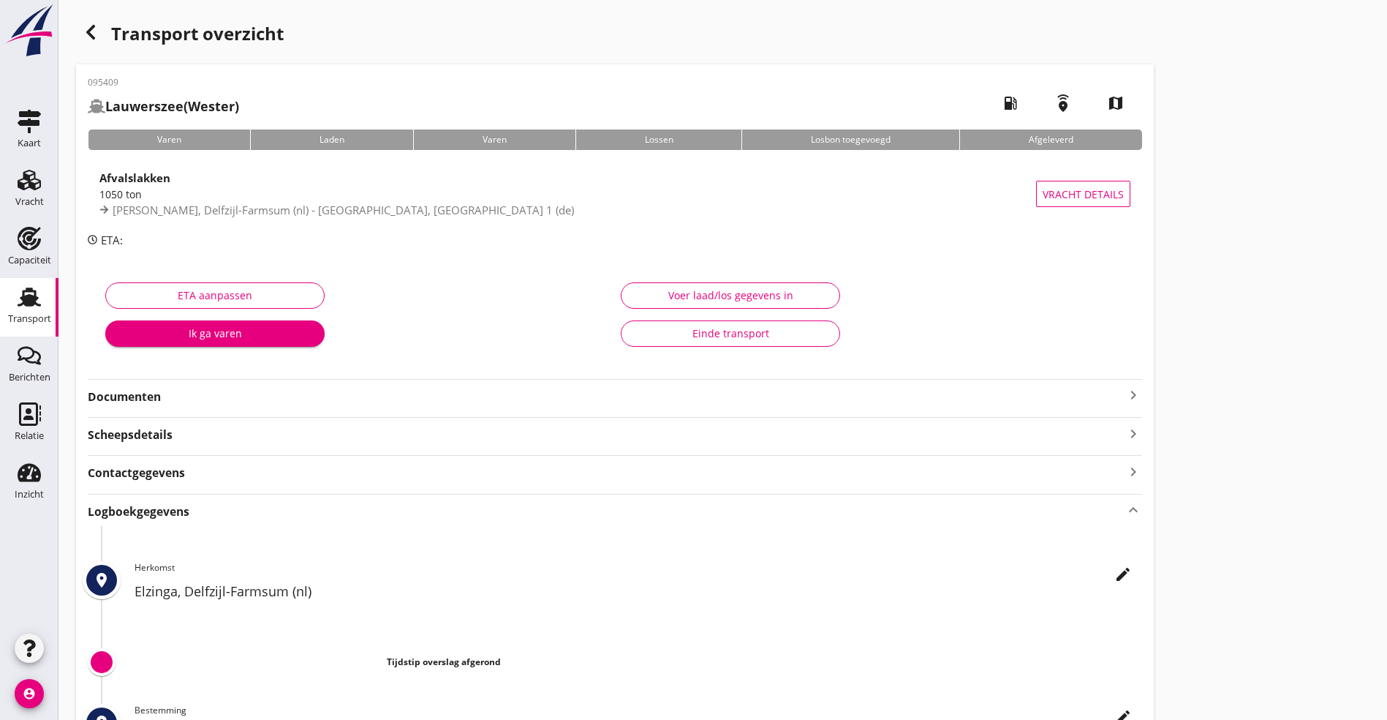
click at [785, 519] on div "edit" at bounding box center [1123, 574] width 26 height 18
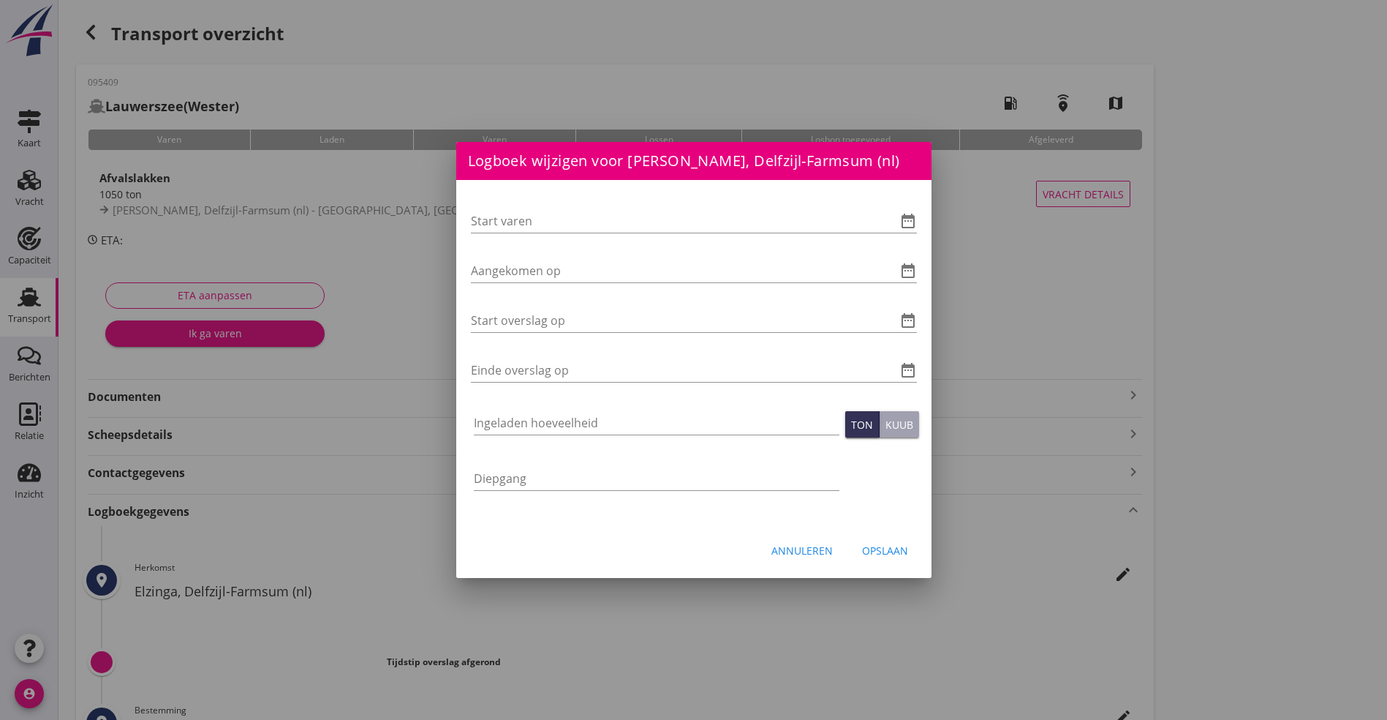
drag, startPoint x: 478, startPoint y: 221, endPoint x: 1403, endPoint y: 379, distance: 938.5
click at [486, 220] on input "Start varen" at bounding box center [673, 220] width 405 height 23
type input "[DATE]"
type input "06-"
type input "[DATE] 06:00"
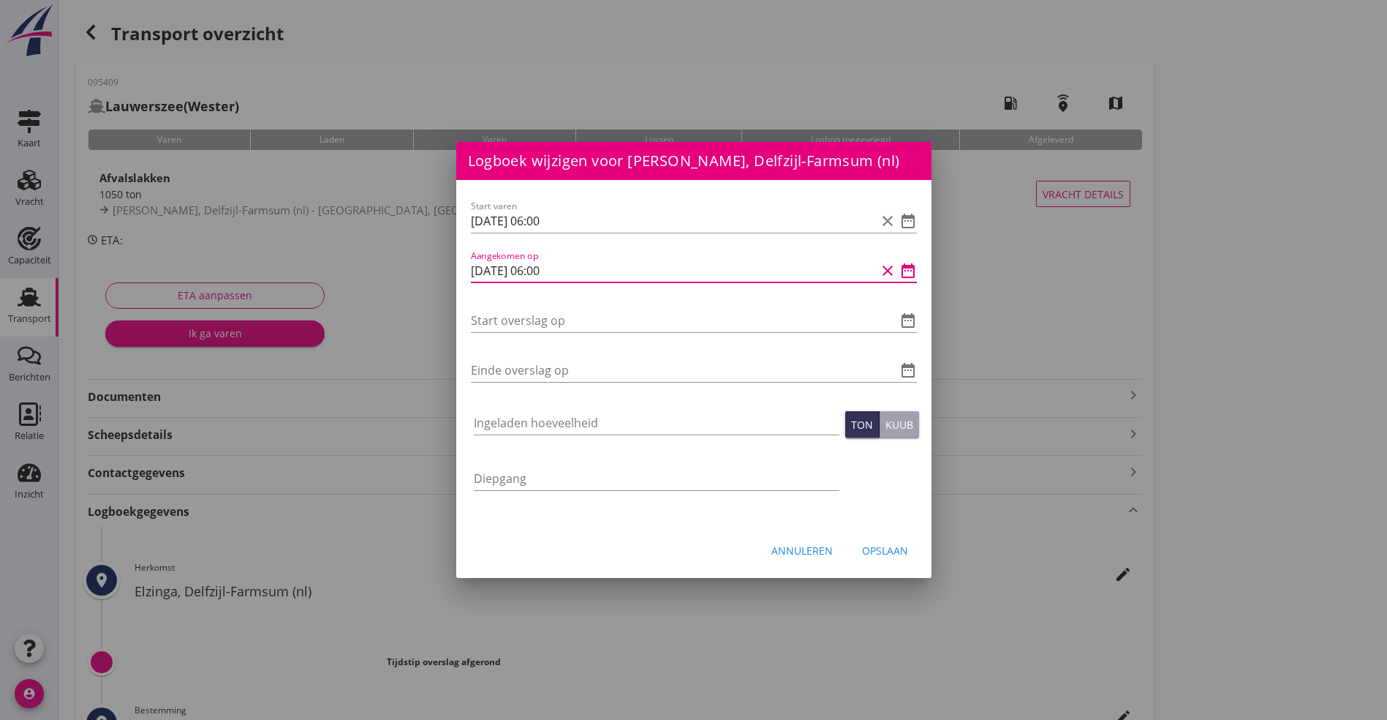
type input "[DATE] 06:00"
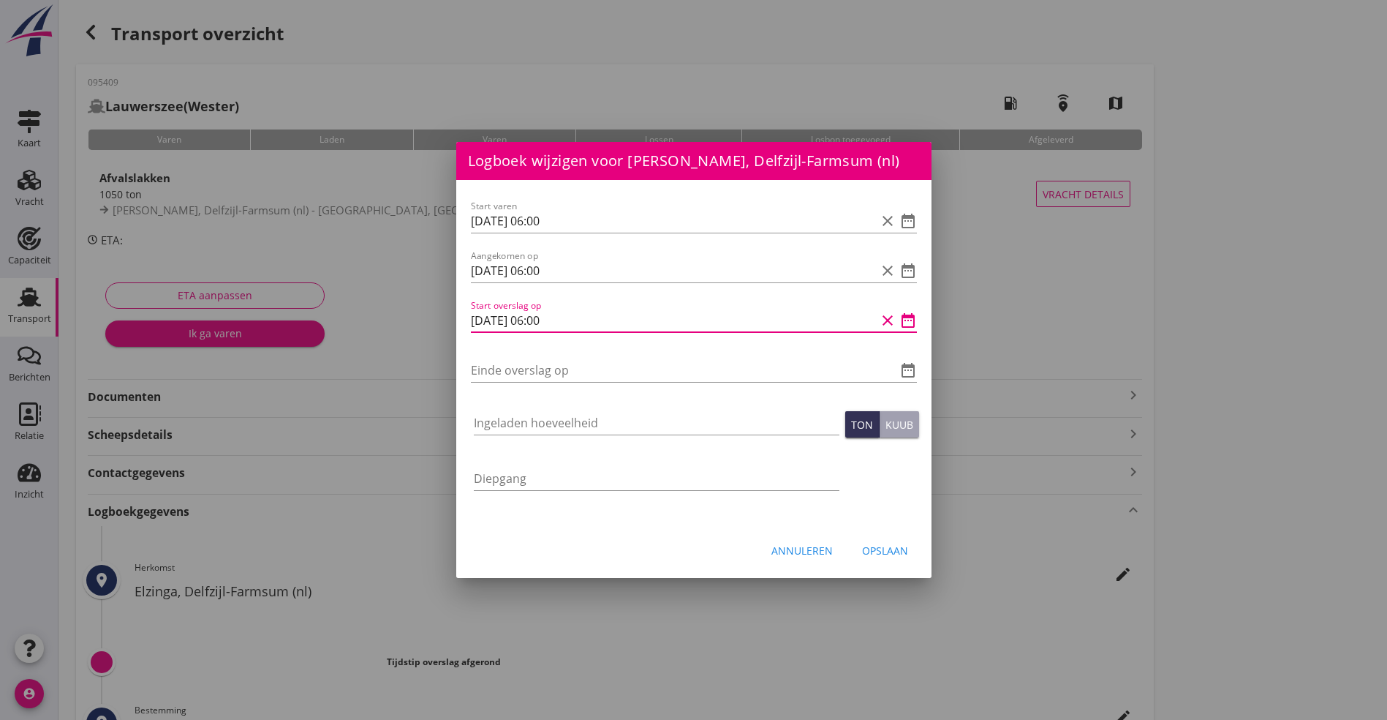
type input "[DATE] 06:00"
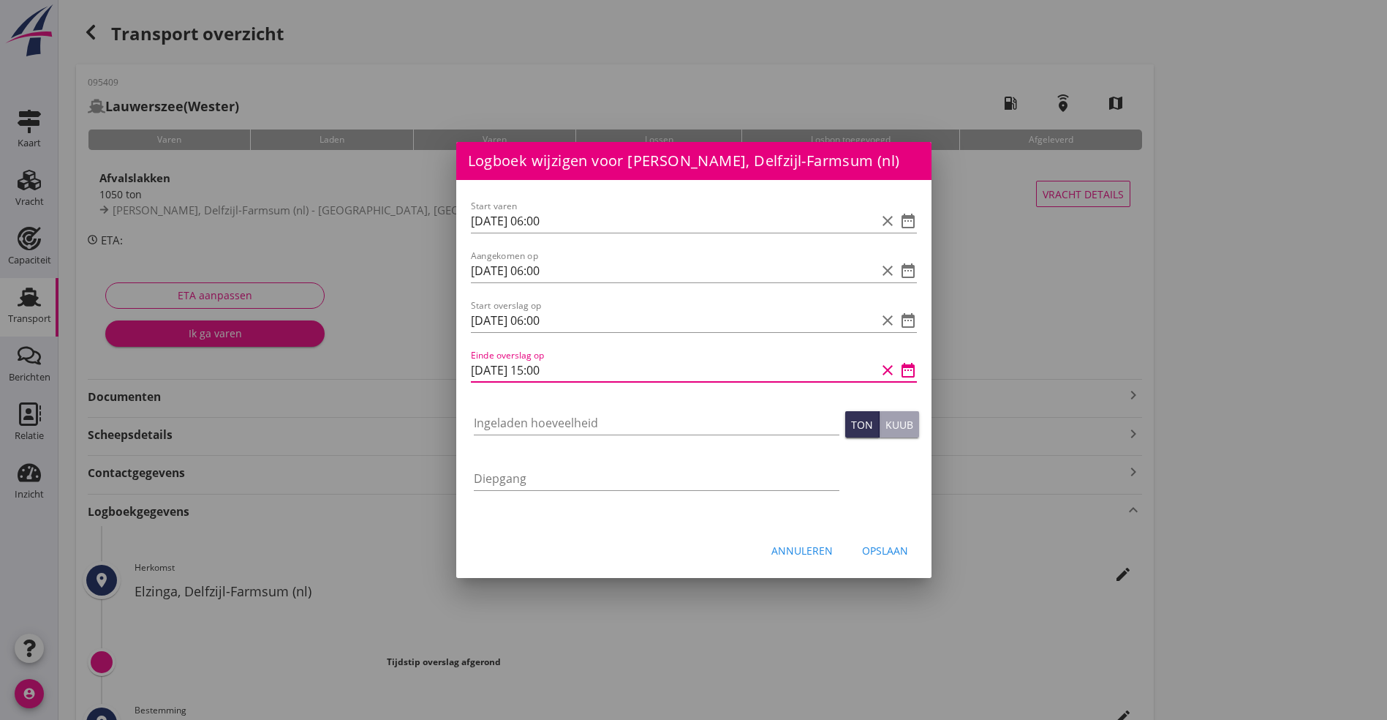
type input "[DATE] 15:00"
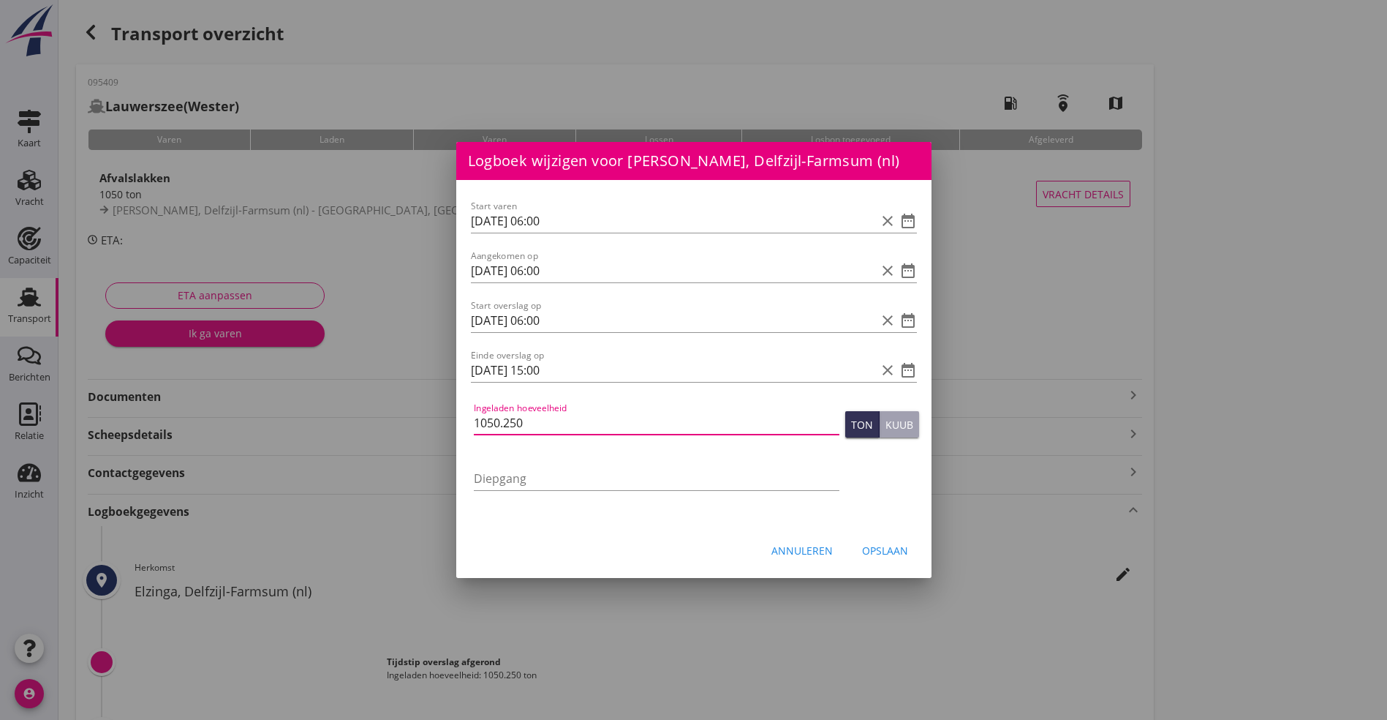
type input "1050.250"
click at [785, 519] on div "Opslaan" at bounding box center [885, 550] width 46 height 15
